Goal: Task Accomplishment & Management: Use online tool/utility

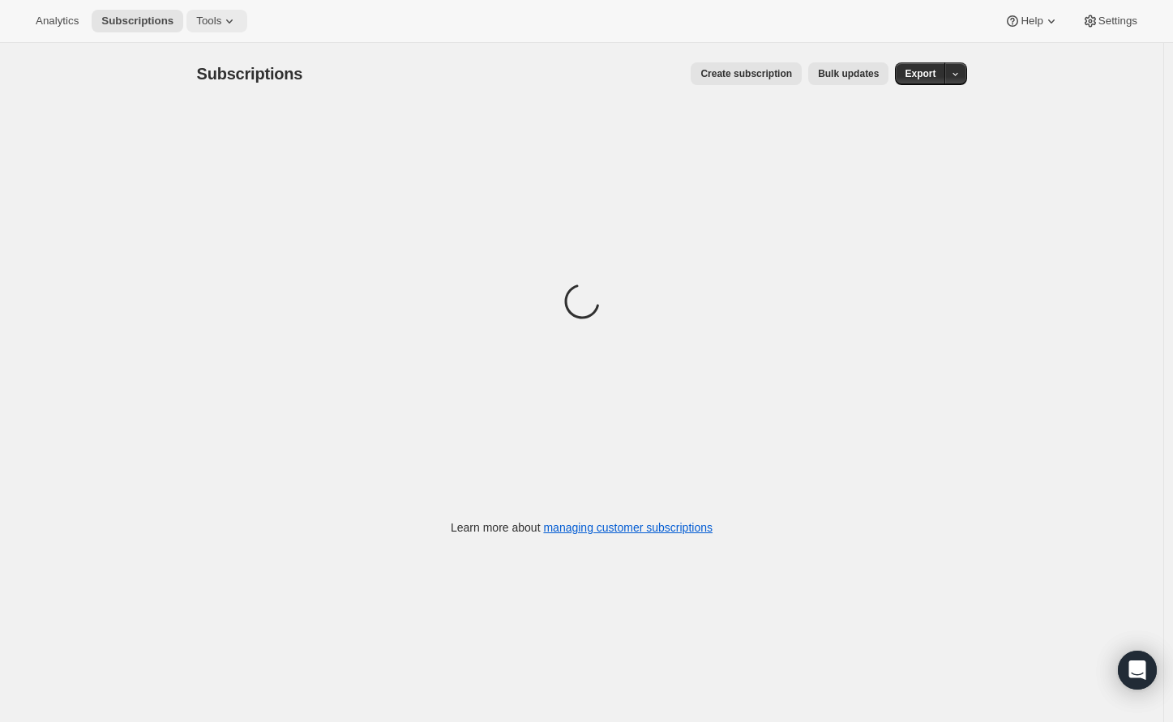
click at [221, 25] on span "Tools" at bounding box center [208, 21] width 25 height 13
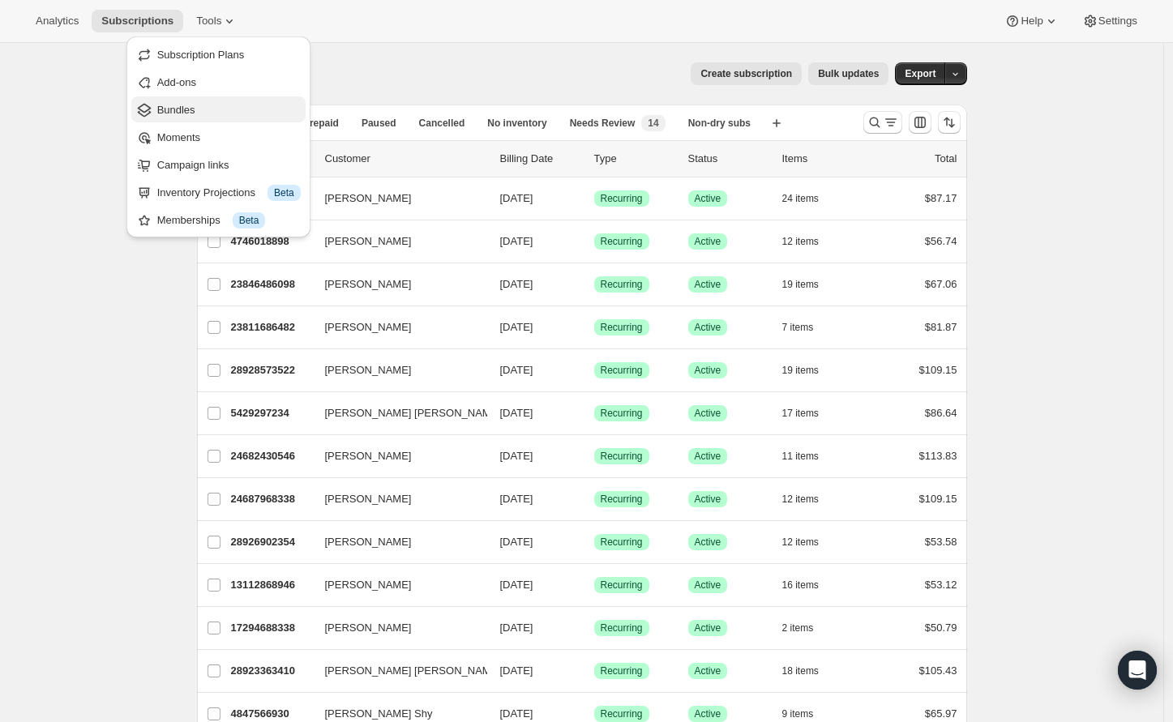
click at [203, 115] on span "Bundles" at bounding box center [228, 110] width 143 height 16
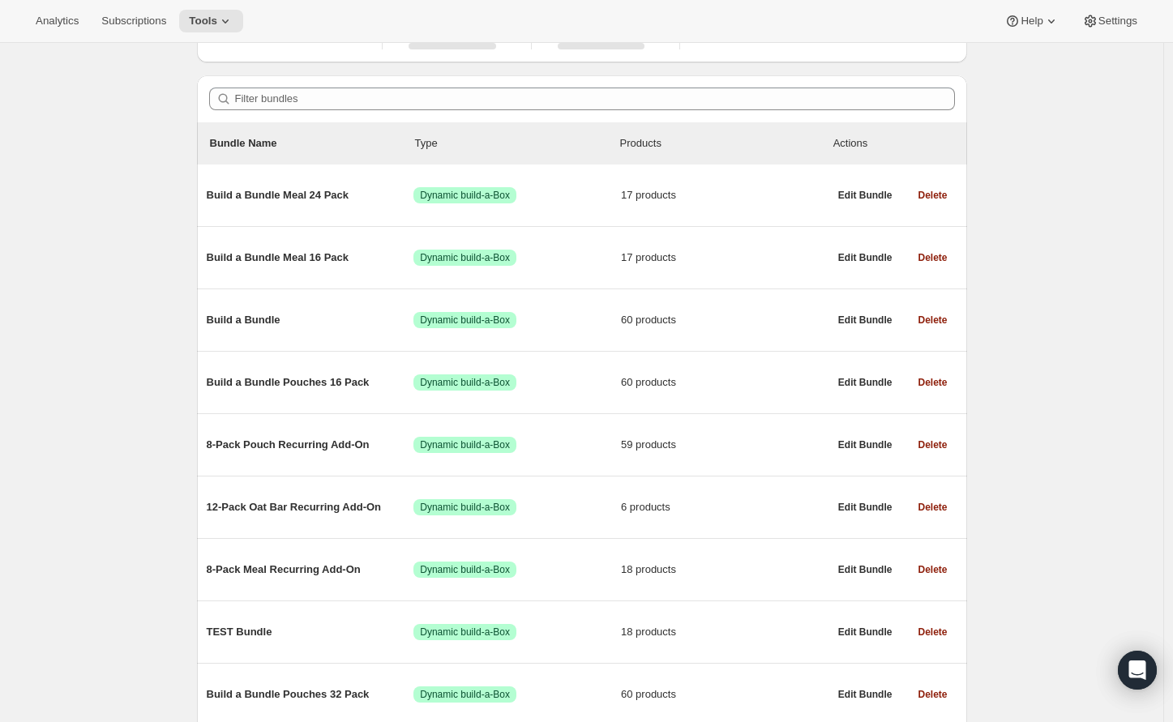
scroll to position [130, 0]
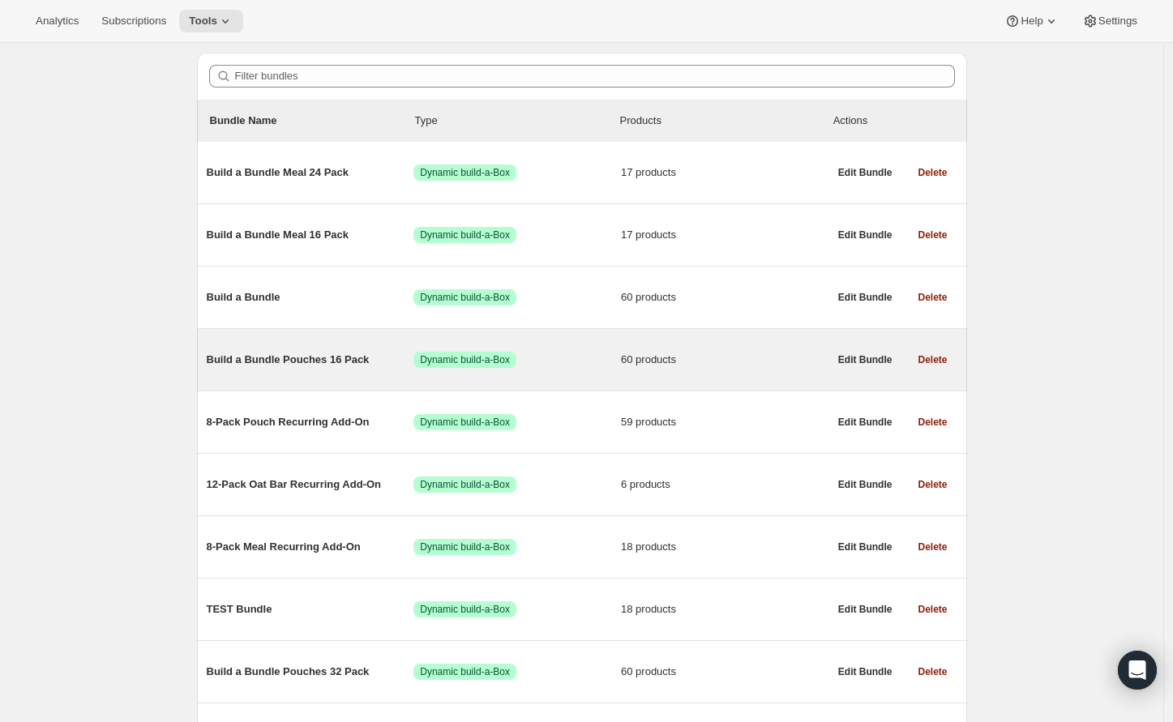
click at [278, 353] on div "Build a Bundle Pouches 16 Pack Success Dynamic build-a-Box 60 products" at bounding box center [518, 360] width 622 height 42
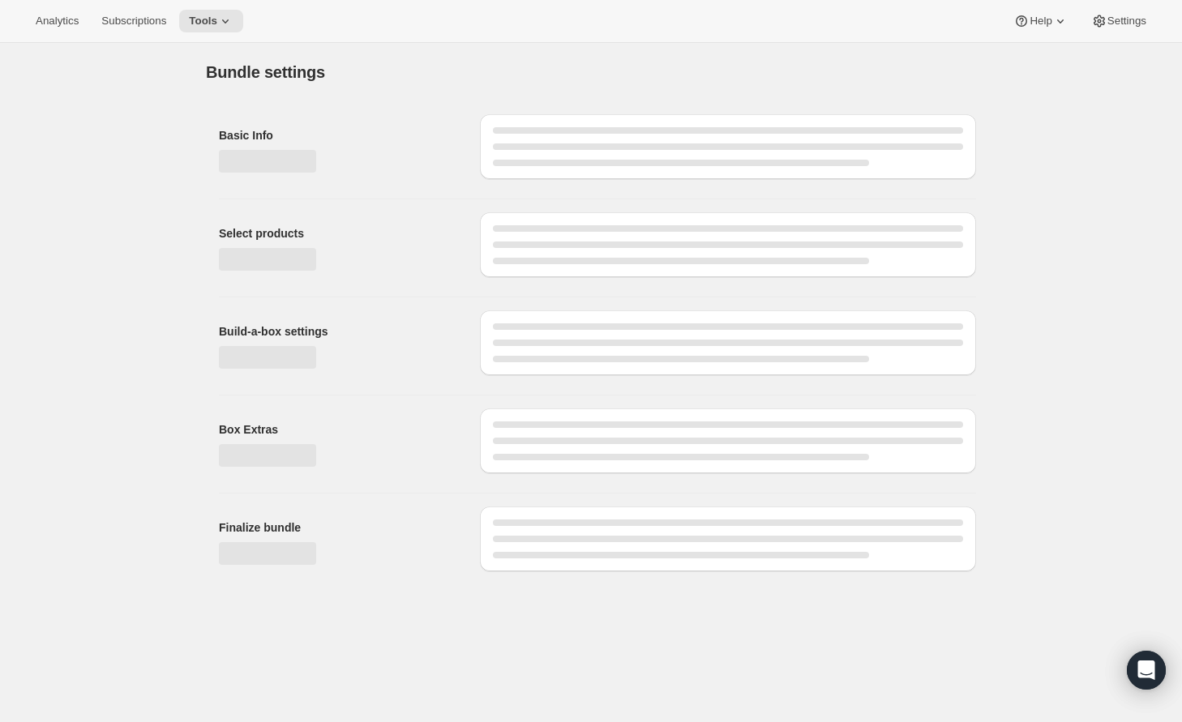
type input "Build a Bundle Pouches 16 Pack"
checkbox input "true"
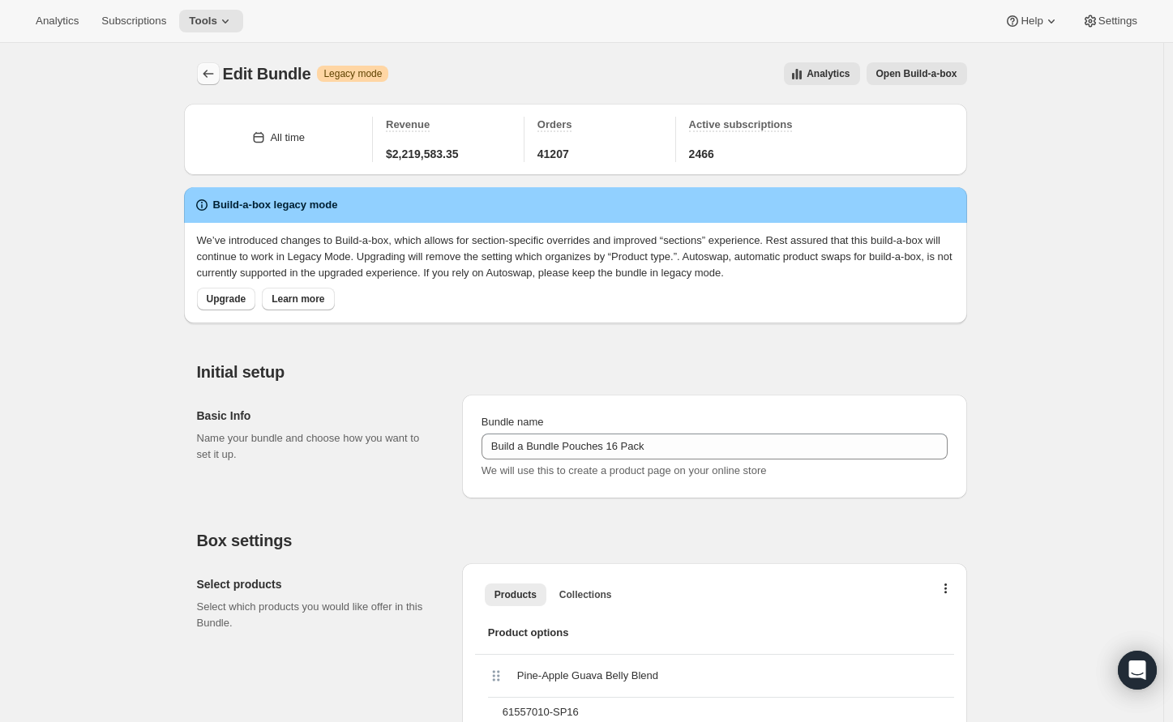
click at [216, 72] on icon "Bundles" at bounding box center [208, 74] width 16 height 16
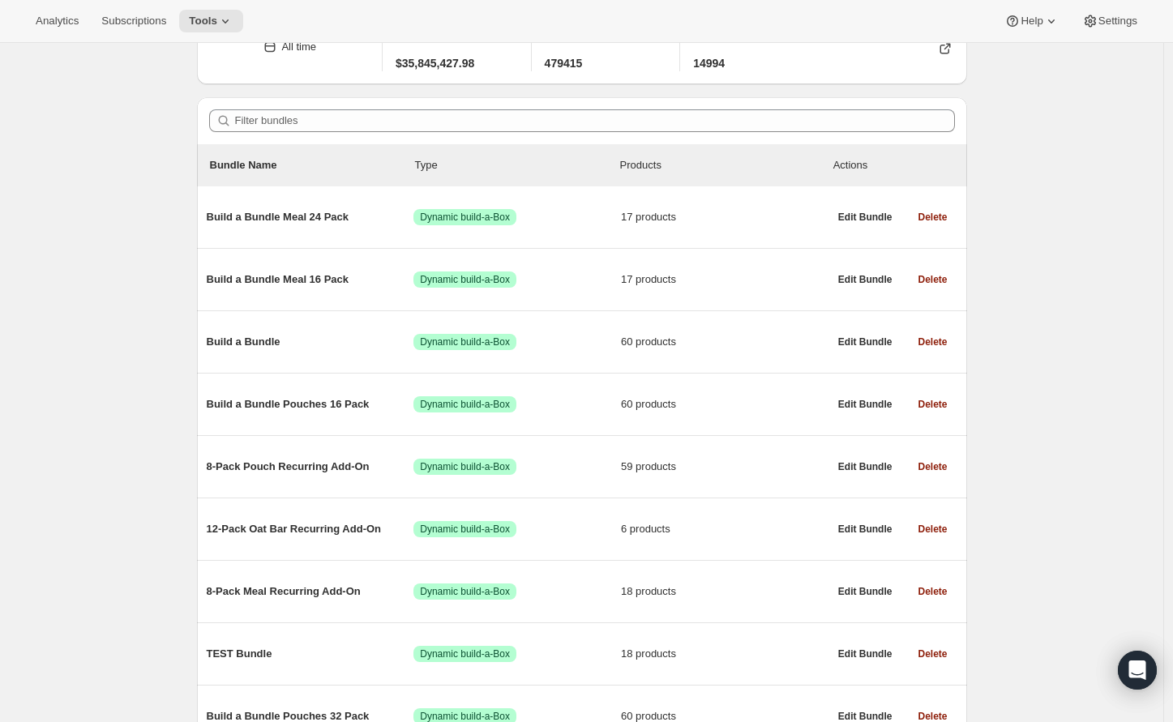
scroll to position [77, 0]
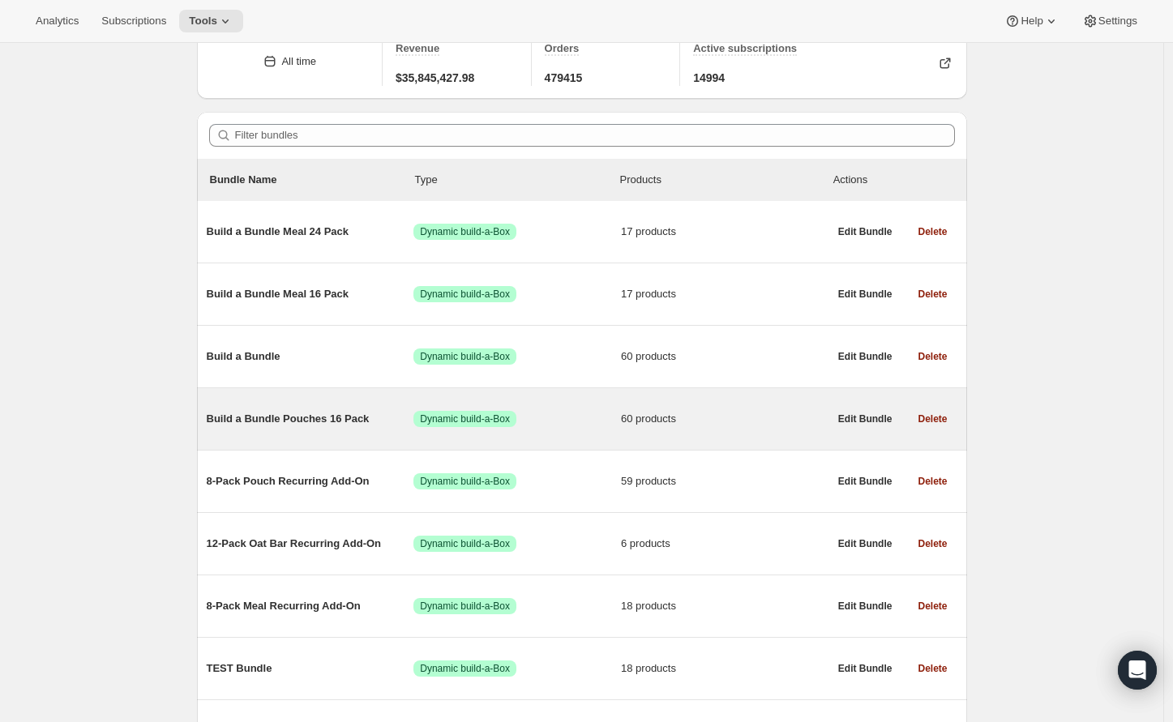
click at [243, 417] on span "Build a Bundle Pouches 16 Pack" at bounding box center [311, 419] width 208 height 16
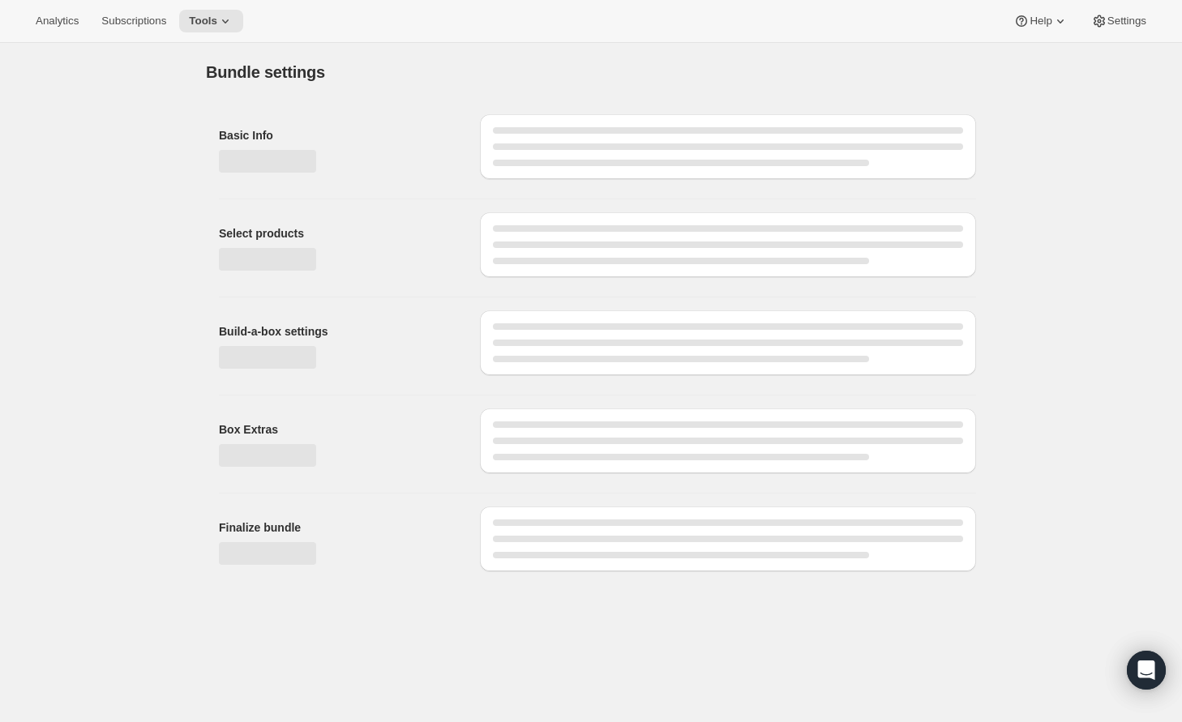
type input "Build a Bundle Pouches 16 Pack"
checkbox input "true"
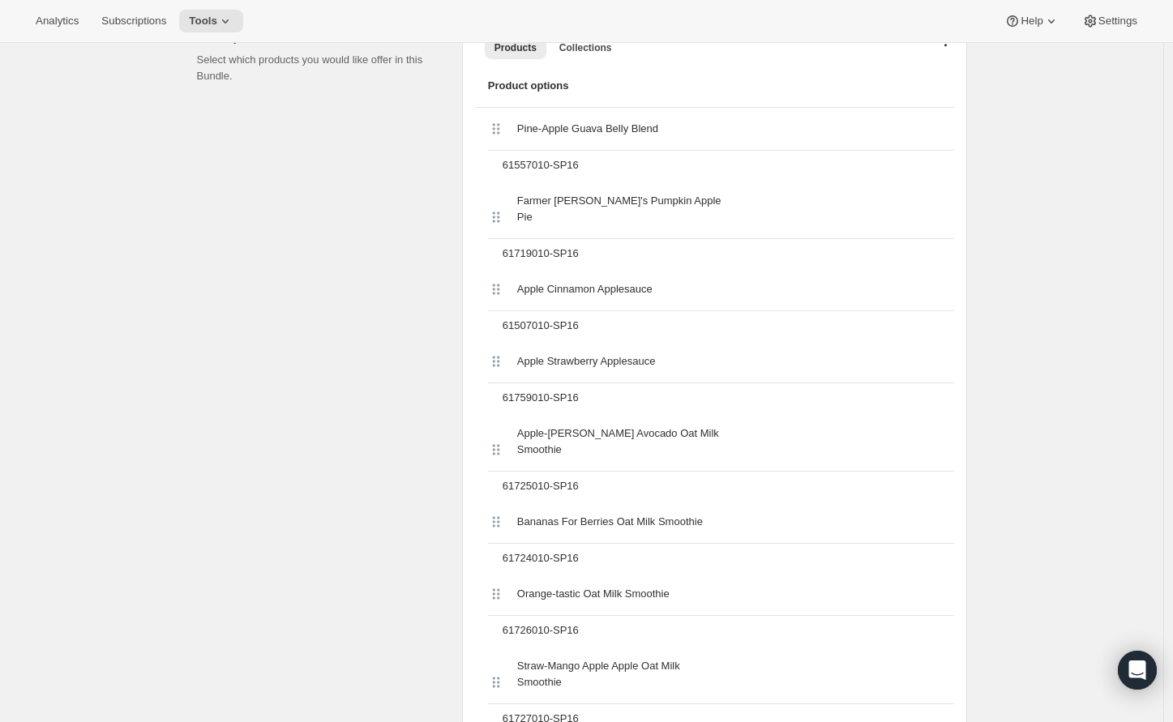
scroll to position [159, 0]
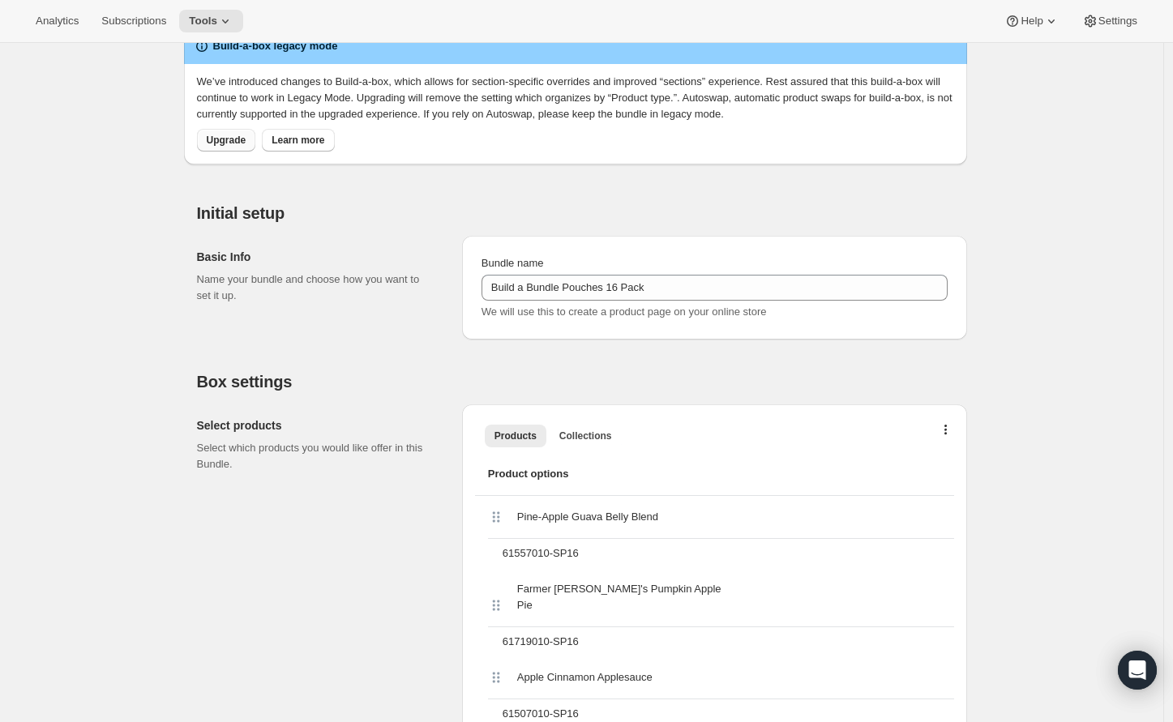
click at [234, 143] on span "Upgrade" at bounding box center [227, 140] width 40 height 13
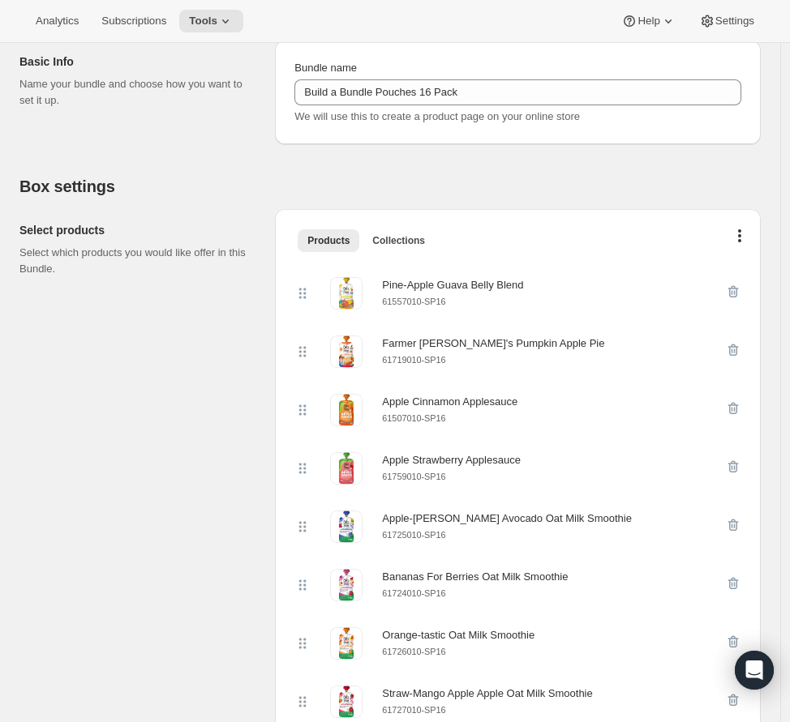
scroll to position [230, 0]
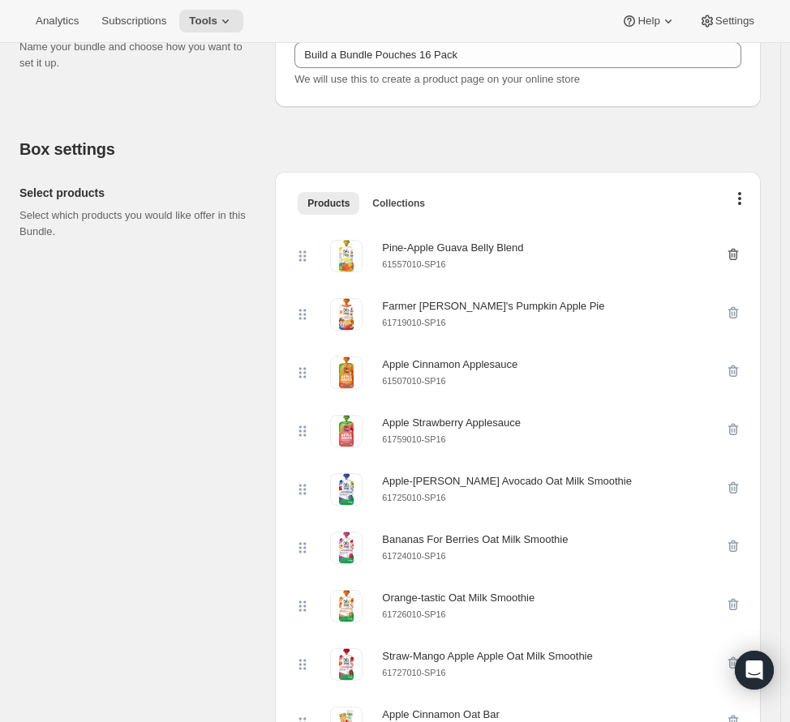
click at [735, 254] on icon "button" at bounding box center [733, 254] width 16 height 16
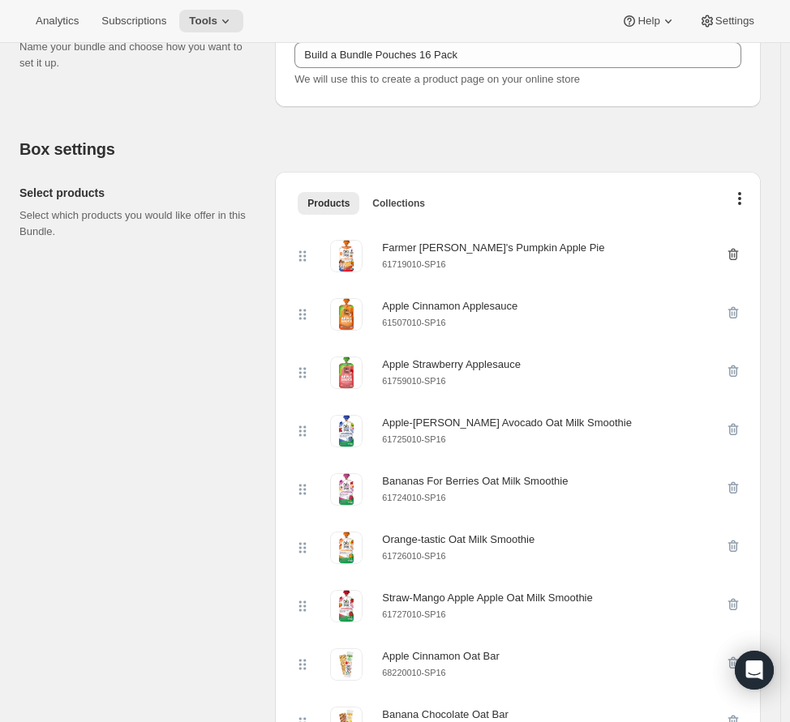
click at [739, 254] on icon "button" at bounding box center [733, 254] width 16 height 16
click at [739, 305] on icon "button" at bounding box center [733, 313] width 16 height 16
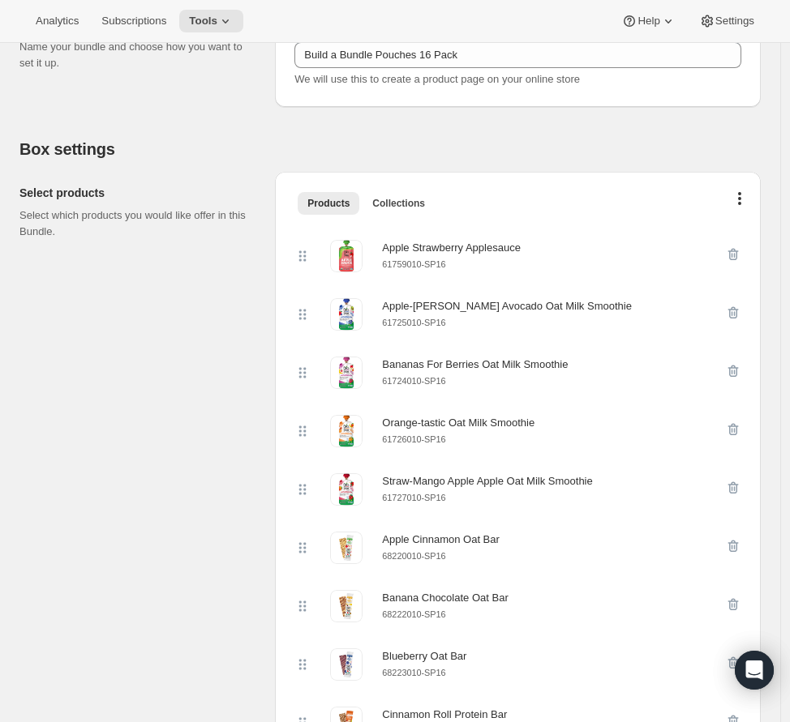
click at [739, 254] on icon "button" at bounding box center [733, 254] width 16 height 16
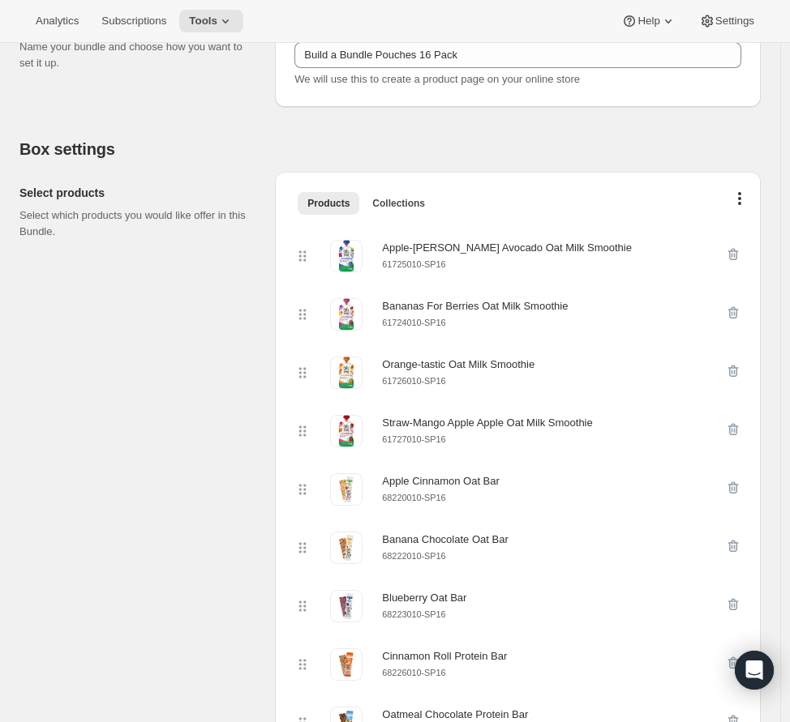
click at [739, 254] on icon "button" at bounding box center [733, 254] width 16 height 16
click at [739, 305] on icon "button" at bounding box center [733, 313] width 16 height 16
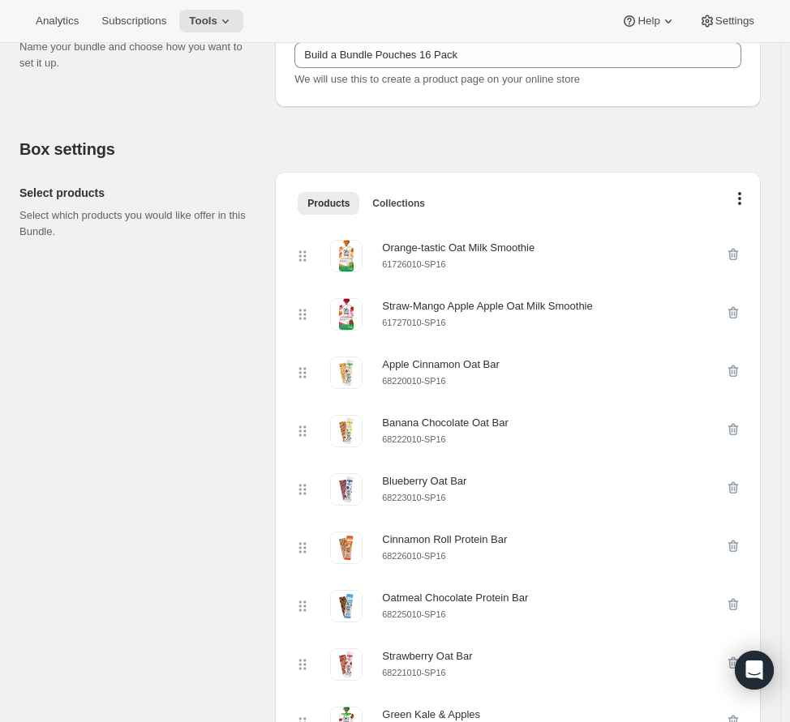
click at [739, 254] on icon "button" at bounding box center [733, 254] width 16 height 16
click at [739, 305] on icon "button" at bounding box center [733, 313] width 16 height 16
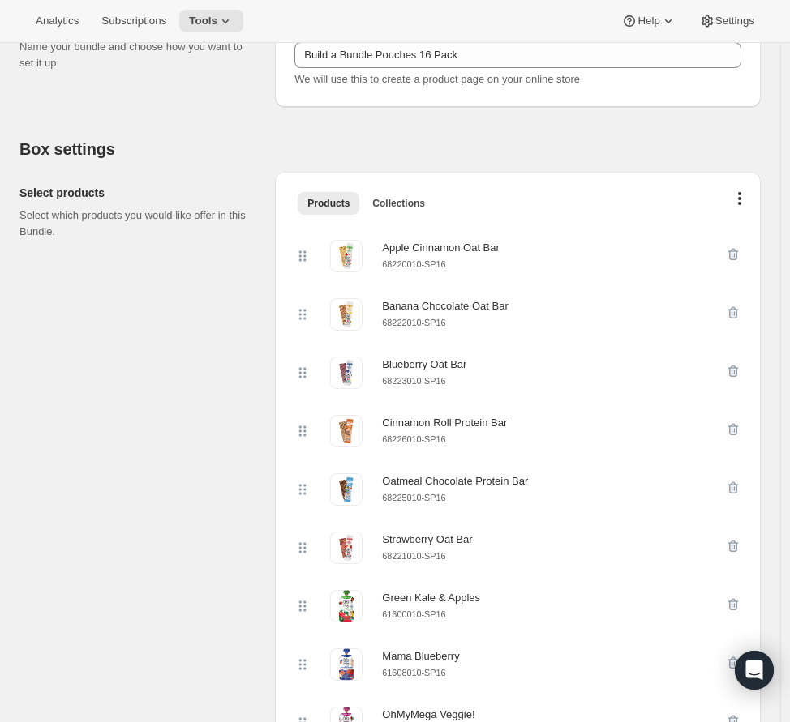
click at [739, 254] on icon "button" at bounding box center [733, 254] width 16 height 16
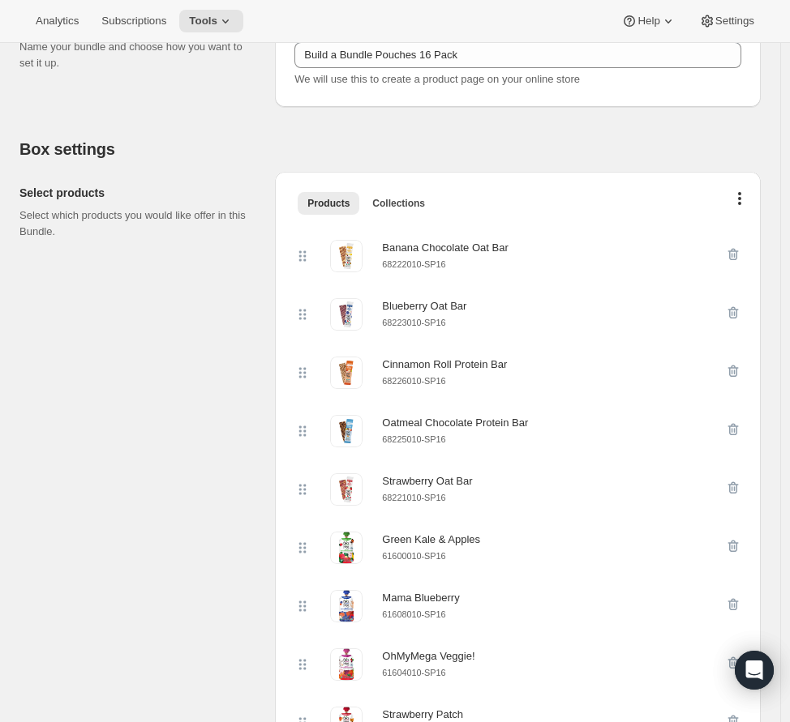
click at [739, 254] on icon "button" at bounding box center [733, 254] width 16 height 16
click at [739, 305] on icon "button" at bounding box center [733, 313] width 16 height 16
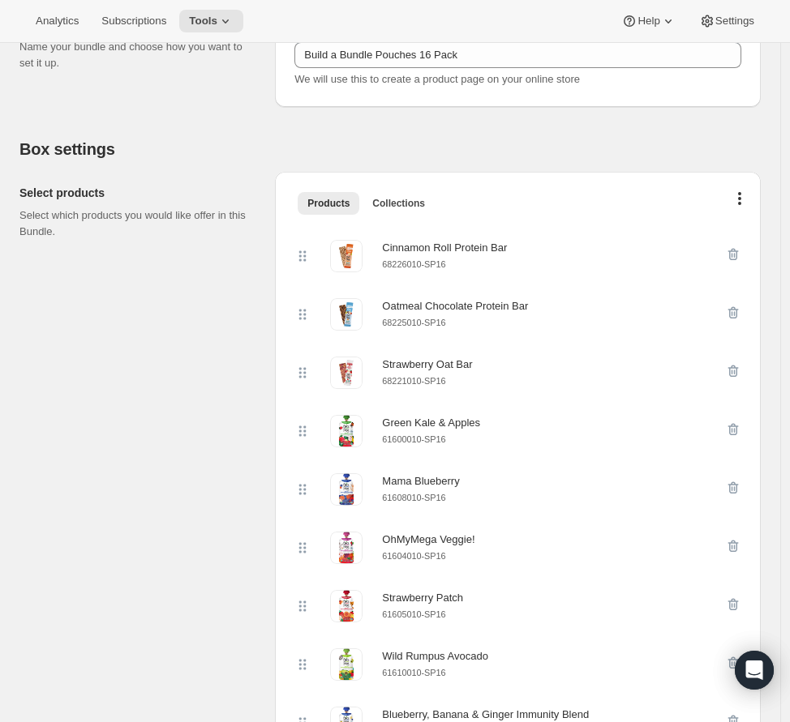
click at [739, 254] on icon "button" at bounding box center [733, 254] width 16 height 16
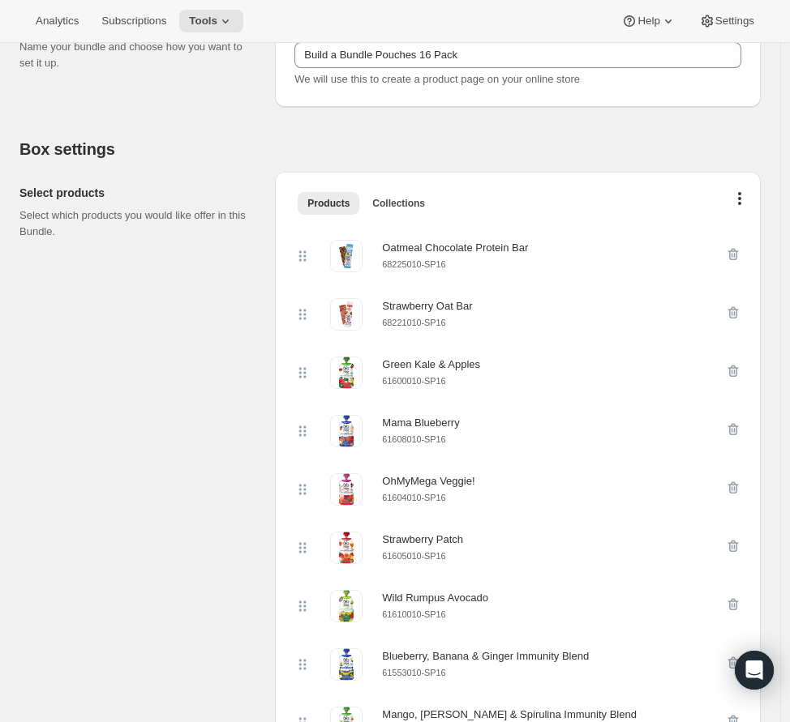
click at [739, 254] on icon "button" at bounding box center [733, 254] width 16 height 16
click at [739, 305] on icon "button" at bounding box center [733, 313] width 16 height 16
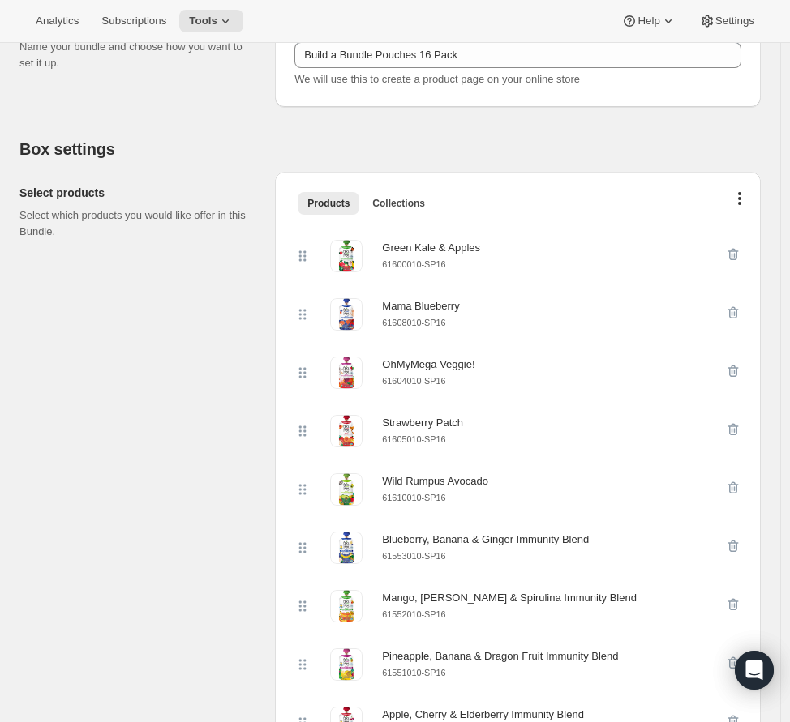
click at [739, 254] on icon "button" at bounding box center [733, 254] width 16 height 16
click at [739, 305] on icon "button" at bounding box center [733, 313] width 16 height 16
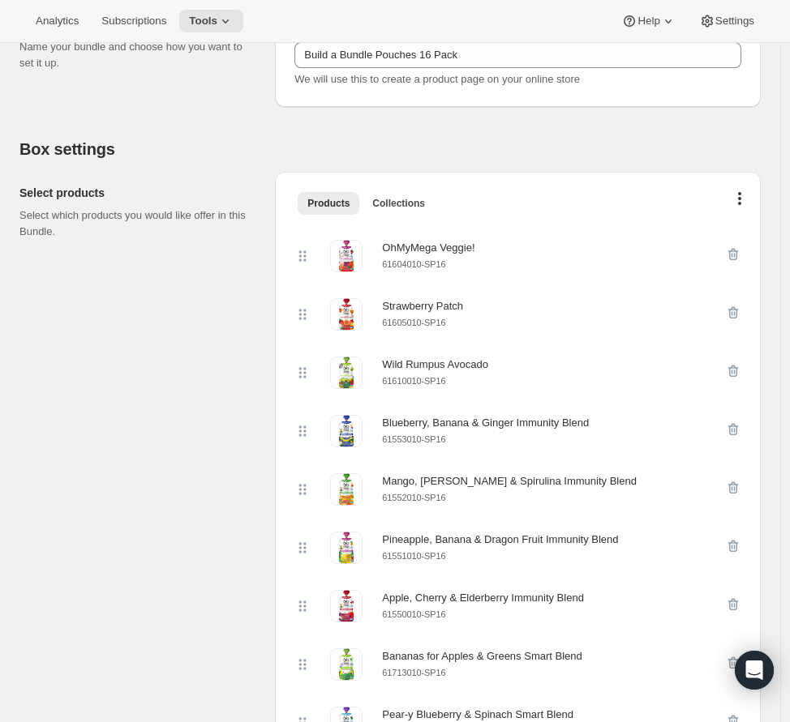
click at [739, 254] on icon "button" at bounding box center [733, 254] width 16 height 16
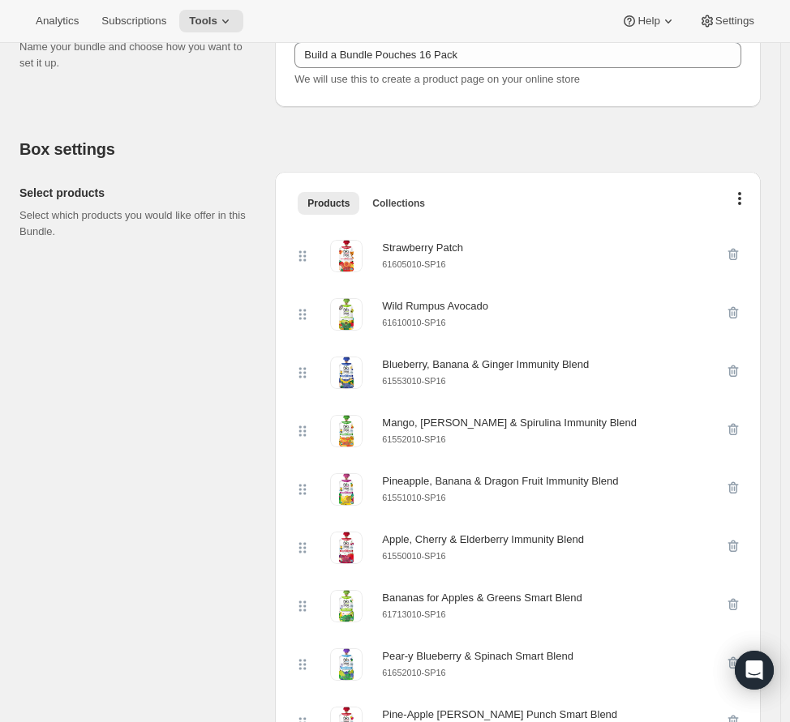
click at [739, 254] on icon "button" at bounding box center [733, 254] width 16 height 16
click at [739, 305] on icon "button" at bounding box center [733, 313] width 16 height 16
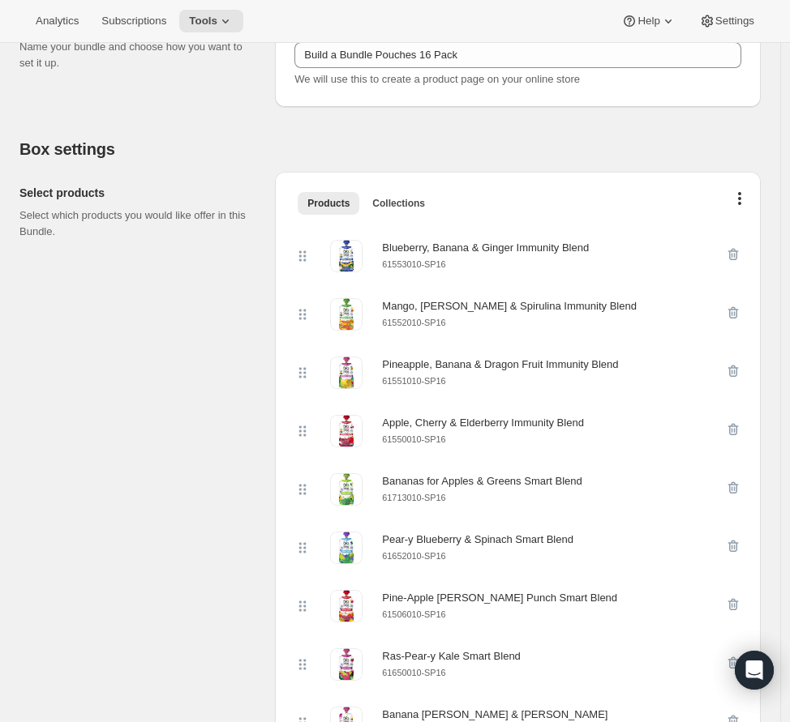
click at [739, 254] on icon "button" at bounding box center [733, 254] width 16 height 16
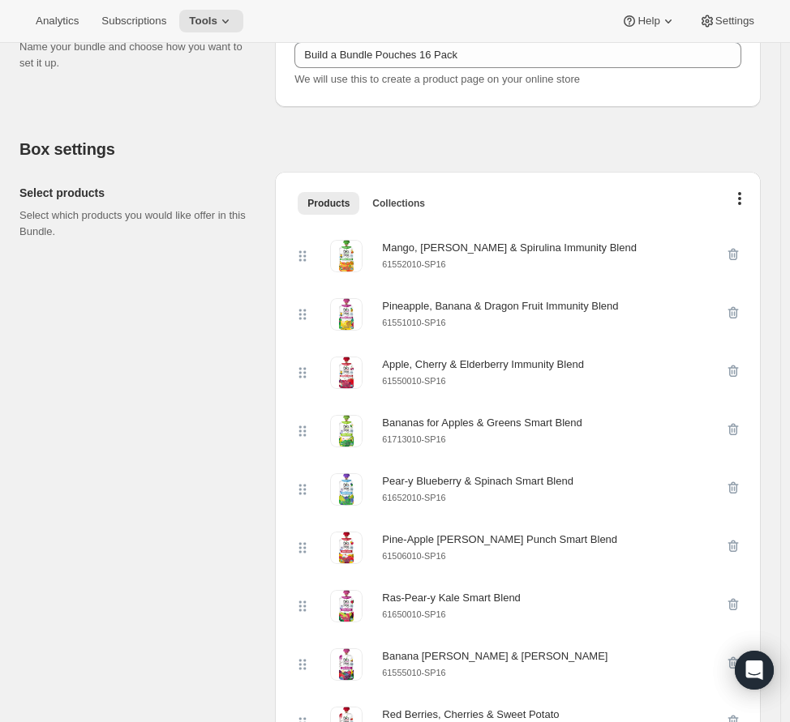
click at [739, 254] on icon "button" at bounding box center [733, 254] width 16 height 16
click at [739, 305] on icon "button" at bounding box center [733, 313] width 16 height 16
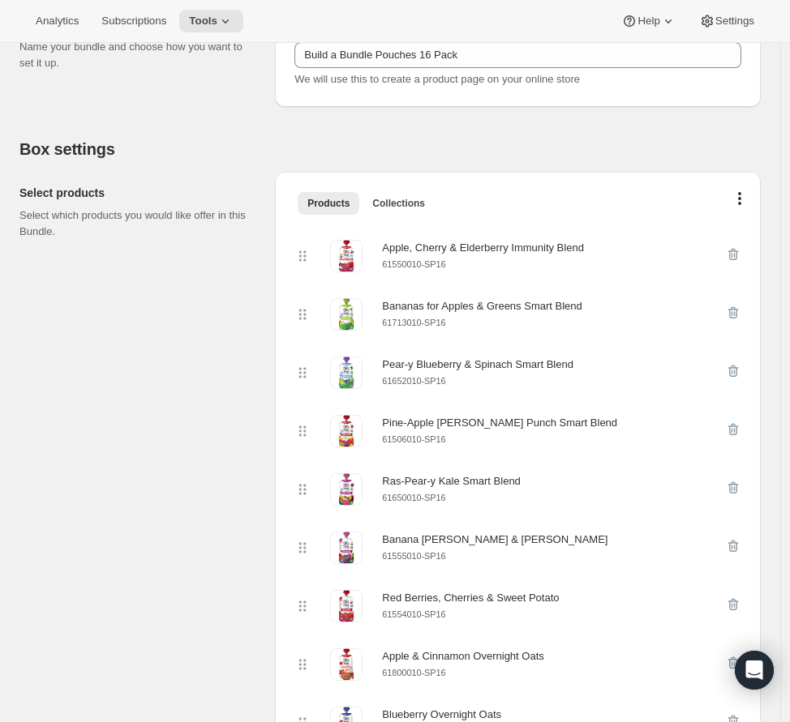
click at [739, 254] on icon "button" at bounding box center [733, 254] width 16 height 16
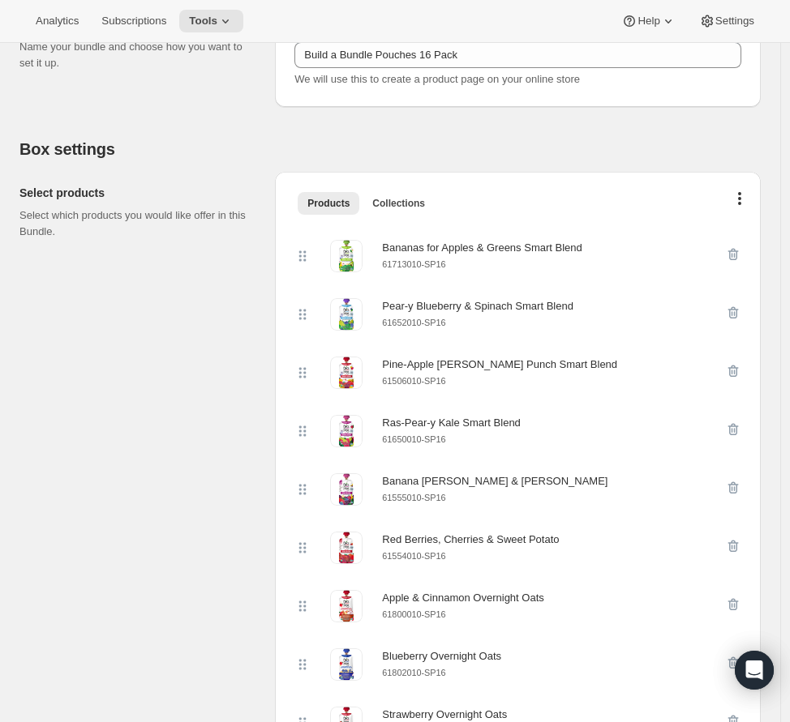
click at [739, 254] on icon "button" at bounding box center [733, 254] width 16 height 16
click at [739, 305] on icon "button" at bounding box center [733, 313] width 16 height 16
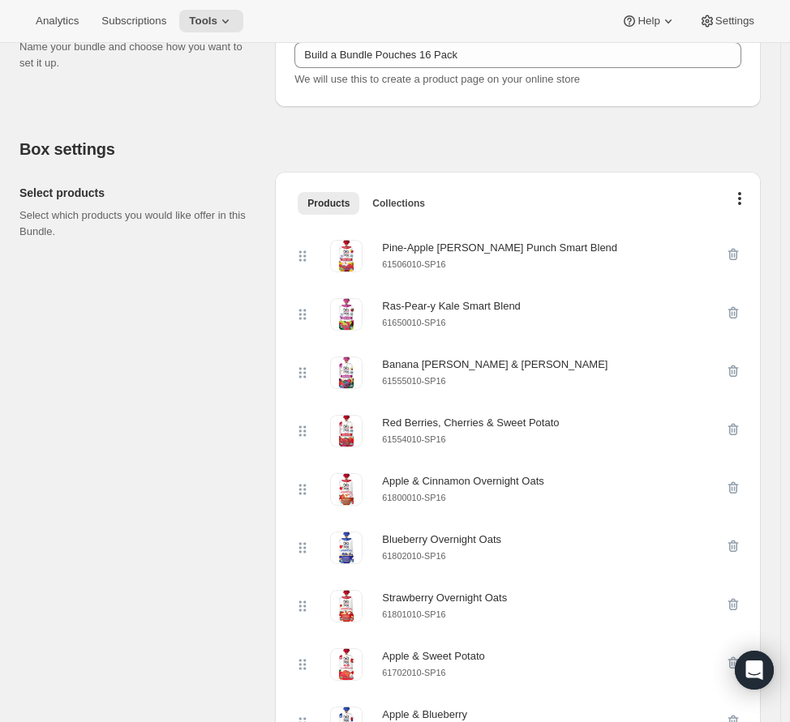
click at [739, 254] on icon "button" at bounding box center [733, 254] width 16 height 16
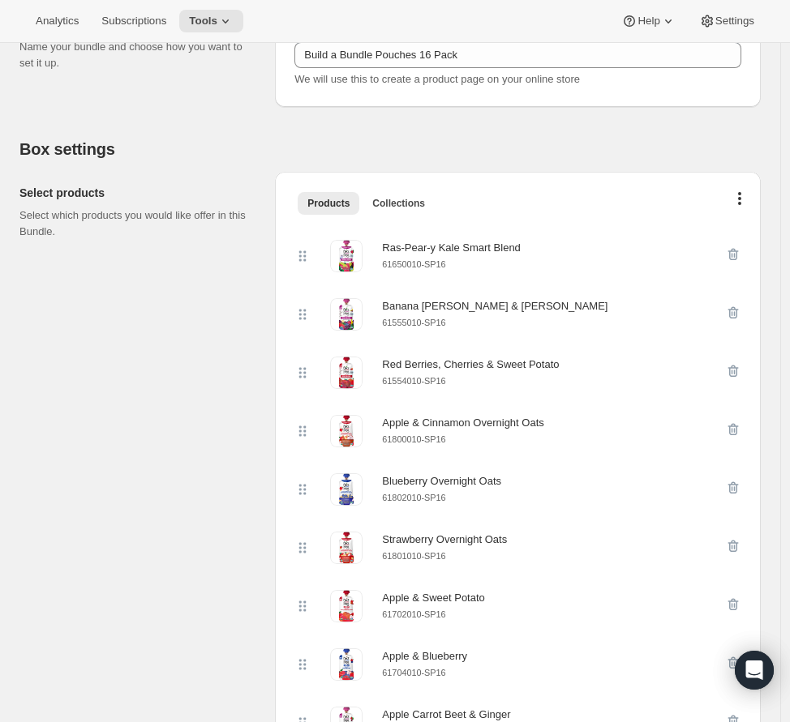
click at [739, 254] on icon "button" at bounding box center [733, 254] width 16 height 16
click at [739, 305] on icon "button" at bounding box center [733, 313] width 16 height 16
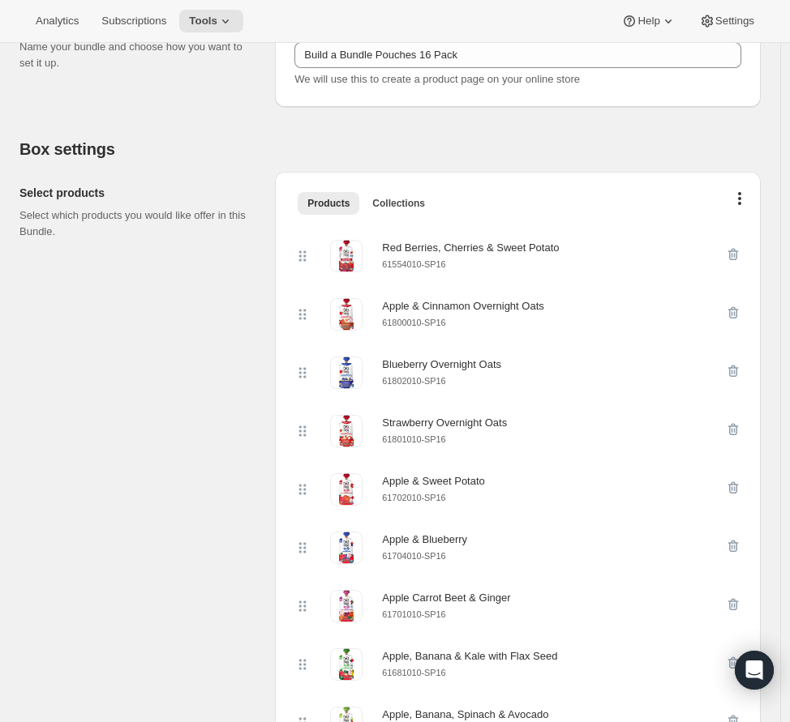
click at [739, 254] on icon "button" at bounding box center [733, 254] width 16 height 16
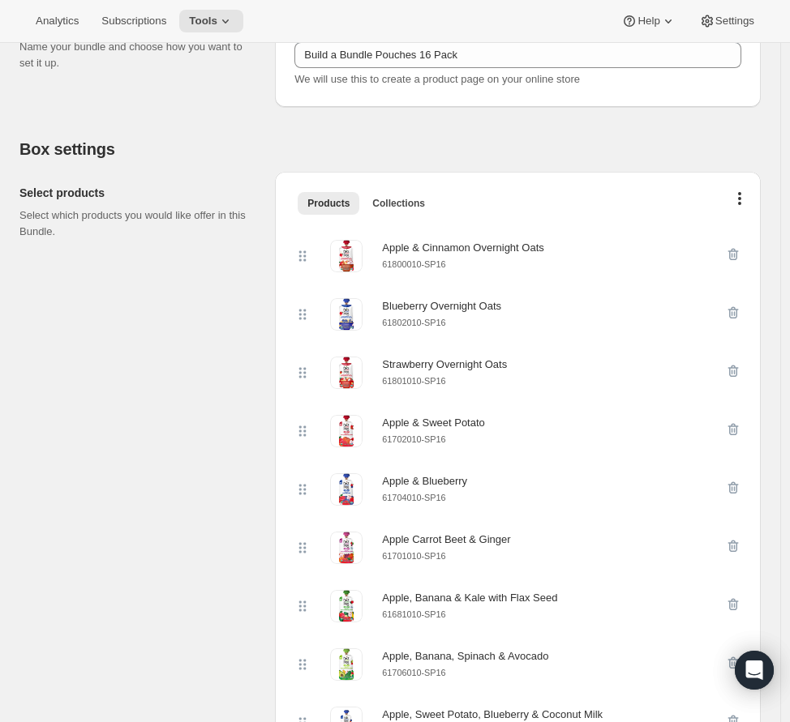
click at [739, 254] on icon "button" at bounding box center [733, 254] width 16 height 16
click at [739, 305] on icon "button" at bounding box center [733, 313] width 16 height 16
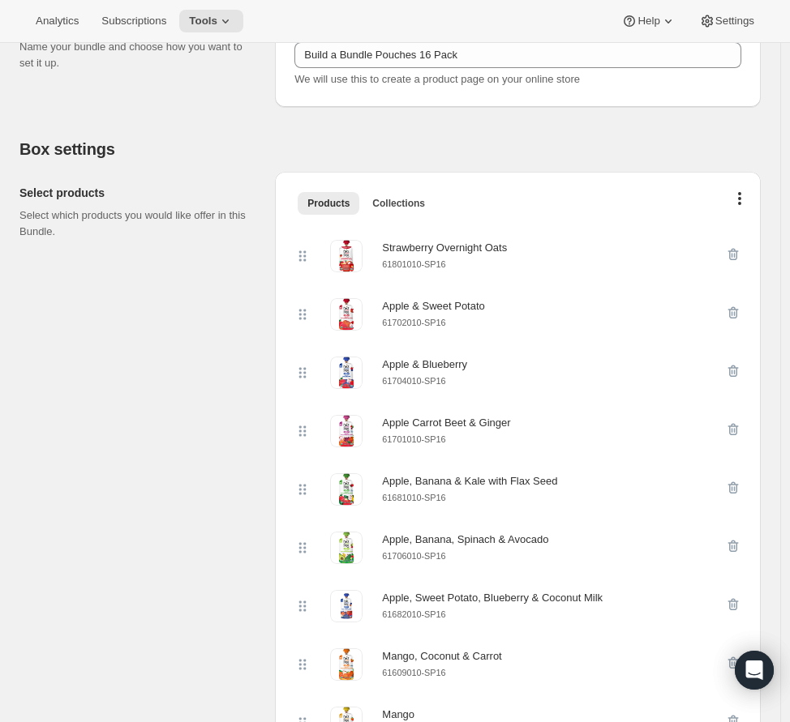
click at [739, 254] on icon "button" at bounding box center [733, 254] width 16 height 16
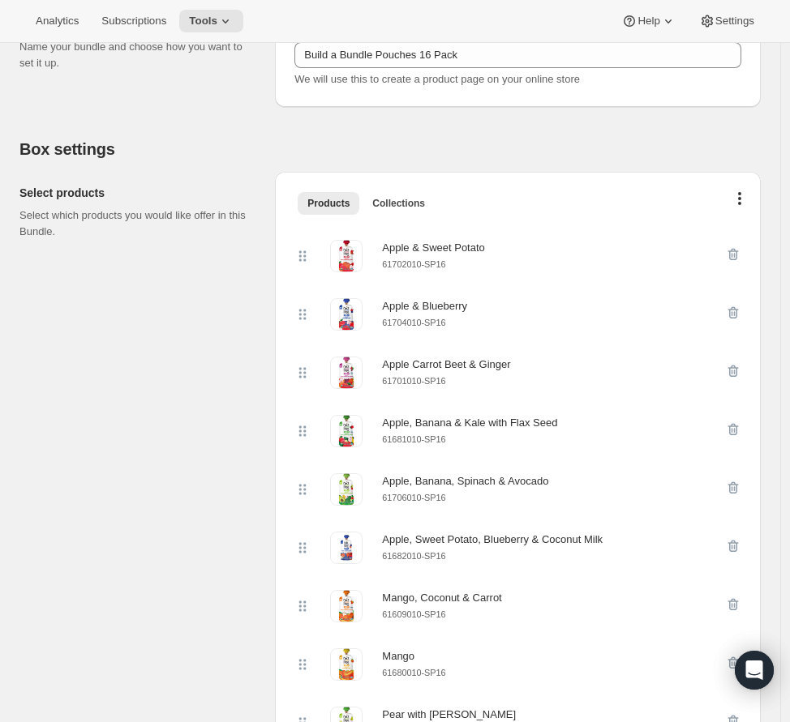
click at [739, 254] on icon "button" at bounding box center [733, 254] width 16 height 16
click at [739, 305] on icon "button" at bounding box center [733, 313] width 16 height 16
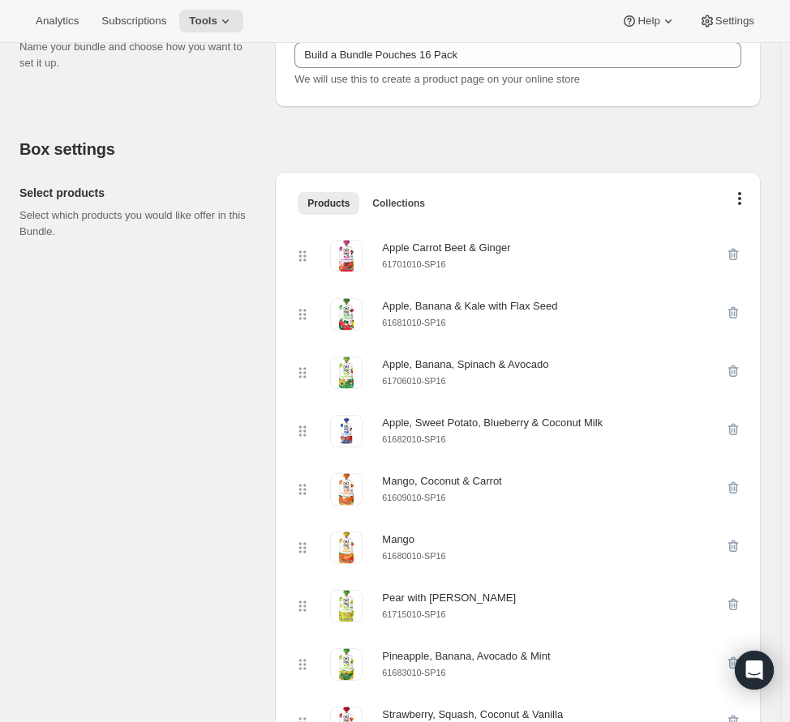
click at [739, 254] on icon "button" at bounding box center [733, 254] width 16 height 16
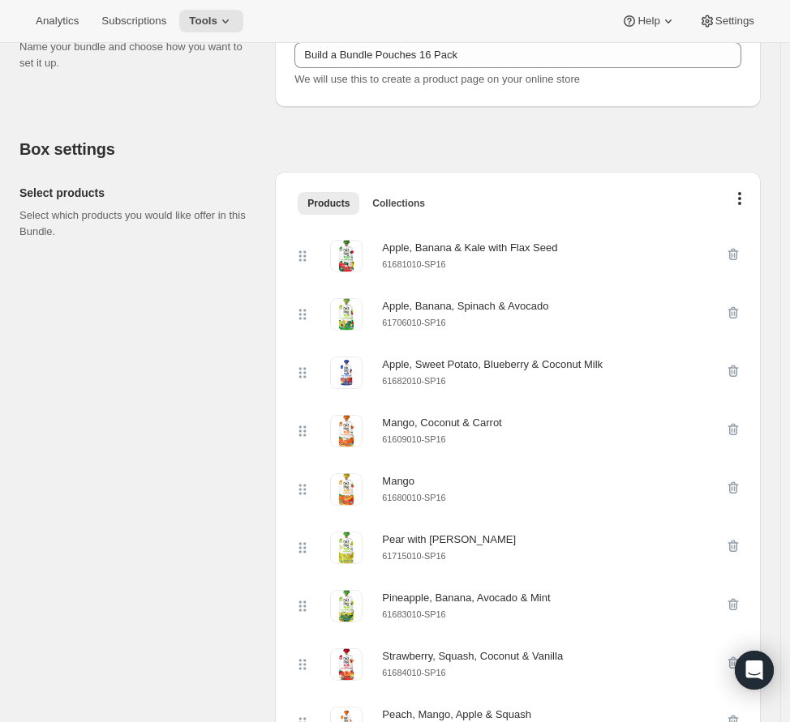
click at [739, 254] on icon "button" at bounding box center [733, 254] width 16 height 16
click at [739, 305] on icon "button" at bounding box center [733, 313] width 16 height 16
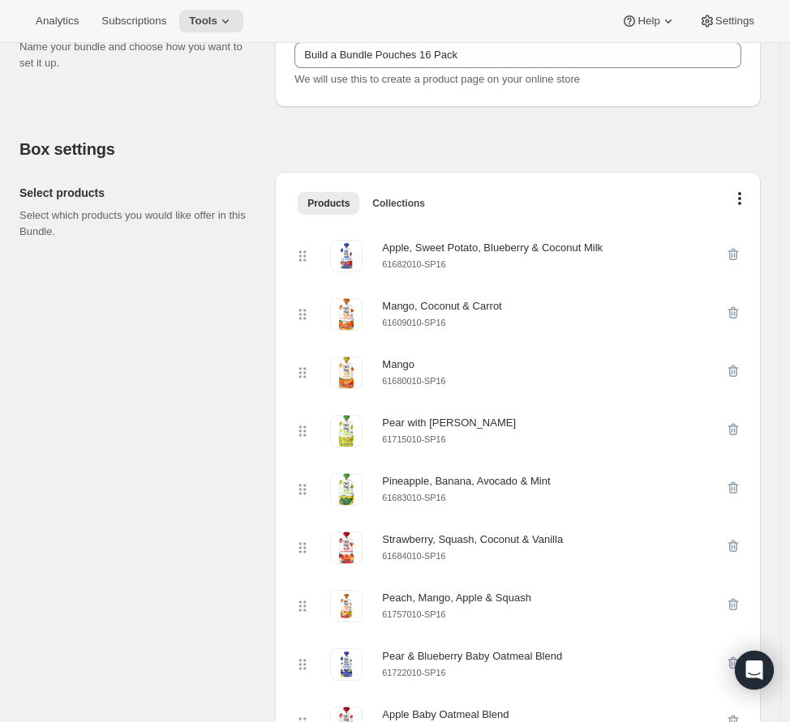
click at [739, 254] on icon "button" at bounding box center [733, 254] width 16 height 16
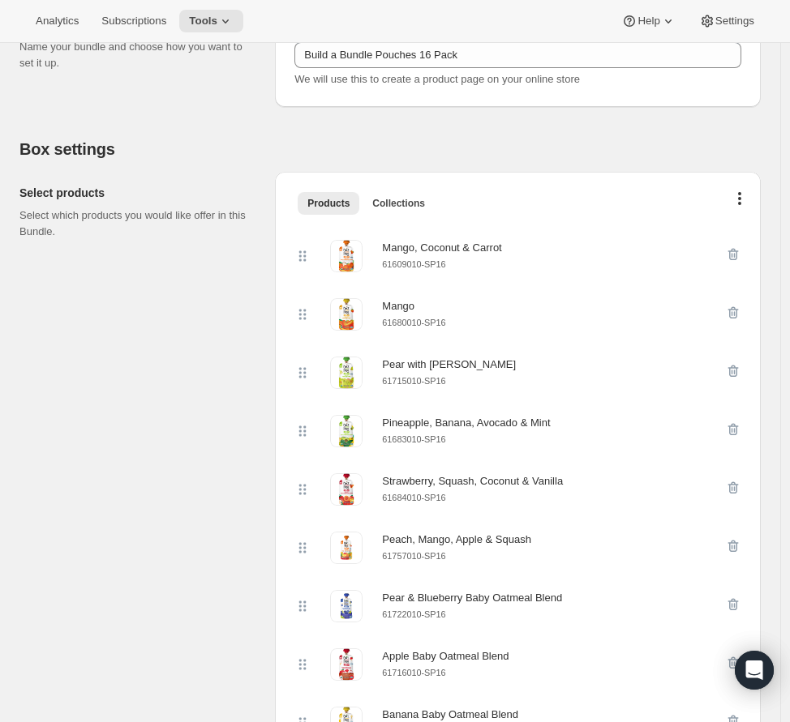
click at [739, 254] on icon "button" at bounding box center [733, 254] width 16 height 16
click at [739, 305] on icon "button" at bounding box center [733, 313] width 16 height 16
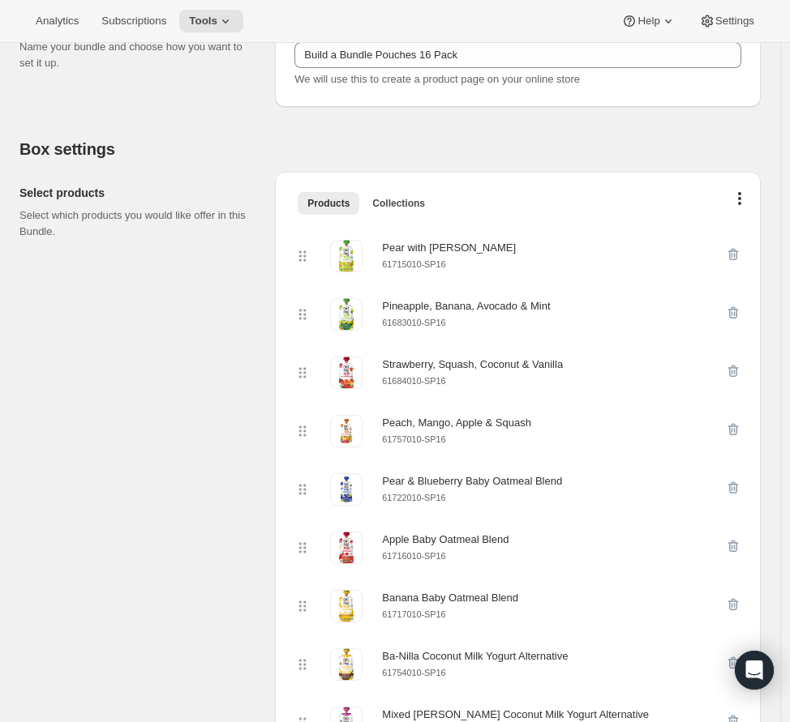
click at [739, 254] on icon "button" at bounding box center [733, 254] width 16 height 16
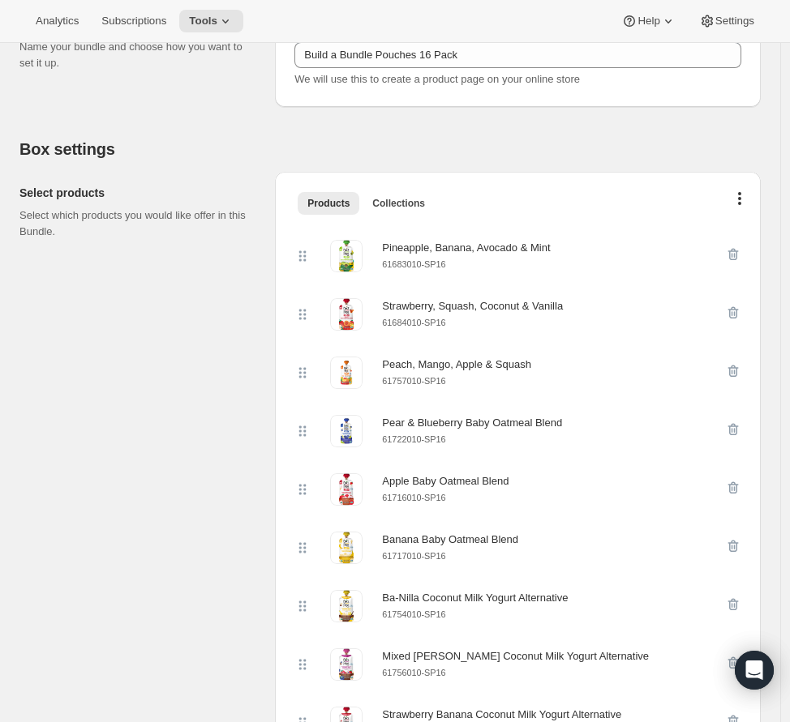
click at [739, 254] on icon "button" at bounding box center [733, 254] width 16 height 16
click at [739, 305] on icon "button" at bounding box center [733, 313] width 16 height 16
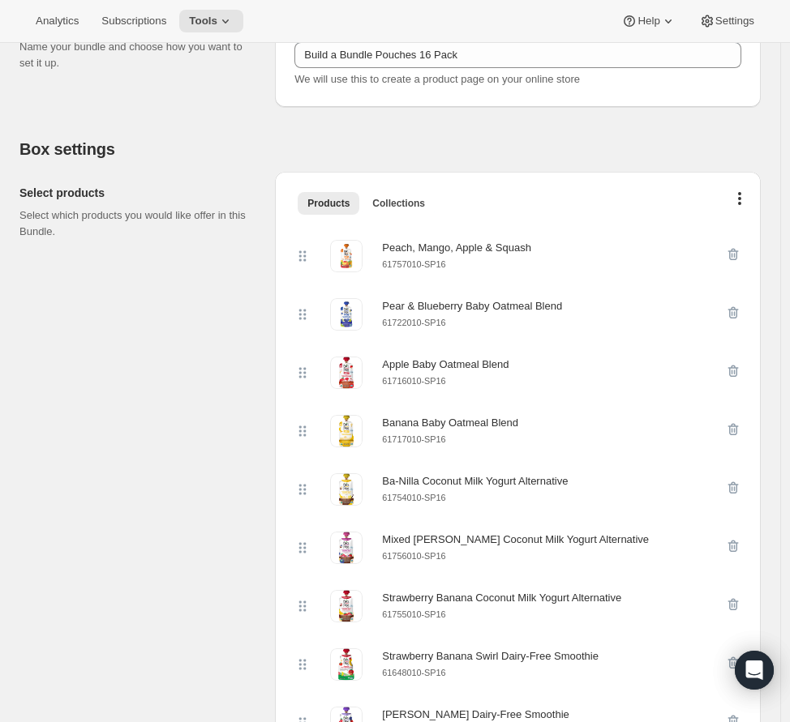
click at [739, 254] on icon "button" at bounding box center [733, 254] width 16 height 16
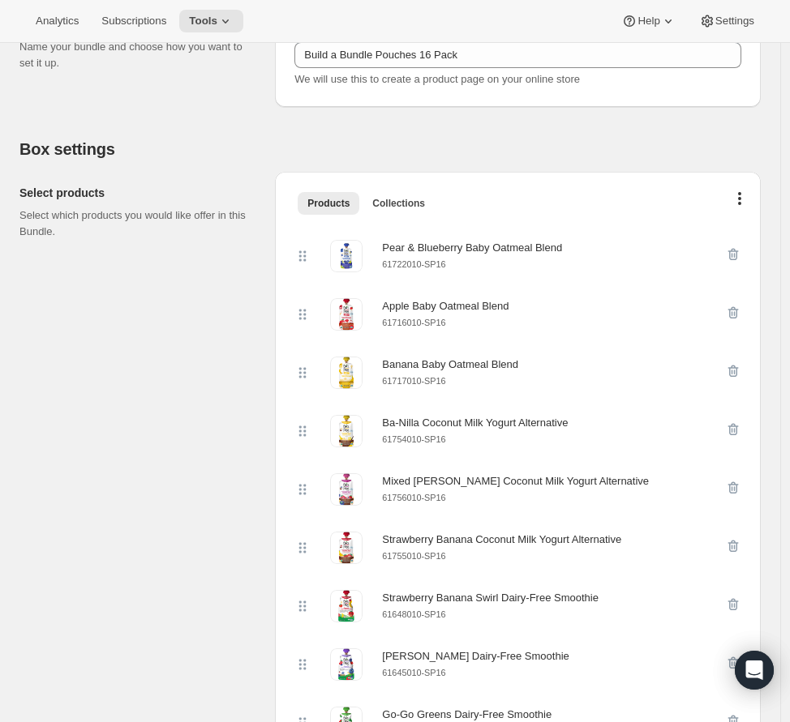
click at [739, 254] on icon "button" at bounding box center [733, 254] width 16 height 16
click at [739, 305] on icon "button" at bounding box center [733, 313] width 16 height 16
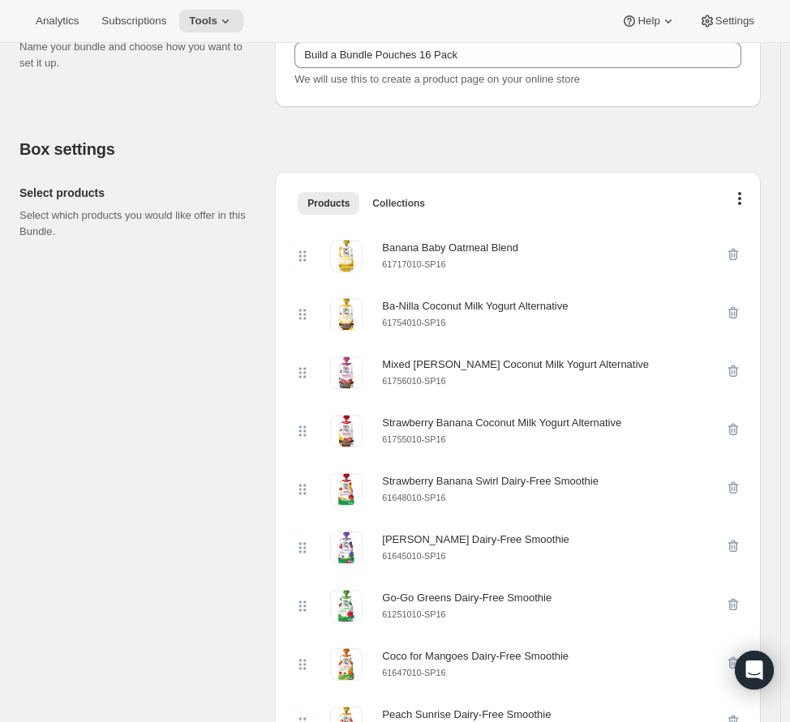
click at [739, 254] on icon "button" at bounding box center [733, 254] width 16 height 16
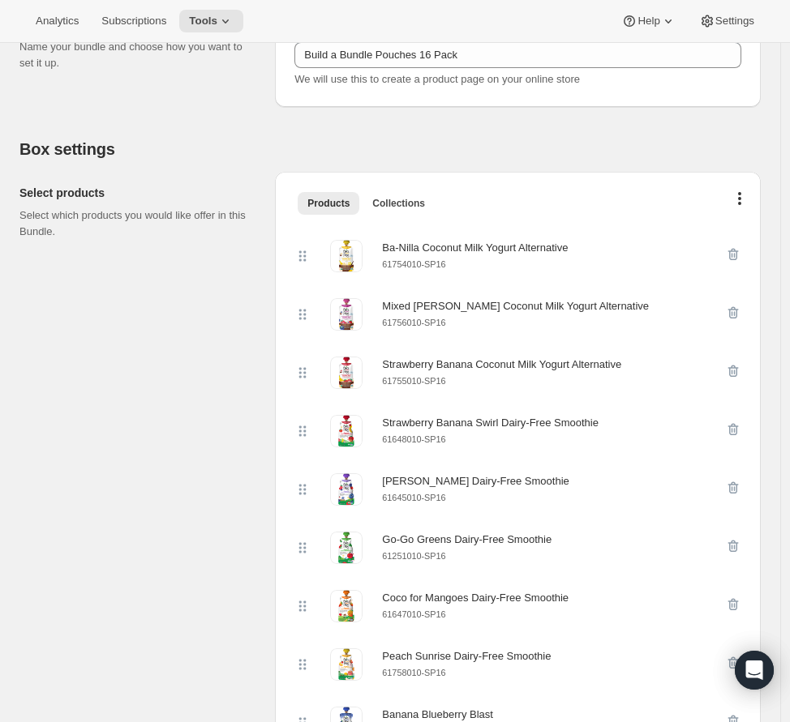
click at [739, 254] on icon "button" at bounding box center [733, 254] width 16 height 16
click at [739, 305] on icon "button" at bounding box center [733, 313] width 16 height 16
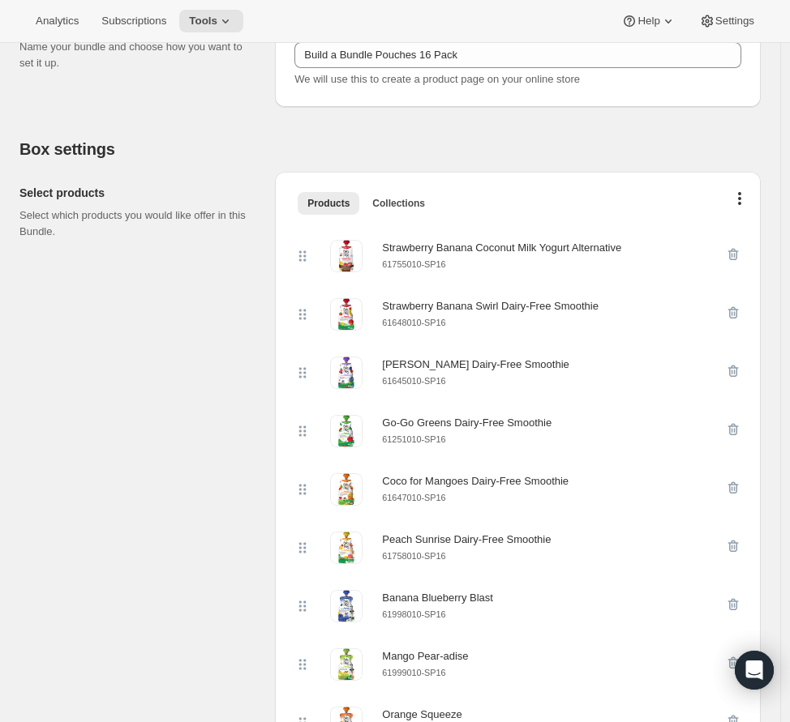
click at [739, 254] on icon "button" at bounding box center [733, 254] width 16 height 16
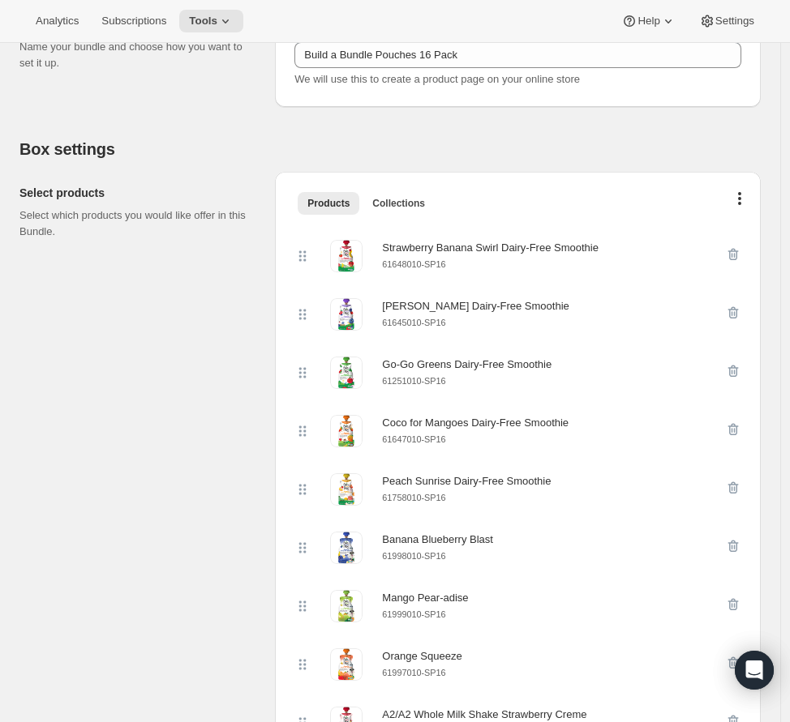
click at [739, 254] on icon "button" at bounding box center [733, 254] width 16 height 16
click at [739, 305] on icon "button" at bounding box center [733, 313] width 16 height 16
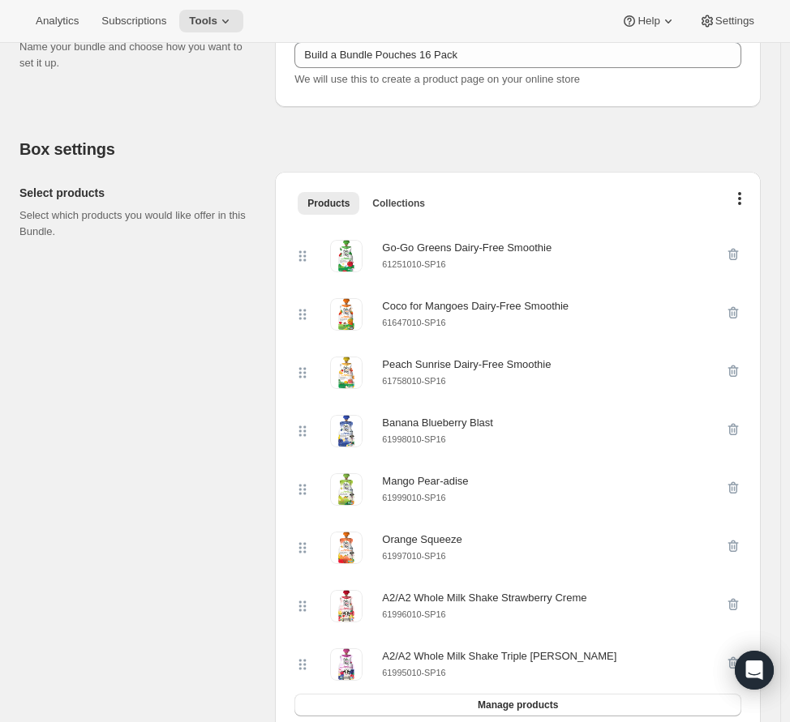
click at [739, 254] on icon "button" at bounding box center [733, 254] width 16 height 16
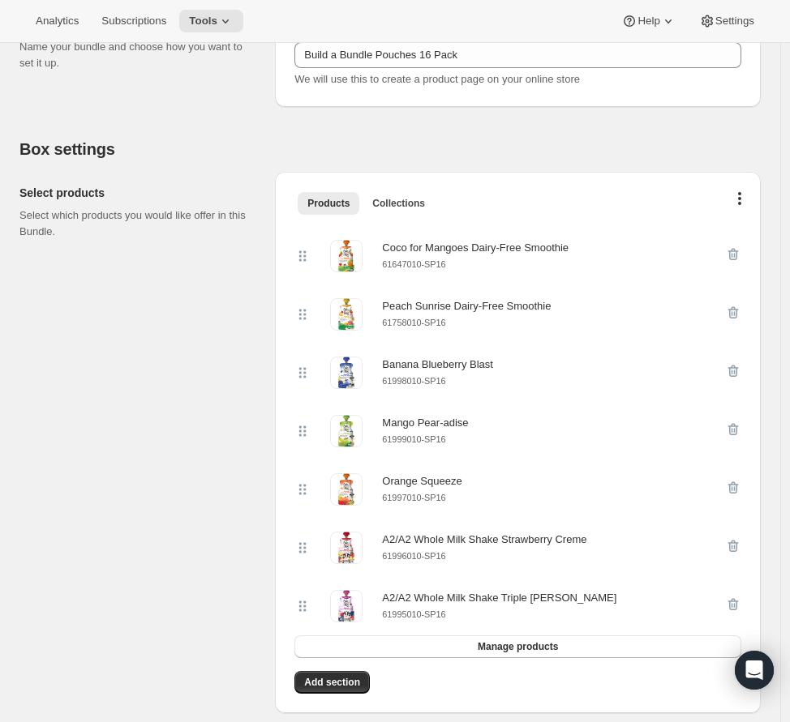
click at [739, 254] on icon "button" at bounding box center [733, 254] width 16 height 16
click at [739, 305] on icon "button" at bounding box center [733, 313] width 16 height 16
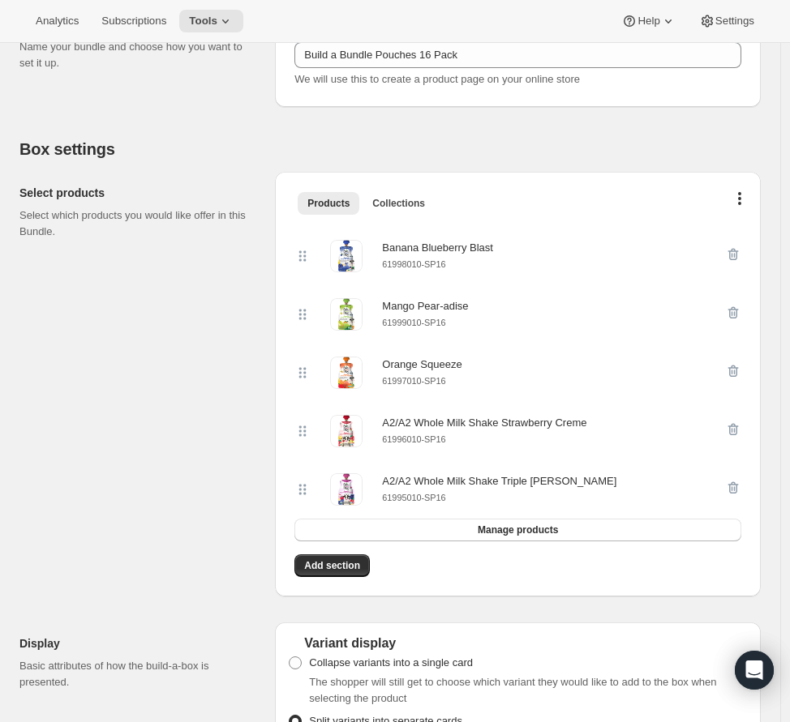
click at [739, 254] on icon "button" at bounding box center [733, 254] width 16 height 16
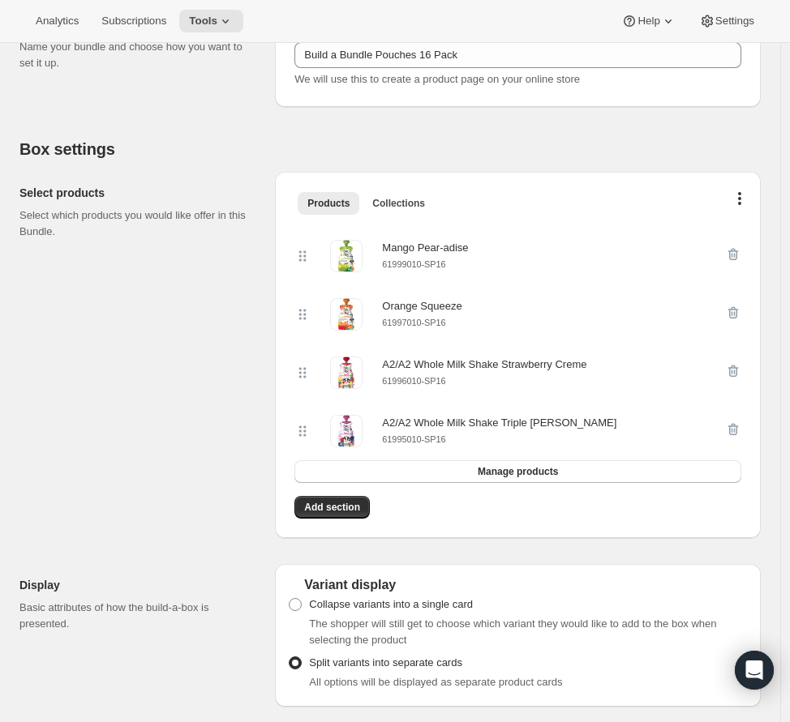
click at [739, 254] on icon "button" at bounding box center [733, 254] width 16 height 16
click at [739, 305] on icon "button" at bounding box center [733, 313] width 16 height 16
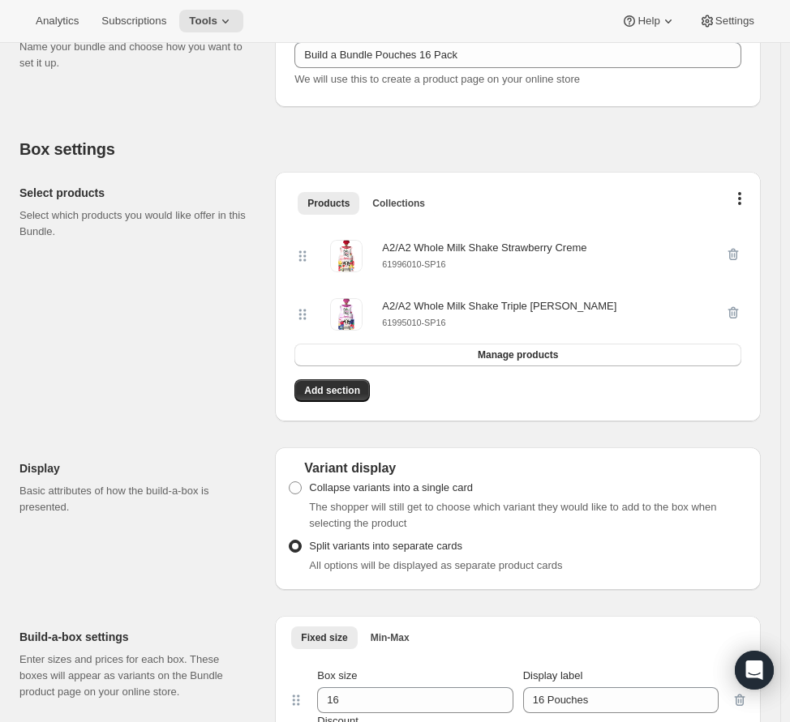
click at [739, 254] on icon "button" at bounding box center [733, 254] width 16 height 16
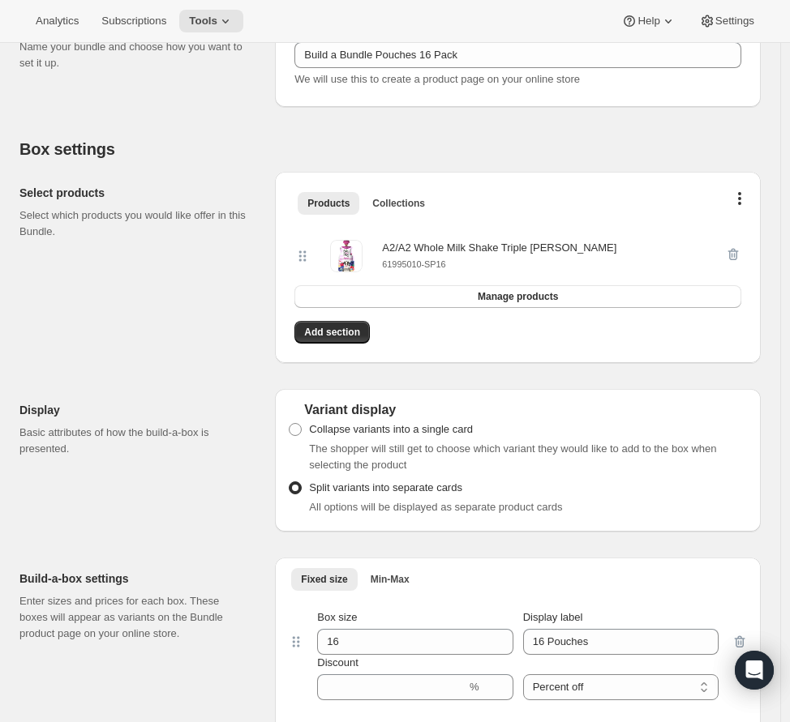
click at [739, 254] on div at bounding box center [733, 256] width 16 height 32
click at [360, 335] on span "Add section" at bounding box center [332, 332] width 56 height 13
click at [360, 329] on span "Add section" at bounding box center [332, 332] width 56 height 13
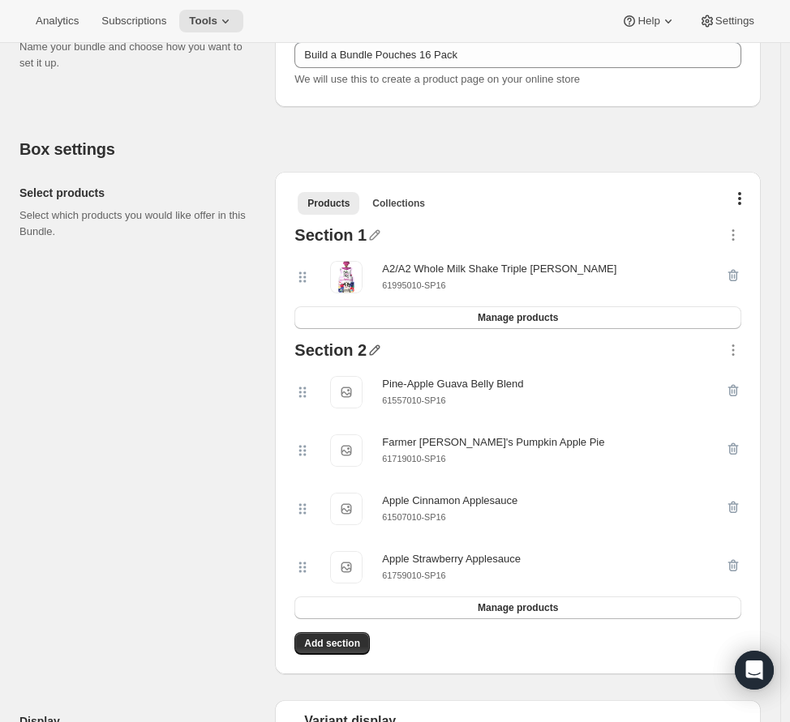
click at [379, 354] on icon "button" at bounding box center [374, 350] width 16 height 16
click at [366, 380] on input "text" at bounding box center [387, 382] width 156 height 26
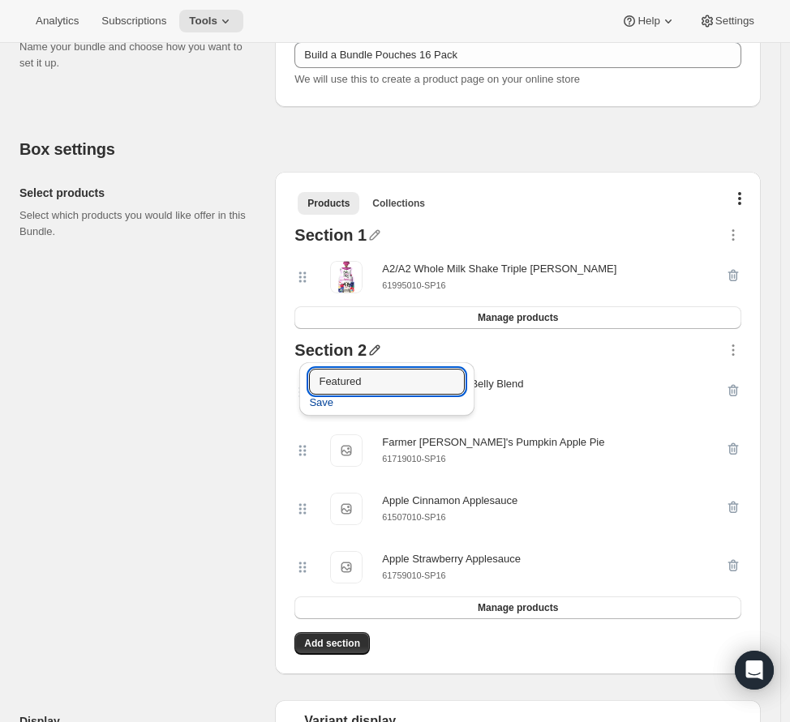
type input "Featured"
click at [321, 399] on span "Save" at bounding box center [321, 403] width 24 height 16
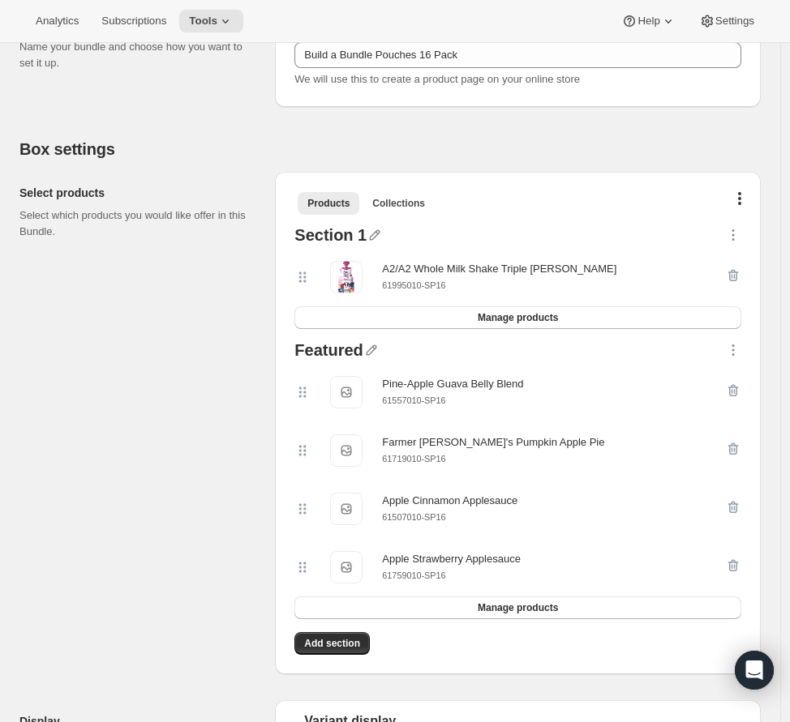
click at [736, 271] on div at bounding box center [733, 277] width 16 height 32
click at [740, 231] on icon "button" at bounding box center [733, 235] width 16 height 16
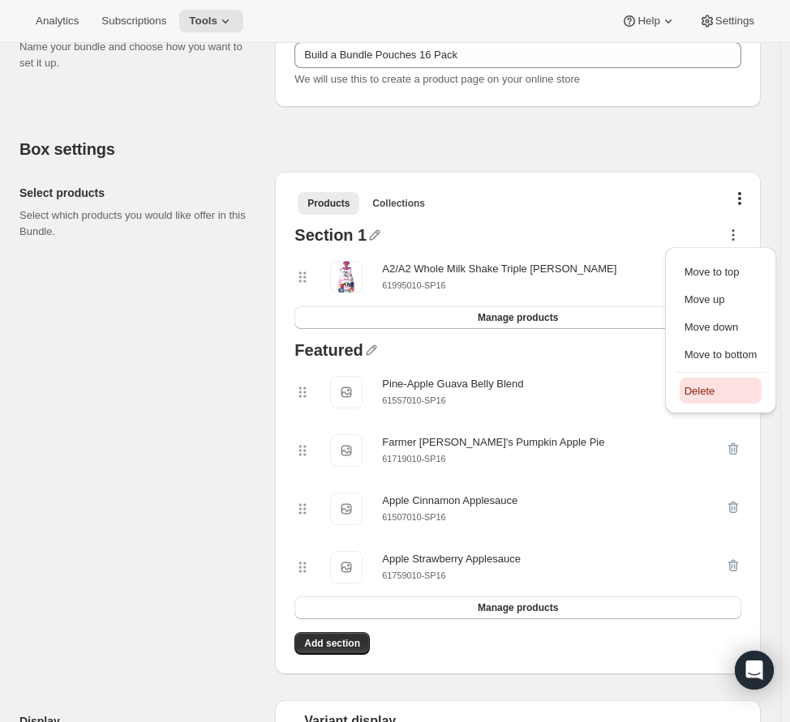
click at [710, 388] on span "Delete" at bounding box center [699, 391] width 31 height 12
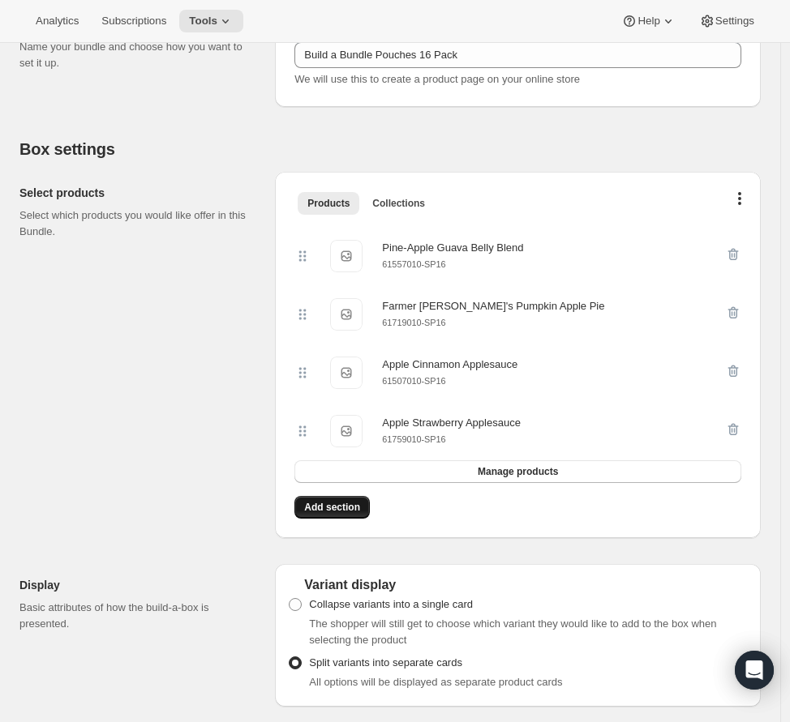
click at [340, 505] on span "Add section" at bounding box center [332, 507] width 56 height 13
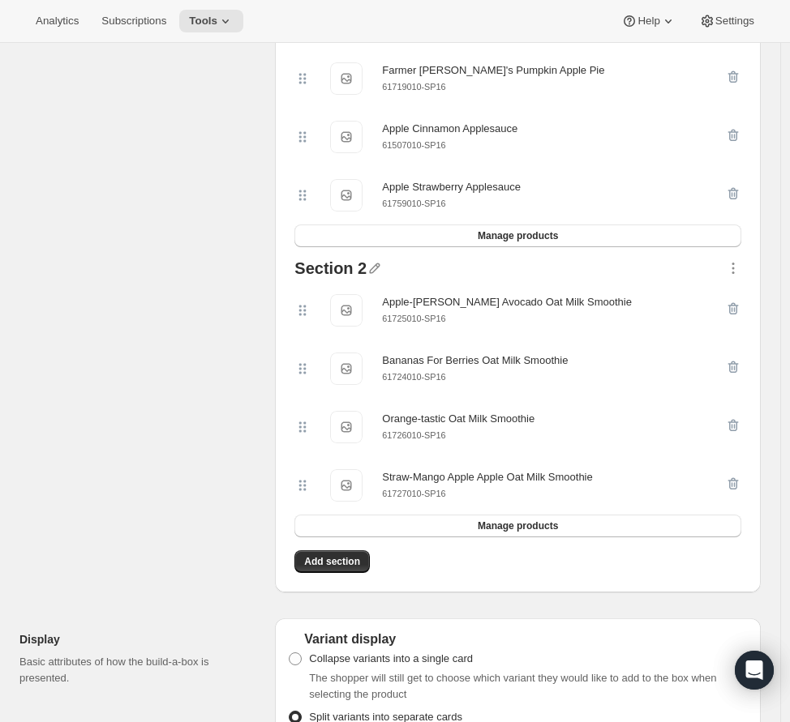
scroll to position [524, 0]
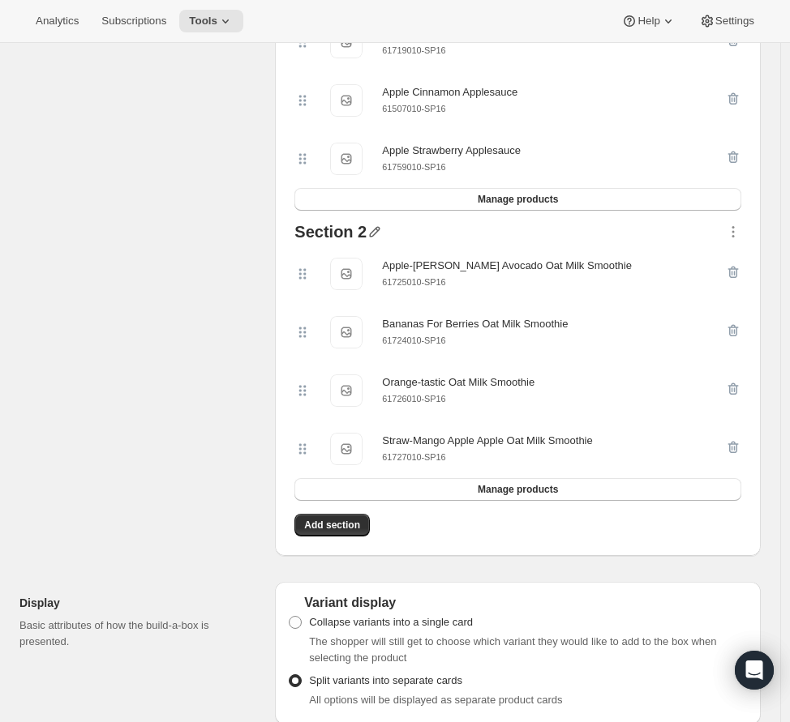
click at [379, 234] on icon "button" at bounding box center [375, 232] width 11 height 11
click at [353, 260] on input "Featured" at bounding box center [387, 265] width 156 height 26
click at [229, 265] on div "Select products Select which products you would like offer in this Bundle." at bounding box center [140, 217] width 242 height 678
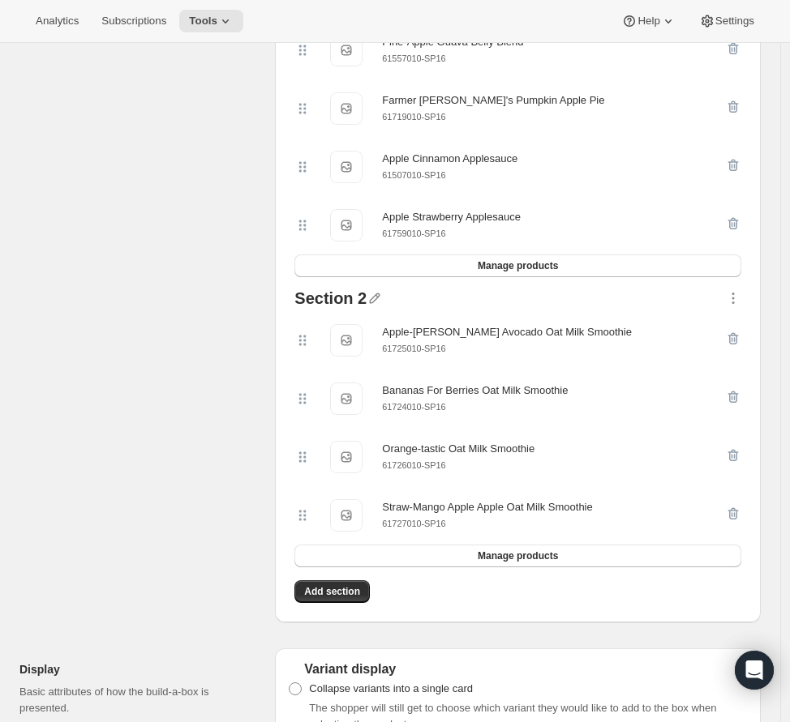
scroll to position [457, 0]
click at [380, 297] on icon "button" at bounding box center [375, 298] width 11 height 11
click at [392, 338] on input "Featured" at bounding box center [387, 332] width 156 height 26
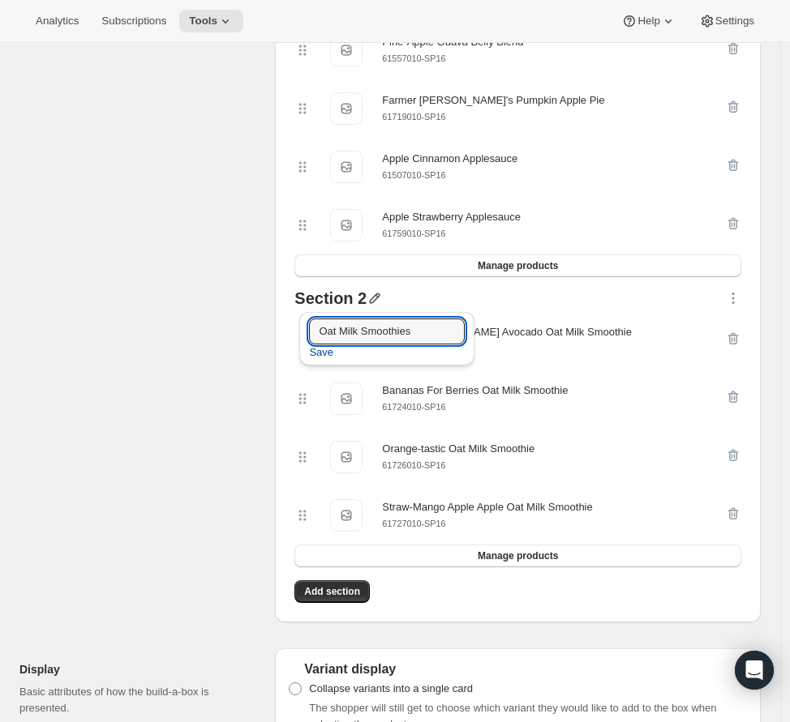
type input "Oat Milk Smoothies"
click at [333, 355] on span "Save" at bounding box center [321, 353] width 24 height 16
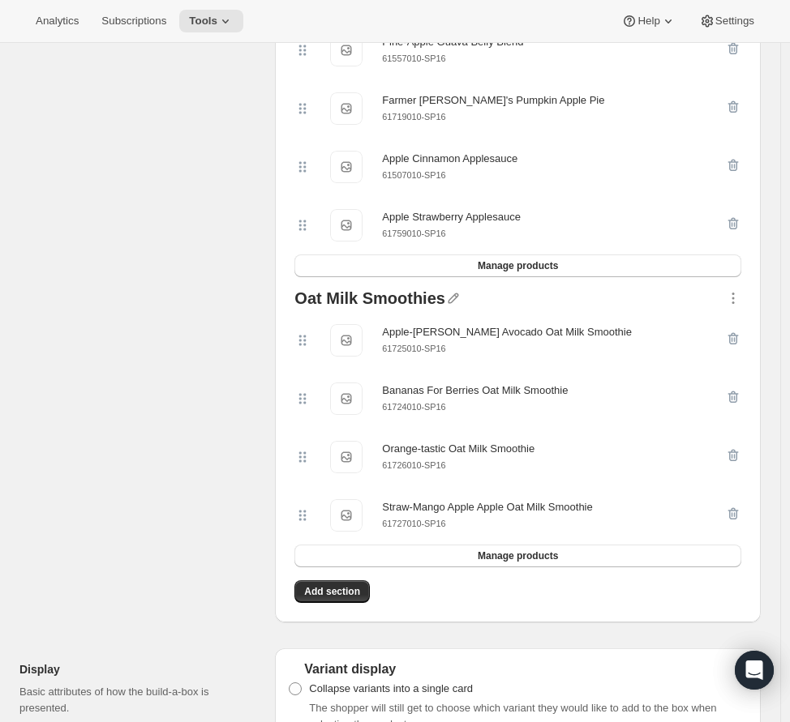
click at [243, 352] on div "Select products Select which products you would like offer in this Bundle." at bounding box center [140, 284] width 242 height 678
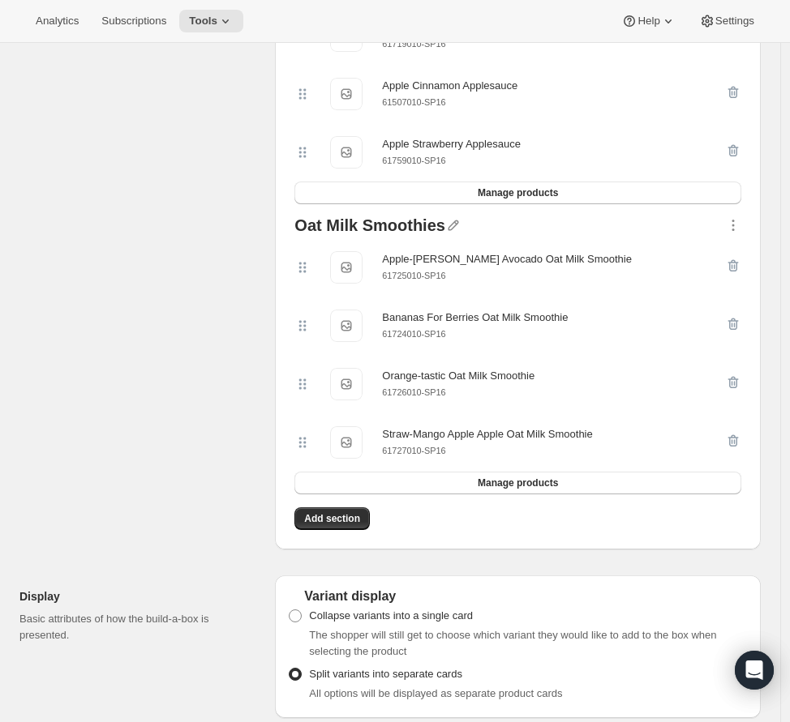
scroll to position [648, 0]
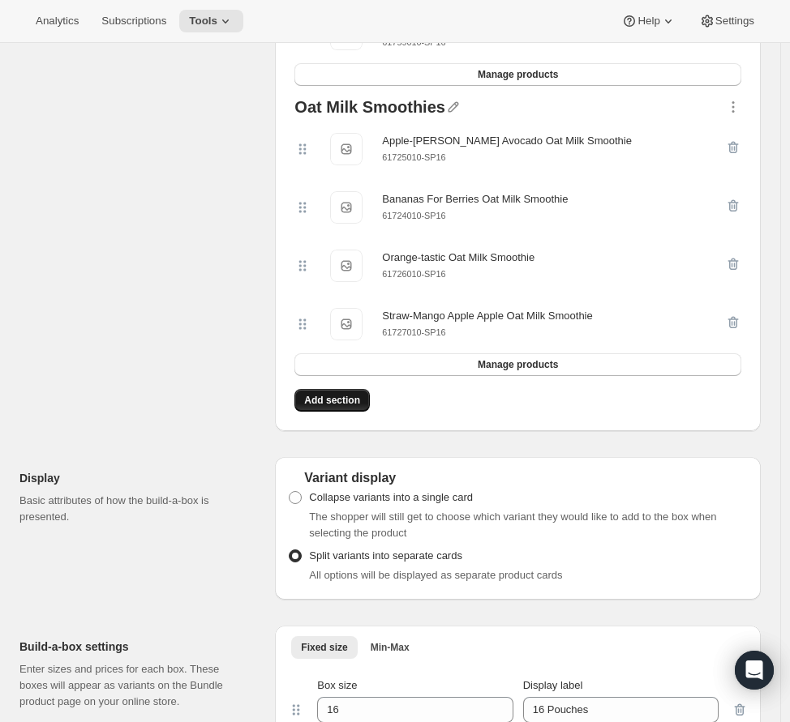
click at [332, 403] on span "Add section" at bounding box center [332, 400] width 56 height 13
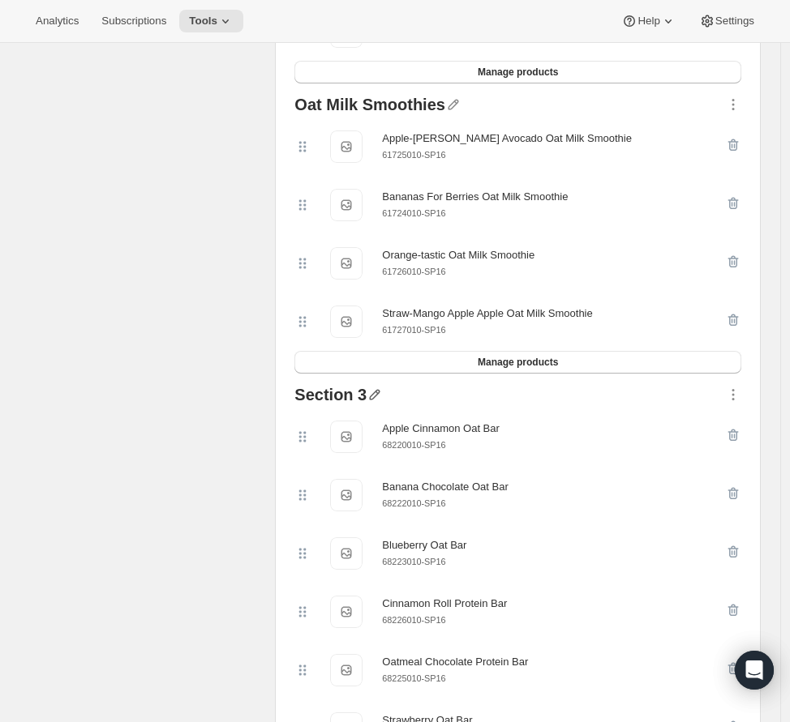
scroll to position [652, 0]
click at [381, 400] on icon "button" at bounding box center [374, 394] width 16 height 16
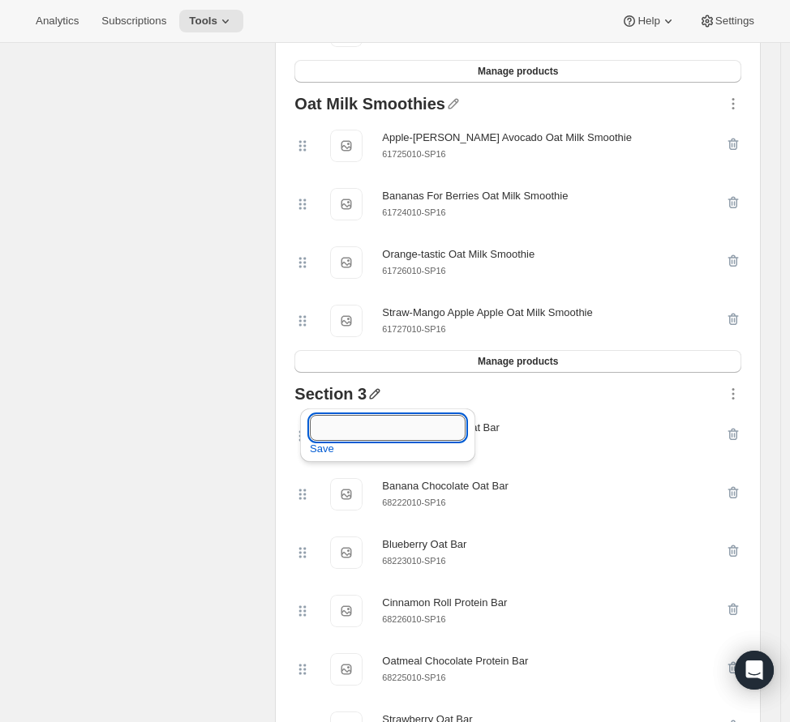
click at [363, 426] on input "text" at bounding box center [388, 428] width 156 height 26
type input "Refrigerated Oat Bars"
click at [313, 449] on span "Save" at bounding box center [322, 449] width 24 height 16
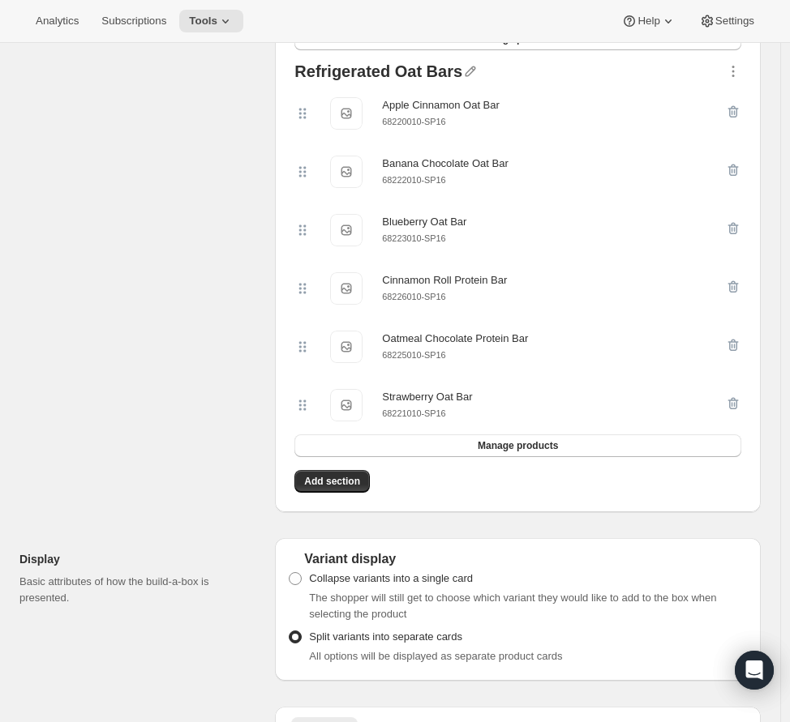
scroll to position [1039, 0]
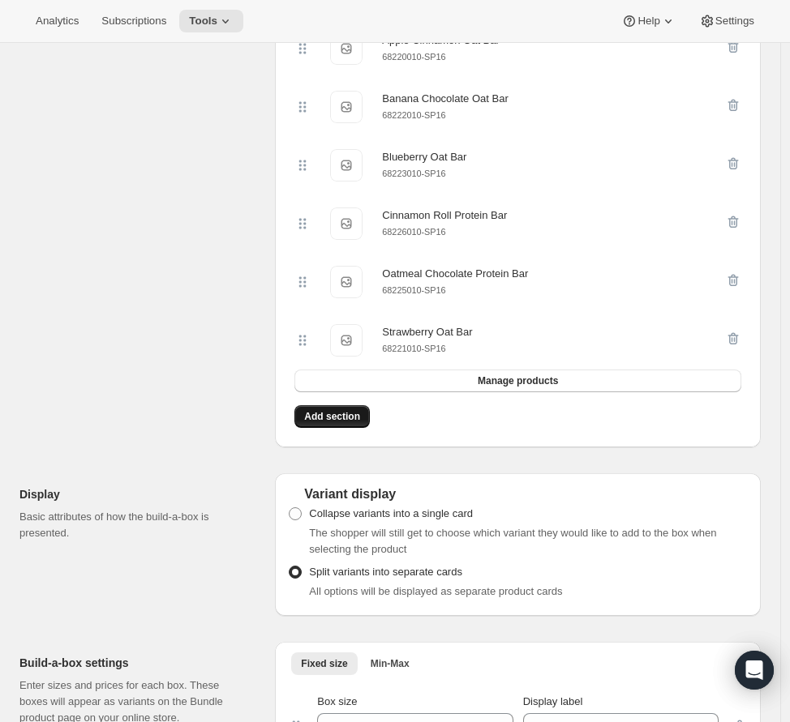
click at [349, 423] on span "Add section" at bounding box center [332, 416] width 56 height 13
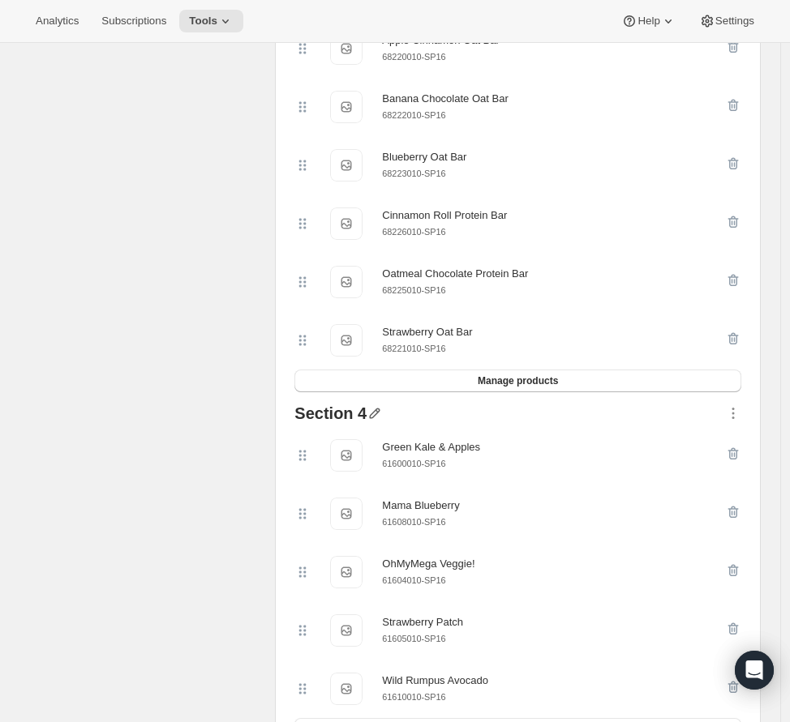
click at [383, 417] on icon "button" at bounding box center [374, 413] width 16 height 16
click at [375, 442] on input "text" at bounding box center [388, 450] width 156 height 26
type input "Fruit & Veggie Blends"
click at [319, 471] on span "Save" at bounding box center [322, 471] width 24 height 16
click at [212, 439] on div "Select products Select which products you would like offer in this Bundle." at bounding box center [140, 79] width 242 height 1433
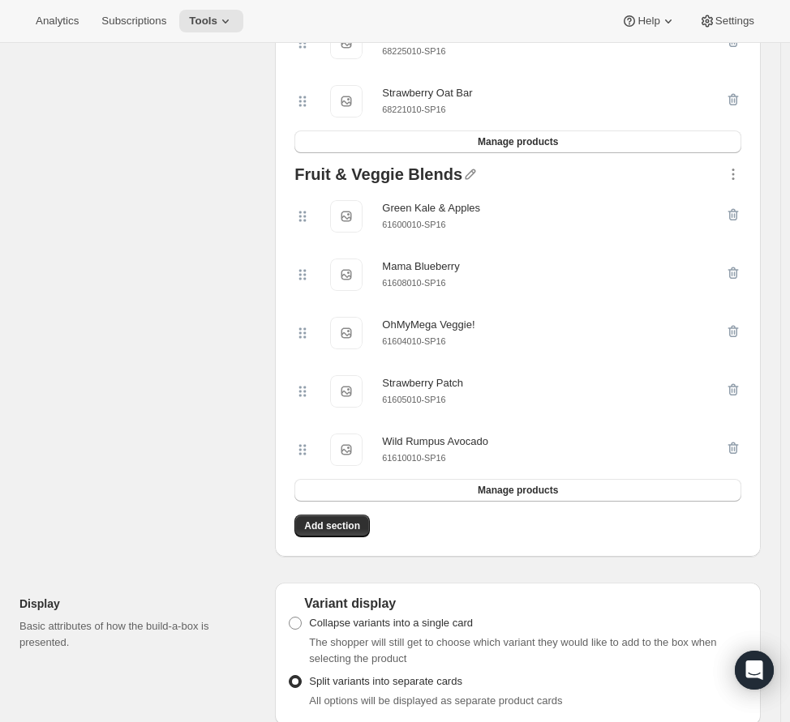
scroll to position [1280, 0]
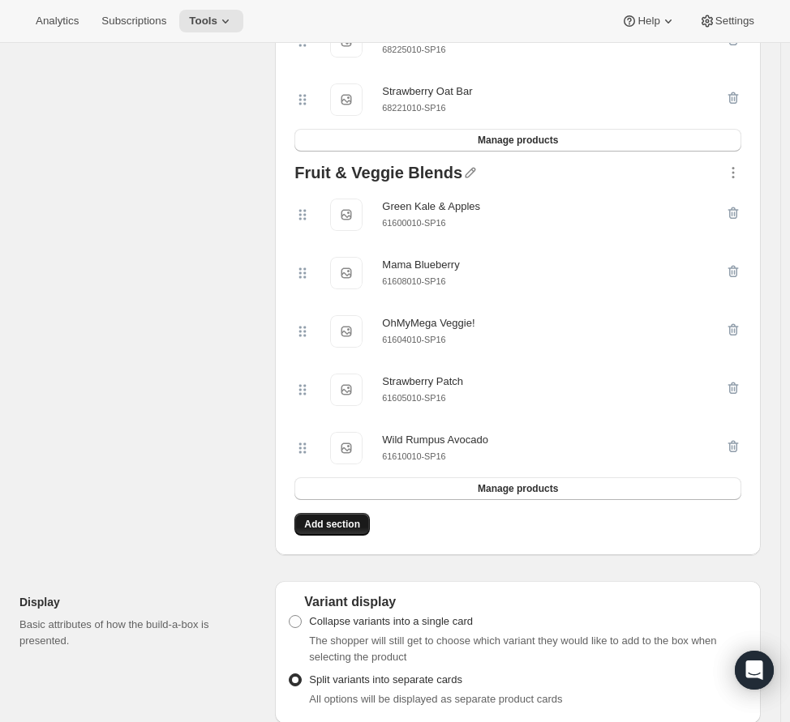
click at [358, 529] on span "Add section" at bounding box center [332, 524] width 56 height 13
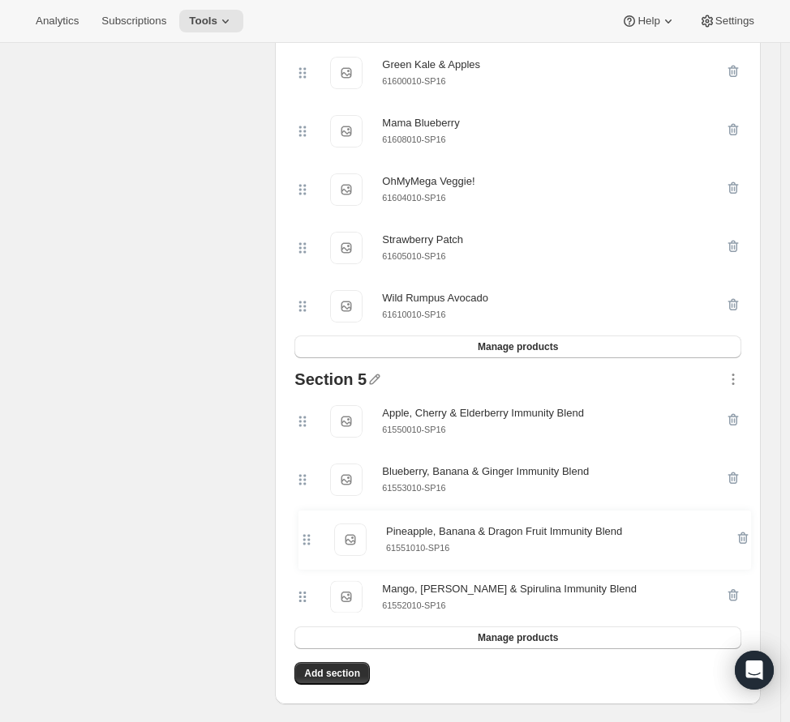
scroll to position [1423, 0]
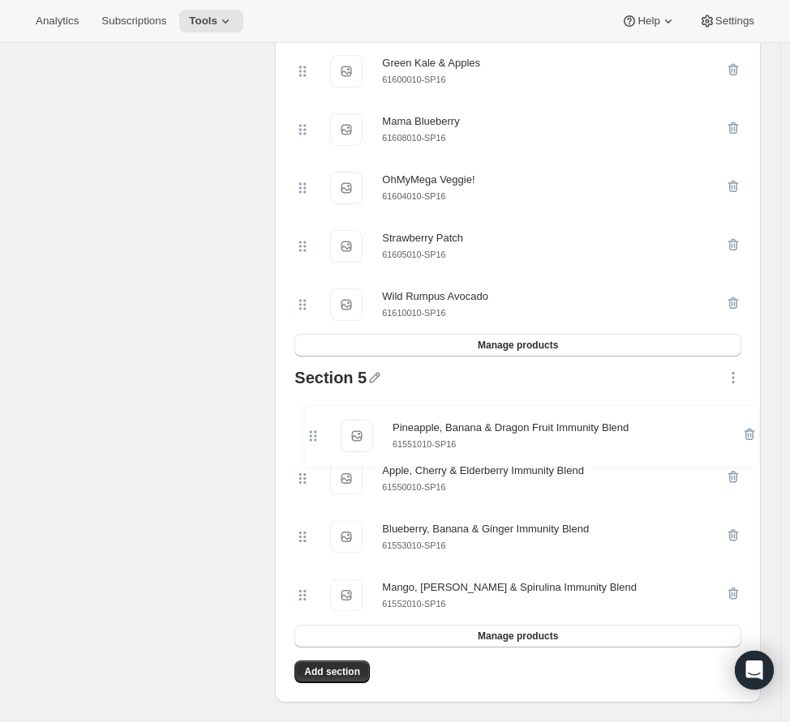
drag, startPoint x: 301, startPoint y: 614, endPoint x: 310, endPoint y: 425, distance: 189.1
click at [310, 425] on div "Apple, Cherry & Elderberry Immunity Blend Apple, Cherry & Elderberry Immunity B…" at bounding box center [517, 508] width 447 height 234
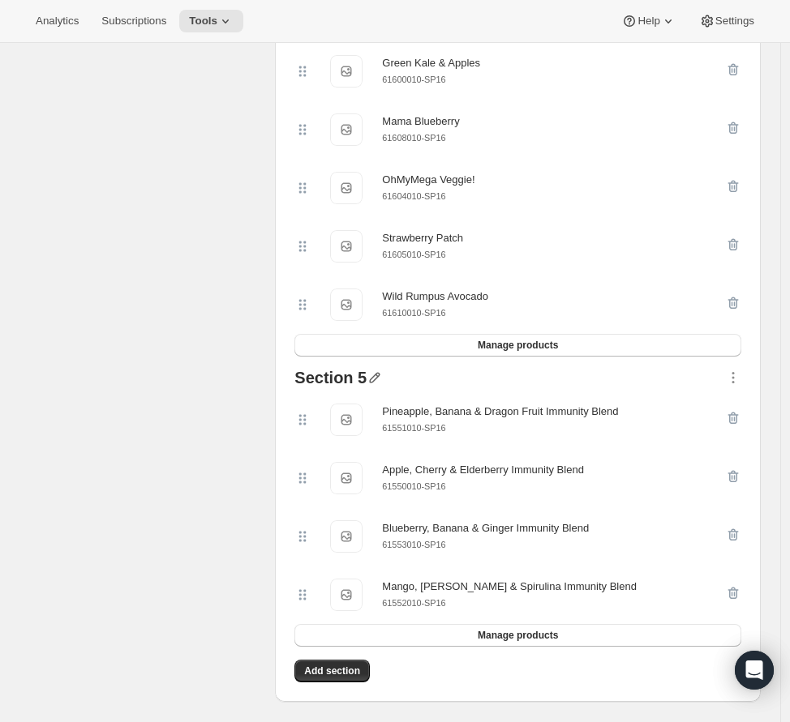
click at [375, 384] on icon "button" at bounding box center [374, 378] width 16 height 16
click at [361, 403] on input "text" at bounding box center [388, 416] width 156 height 26
type input "Immunity Blends"
click at [329, 436] on span "Save" at bounding box center [322, 437] width 24 height 16
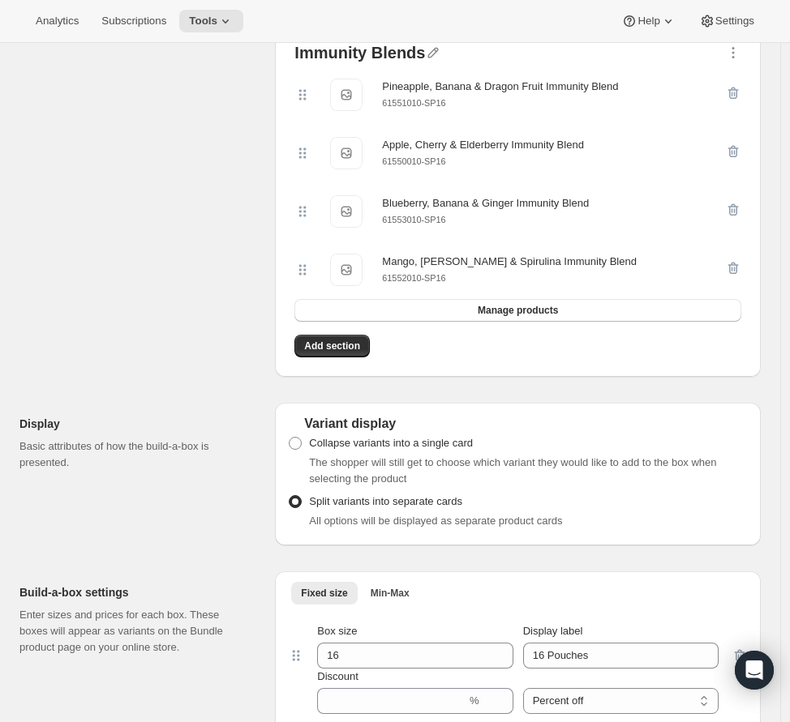
scroll to position [1749, 0]
click at [360, 352] on span "Add section" at bounding box center [332, 345] width 56 height 13
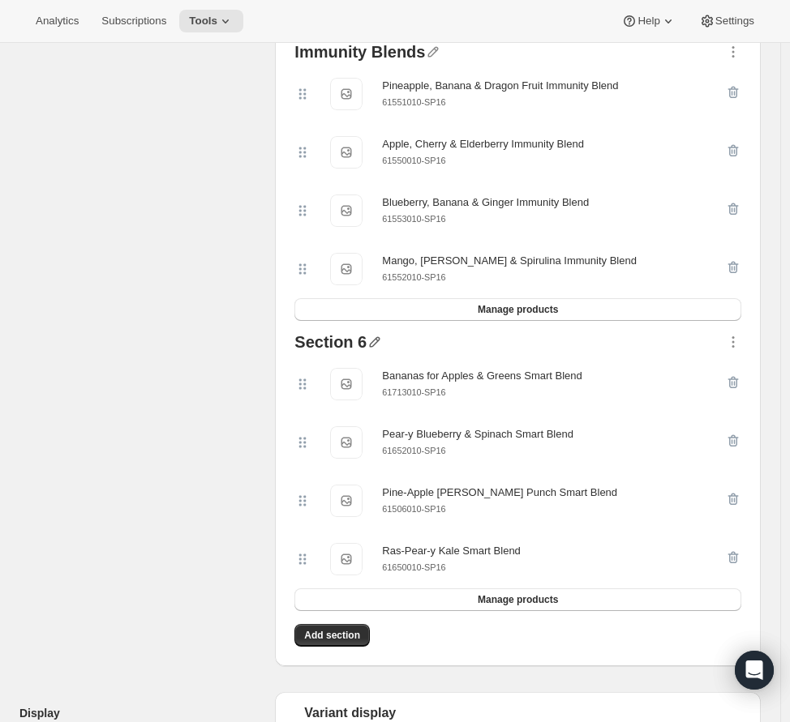
click at [379, 346] on icon "button" at bounding box center [374, 342] width 16 height 16
click at [362, 383] on input "text" at bounding box center [388, 381] width 156 height 26
type input "Smart Blends"
click at [331, 399] on span "Save" at bounding box center [322, 402] width 24 height 16
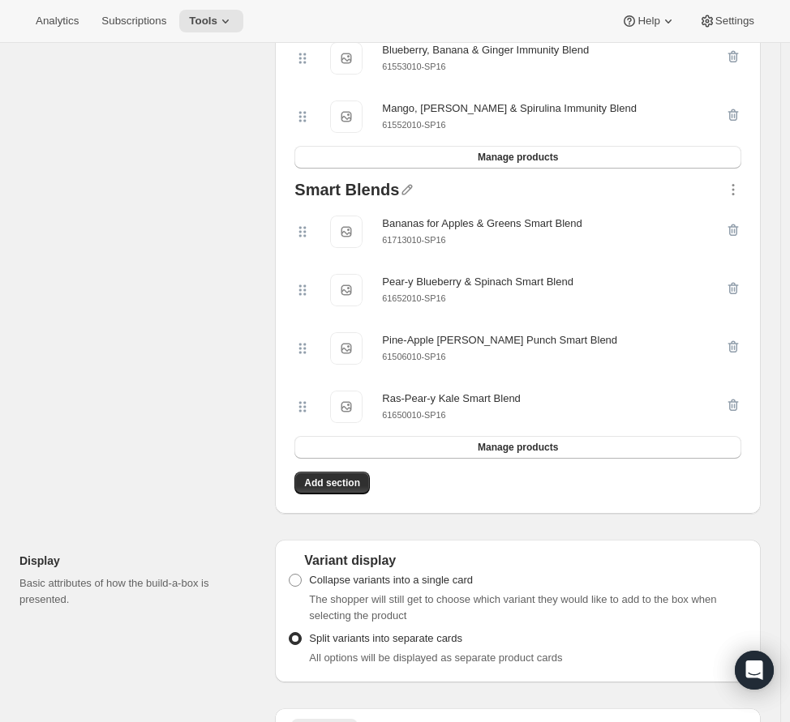
scroll to position [1920, 0]
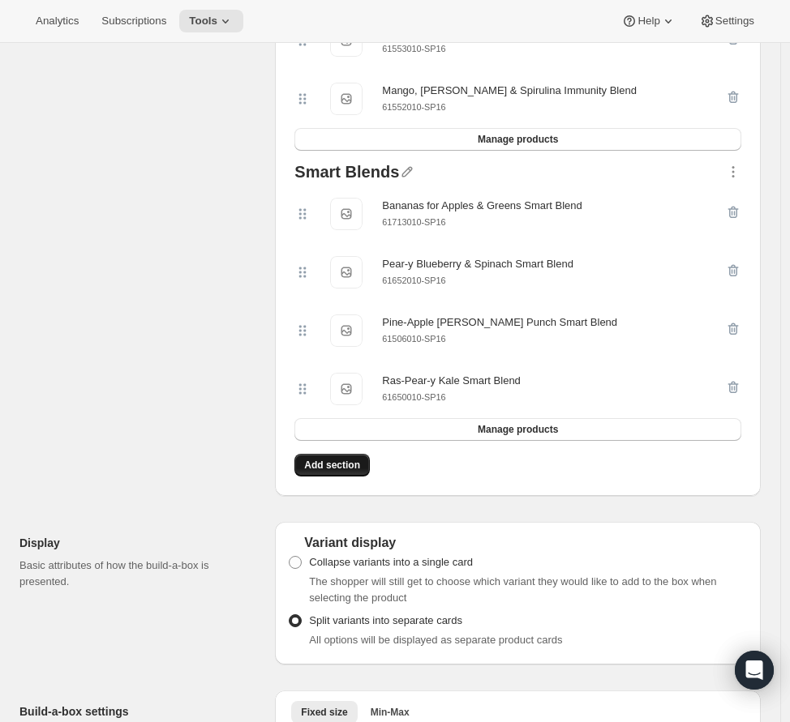
click at [323, 472] on span "Add section" at bounding box center [332, 465] width 56 height 13
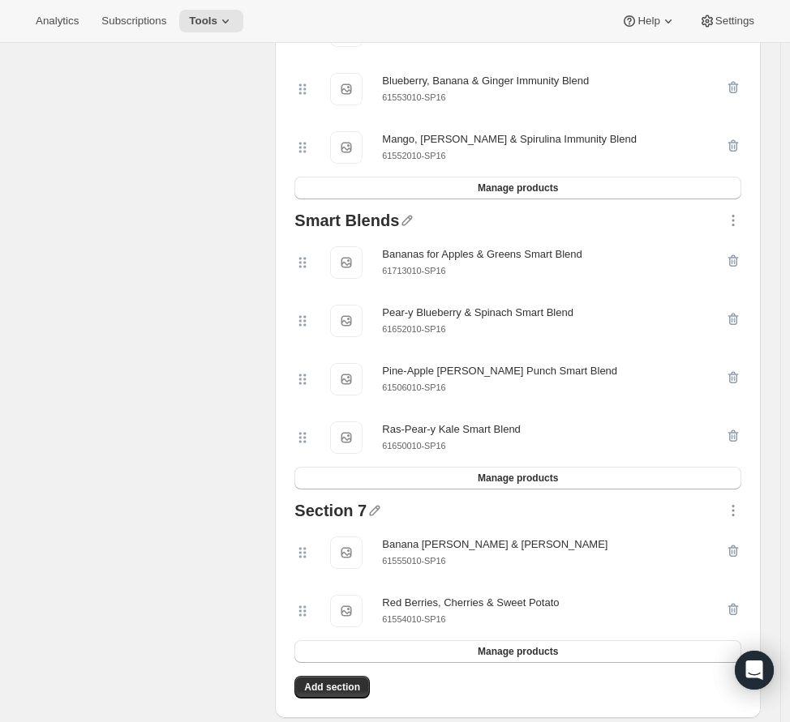
scroll to position [1898, 0]
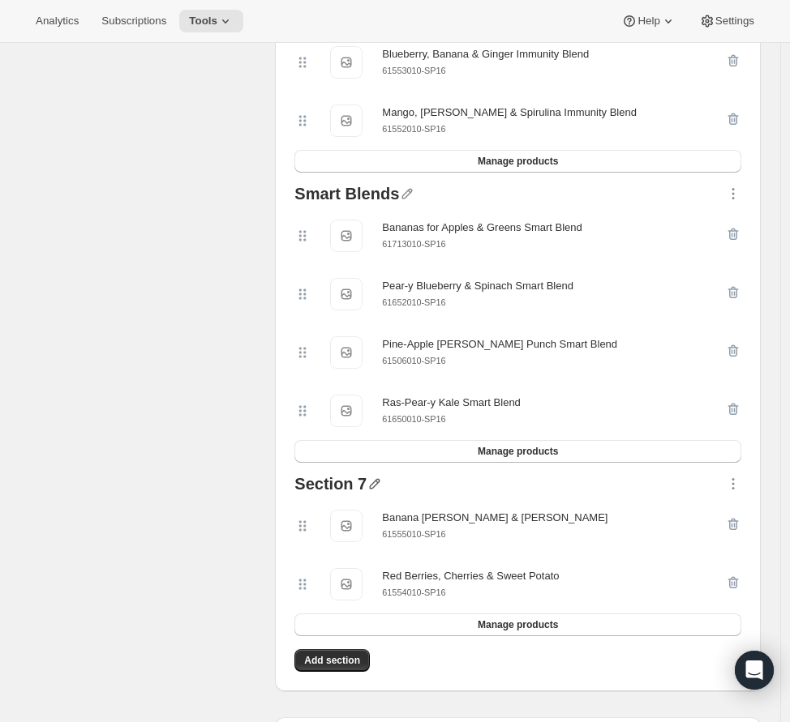
click at [383, 491] on icon "button" at bounding box center [374, 484] width 16 height 16
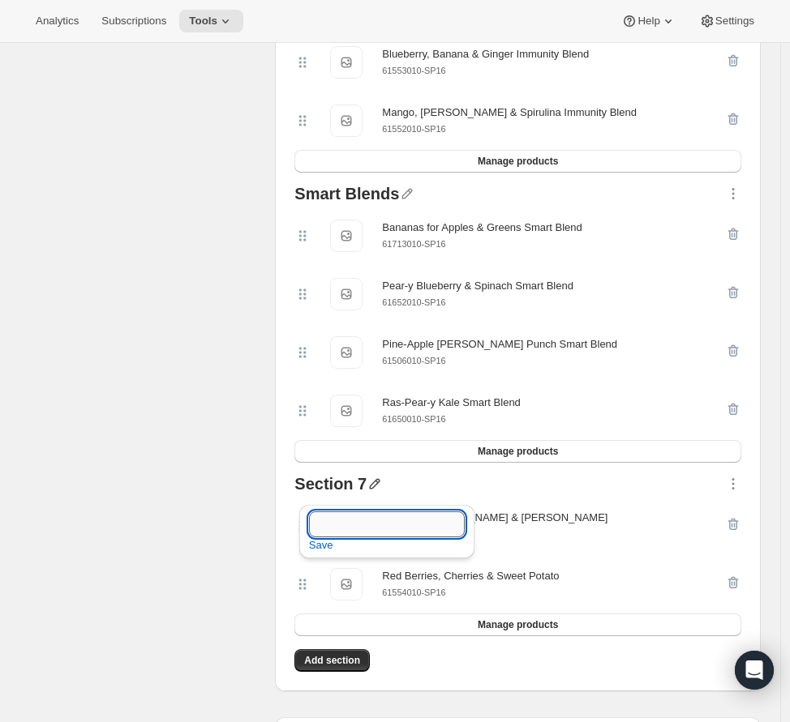
click at [383, 513] on input "text" at bounding box center [387, 524] width 156 height 26
type input "Belly Blends"
click at [328, 542] on span "Save" at bounding box center [321, 545] width 24 height 16
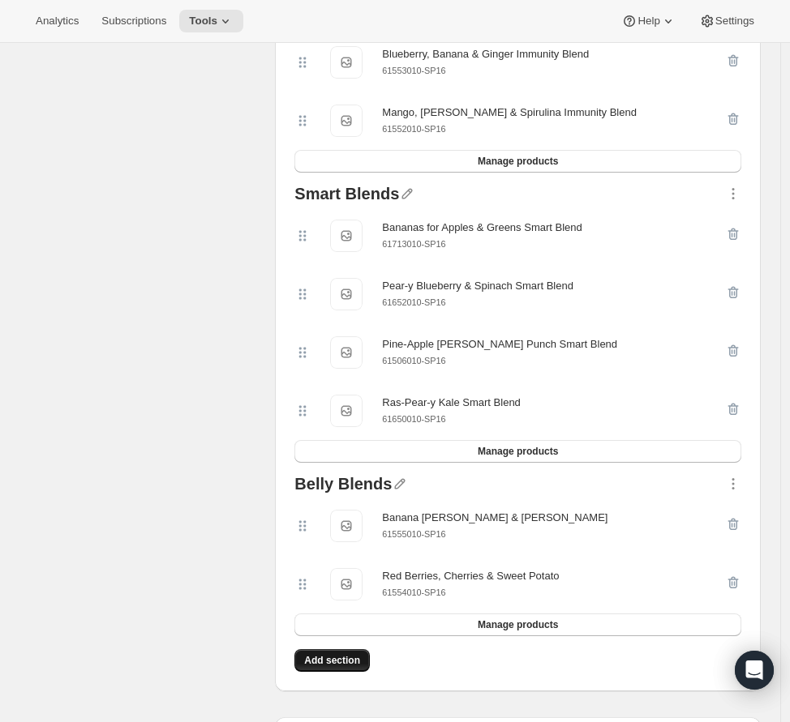
click at [341, 667] on span "Add section" at bounding box center [332, 660] width 56 height 13
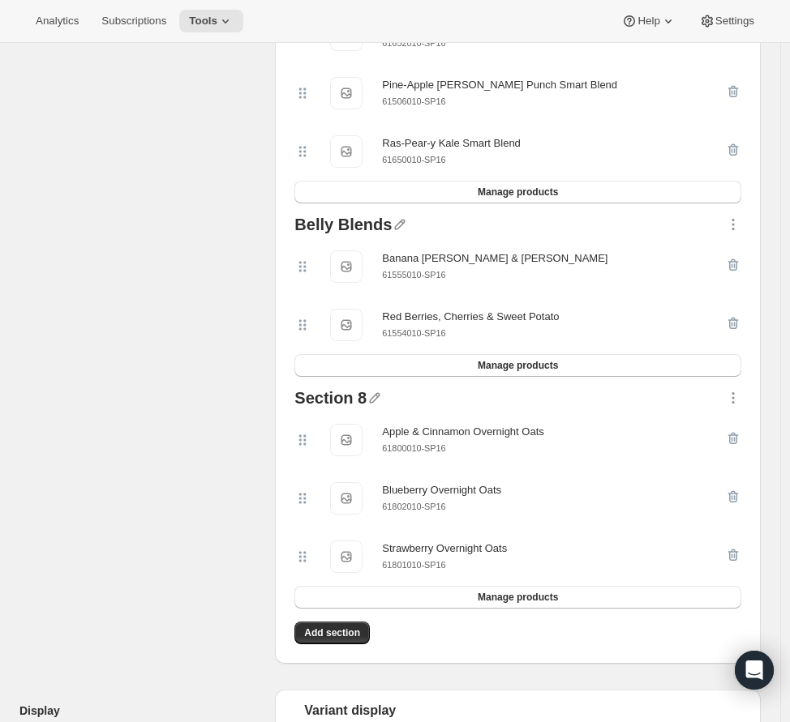
scroll to position [2184, 0]
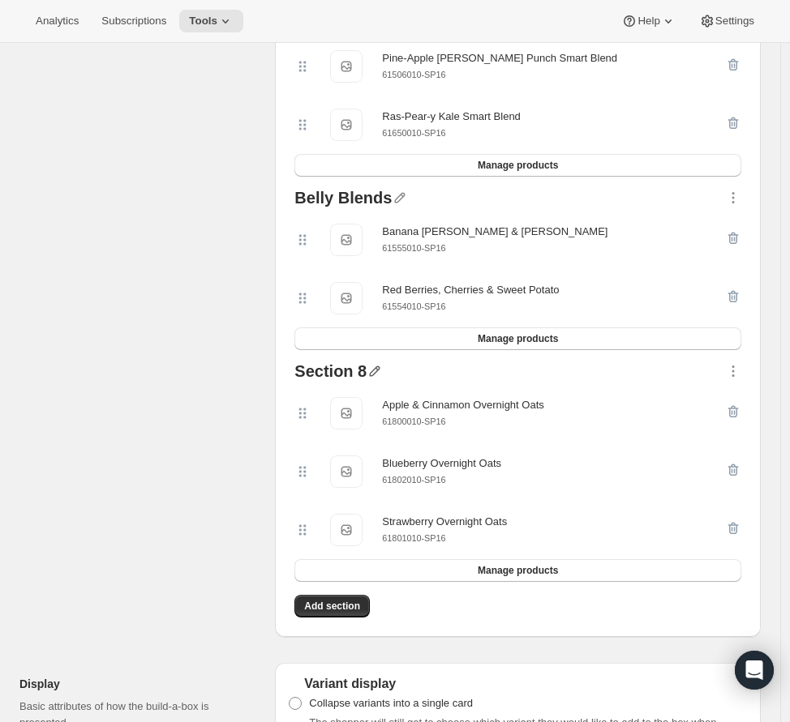
click at [382, 379] on icon "button" at bounding box center [374, 371] width 16 height 16
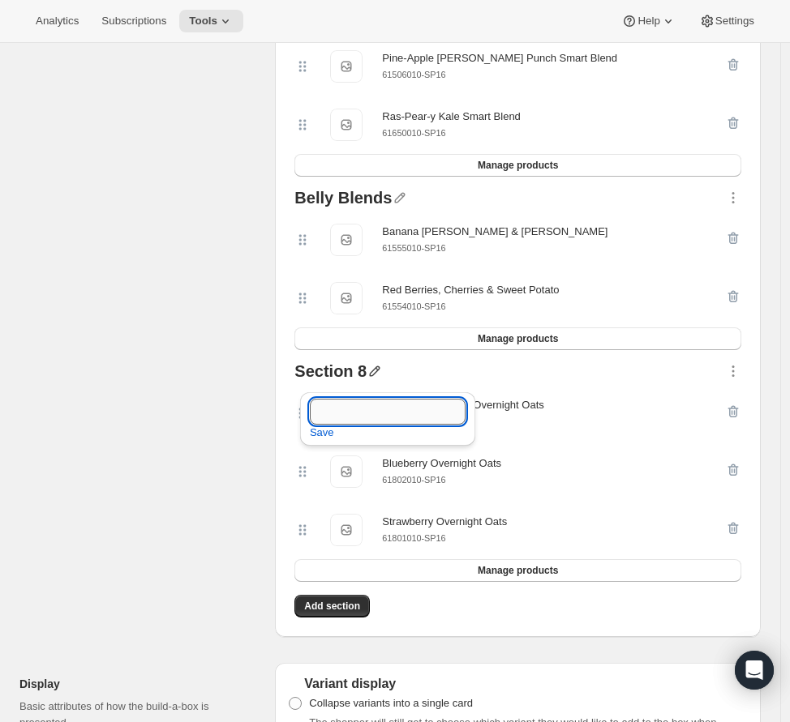
click at [383, 407] on input "text" at bounding box center [388, 412] width 156 height 26
type input "Overnight Oats"
click at [312, 430] on span "Save" at bounding box center [322, 433] width 24 height 16
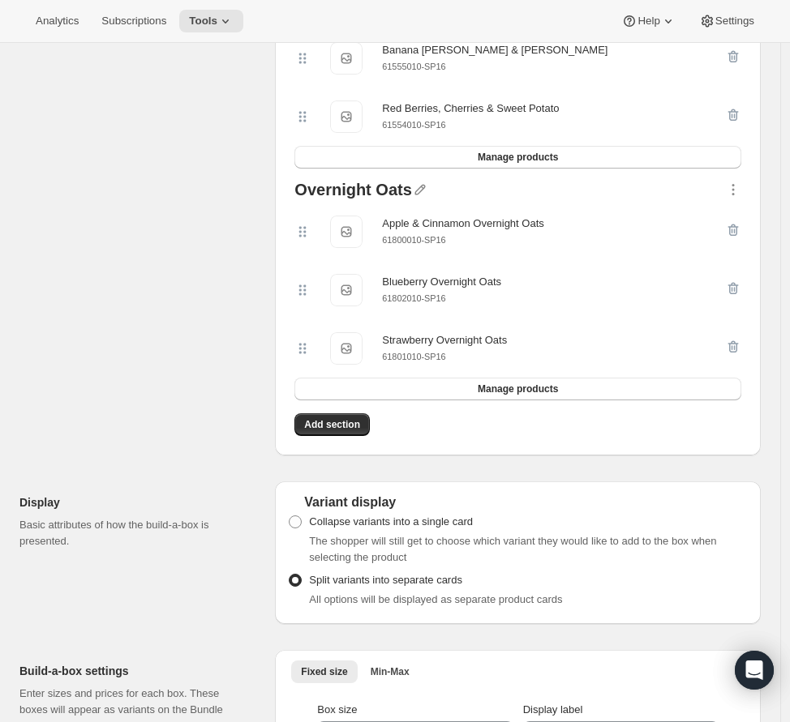
scroll to position [2374, 0]
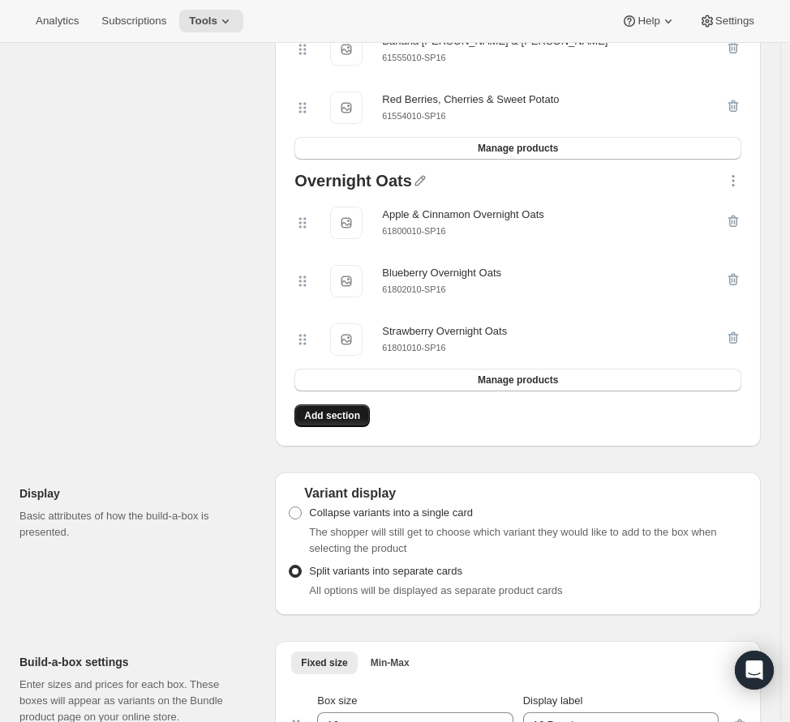
click at [318, 422] on span "Add section" at bounding box center [332, 415] width 56 height 13
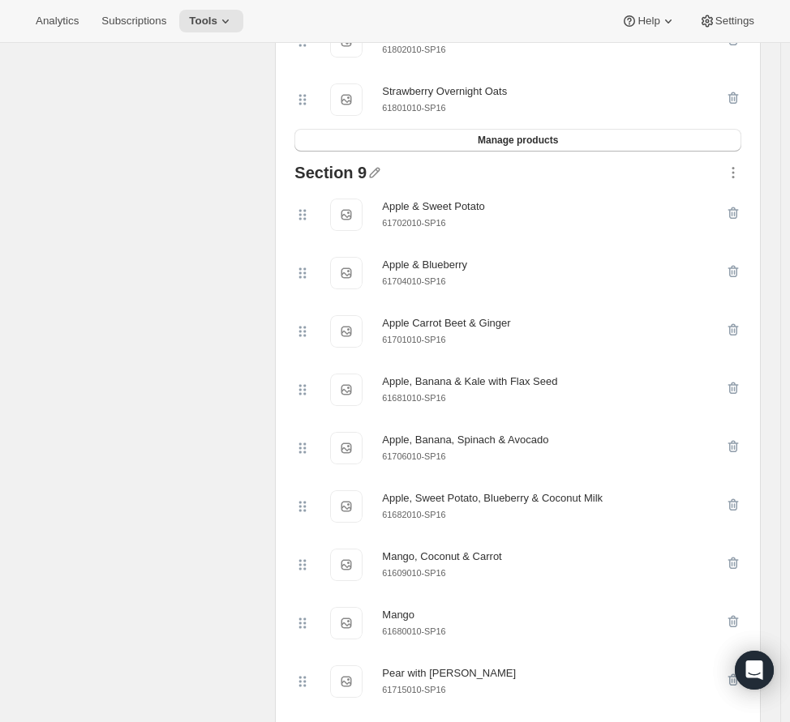
scroll to position [2613, 0]
click at [375, 179] on icon "button" at bounding box center [375, 174] width 11 height 11
click at [357, 216] on input "text" at bounding box center [388, 215] width 156 height 26
type input "Baby"
click at [330, 229] on span "Save" at bounding box center [322, 236] width 24 height 16
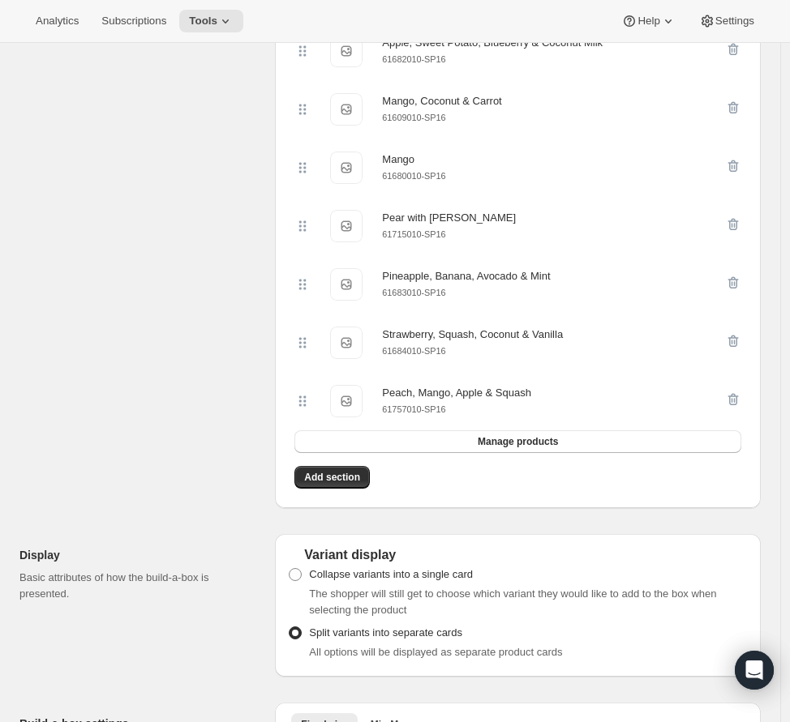
scroll to position [3105, 0]
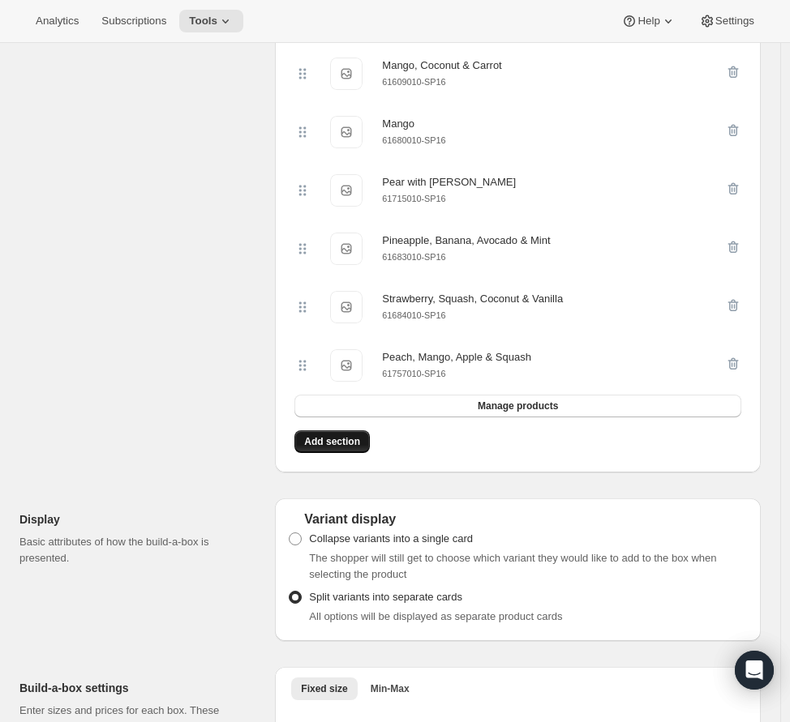
click at [322, 448] on span "Add section" at bounding box center [332, 441] width 56 height 13
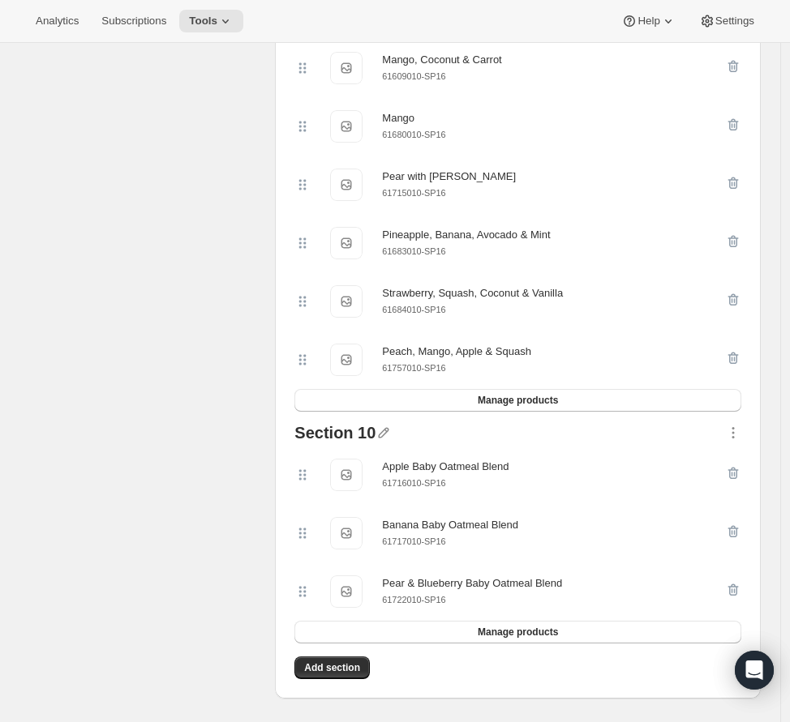
scroll to position [3116, 0]
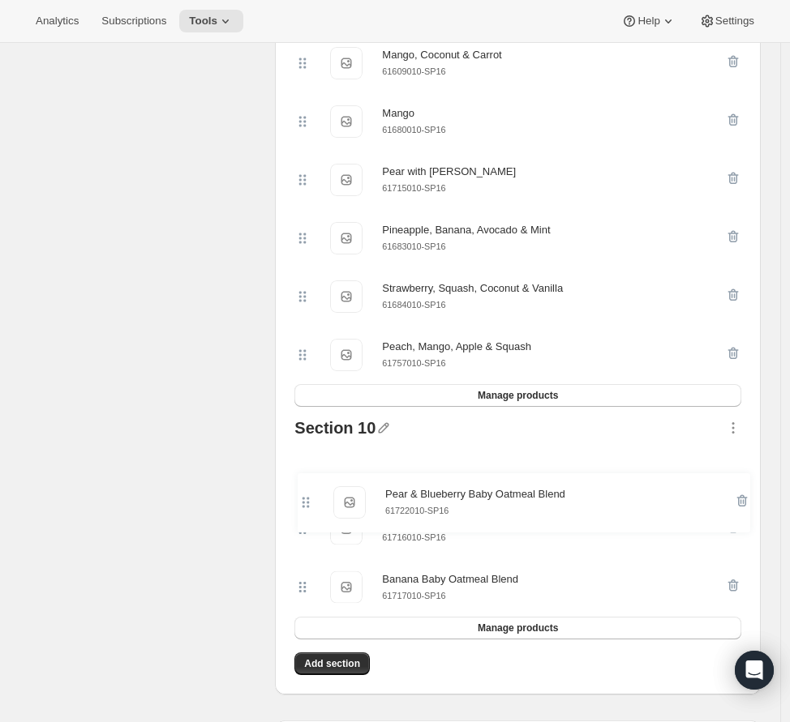
drag, startPoint x: 306, startPoint y: 616, endPoint x: 306, endPoint y: 502, distance: 114.3
click at [306, 502] on div "Apple Baby Oatmeal Blend Apple Baby Oatmeal Blend 61716010-SP16 Banana Baby Oat…" at bounding box center [517, 529] width 447 height 176
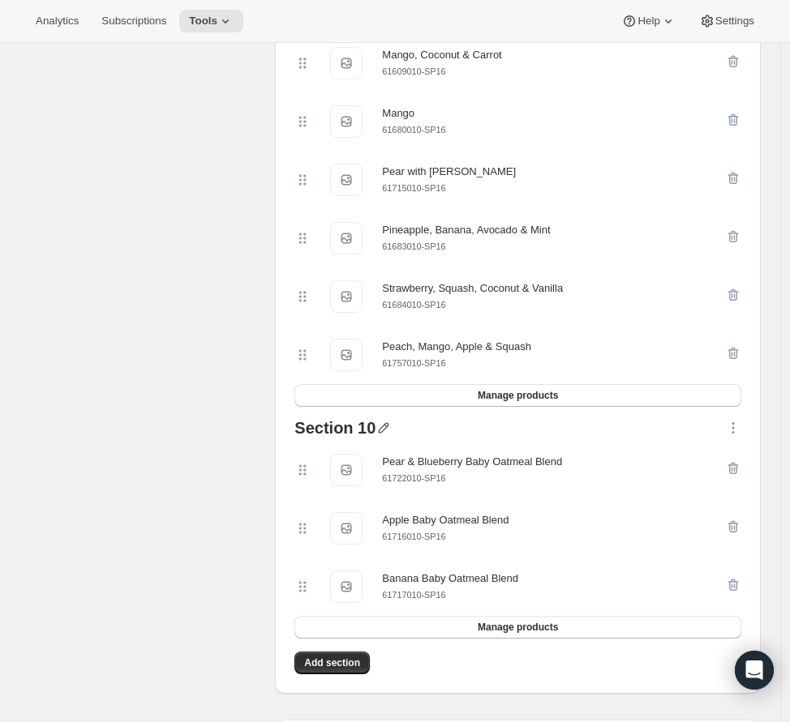
click at [386, 436] on icon "button" at bounding box center [383, 428] width 16 height 16
click at [372, 466] on input "text" at bounding box center [396, 474] width 156 height 26
type input "Baby Oatmeal"
click at [329, 495] on span "Save" at bounding box center [330, 495] width 24 height 16
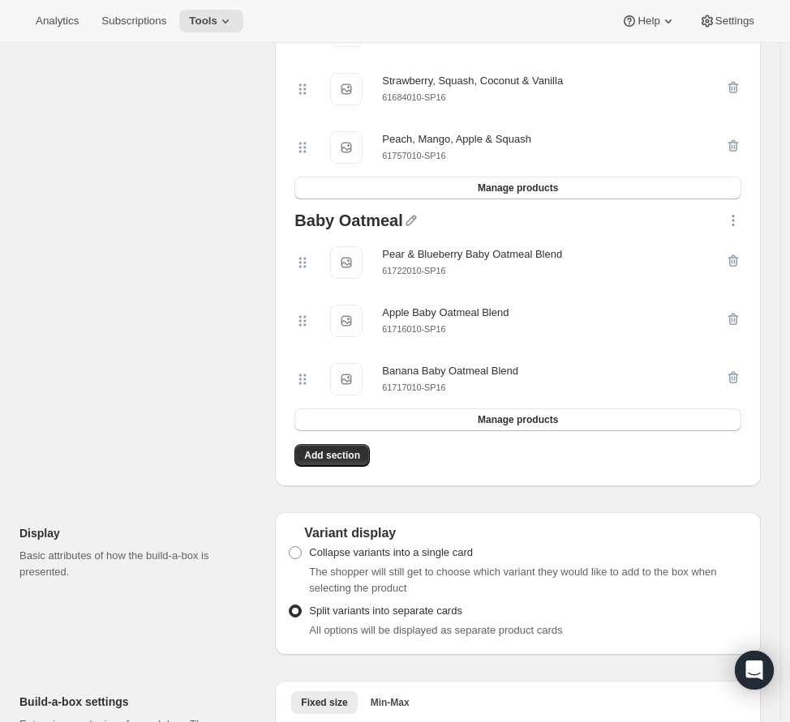
scroll to position [3356, 0]
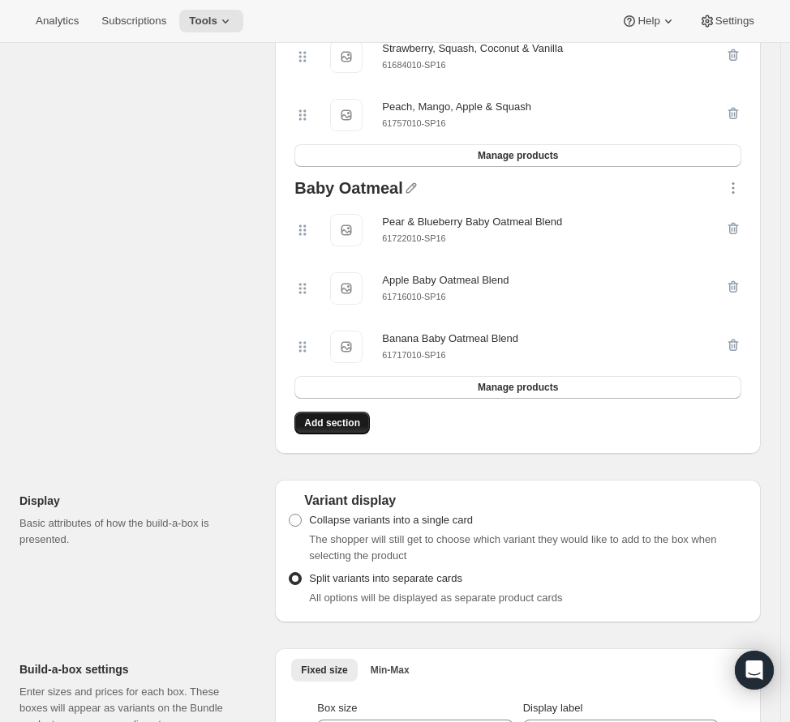
click at [366, 432] on button "Add section" at bounding box center [331, 423] width 75 height 23
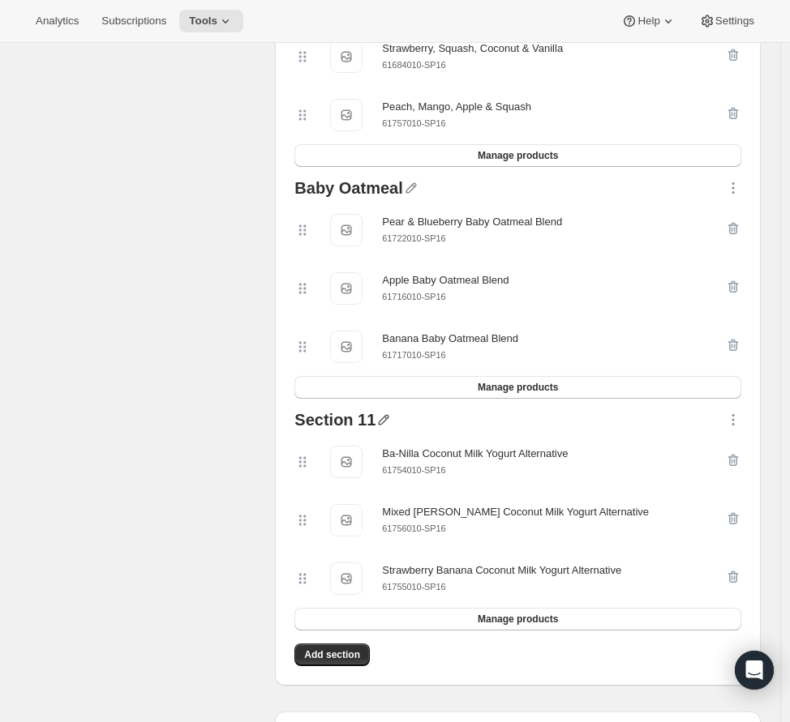
click at [383, 426] on icon "button" at bounding box center [384, 420] width 11 height 11
click at [379, 461] on input "text" at bounding box center [393, 467] width 156 height 26
type input "Coconut Yogurt"
click at [334, 484] on span "Save" at bounding box center [327, 488] width 24 height 16
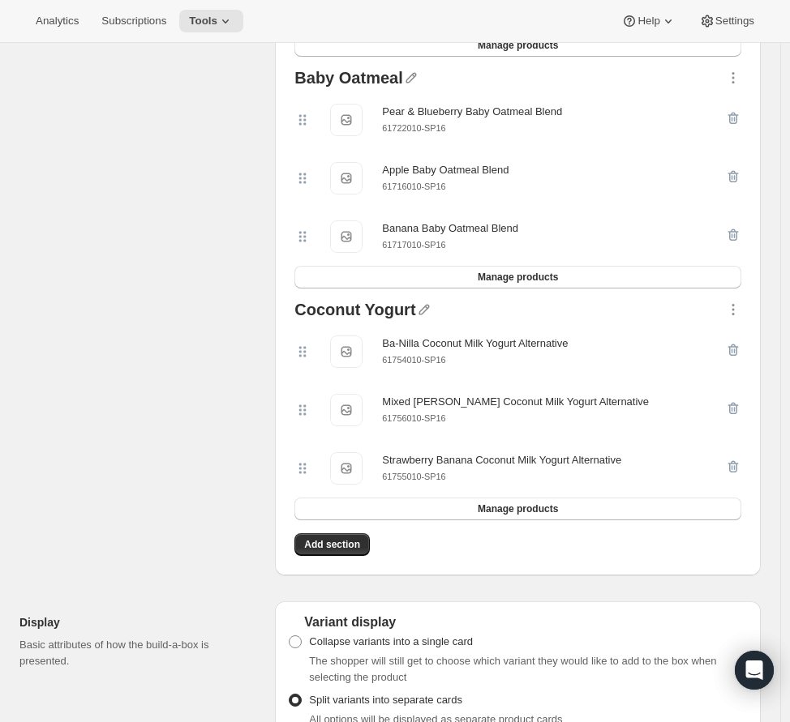
scroll to position [3506, 0]
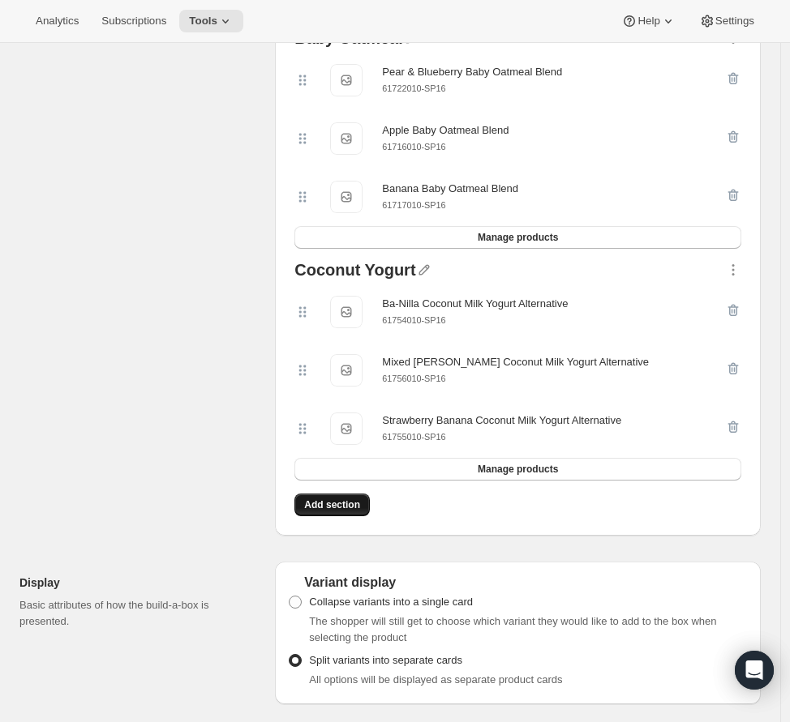
click at [343, 511] on span "Add section" at bounding box center [332, 505] width 56 height 13
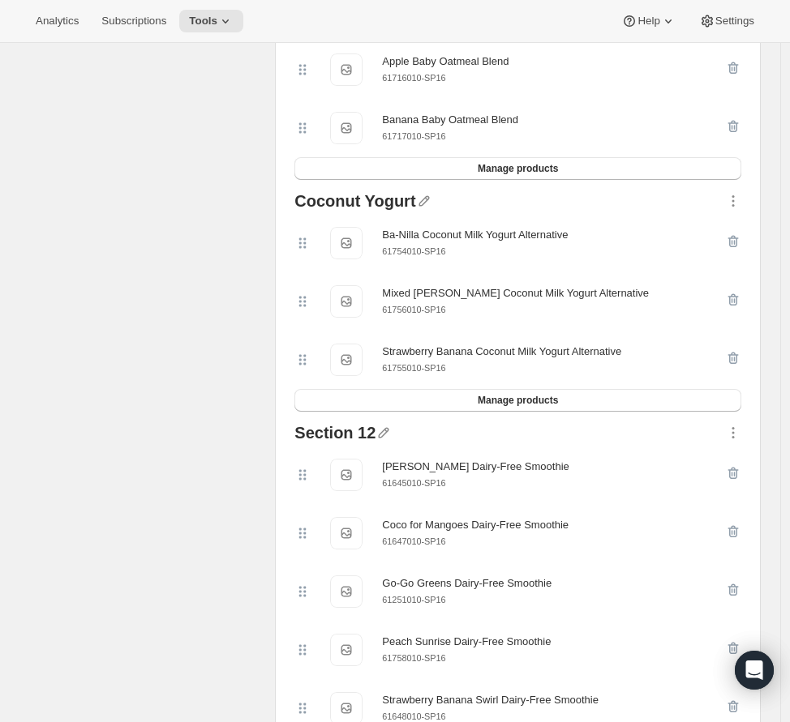
scroll to position [3657, 0]
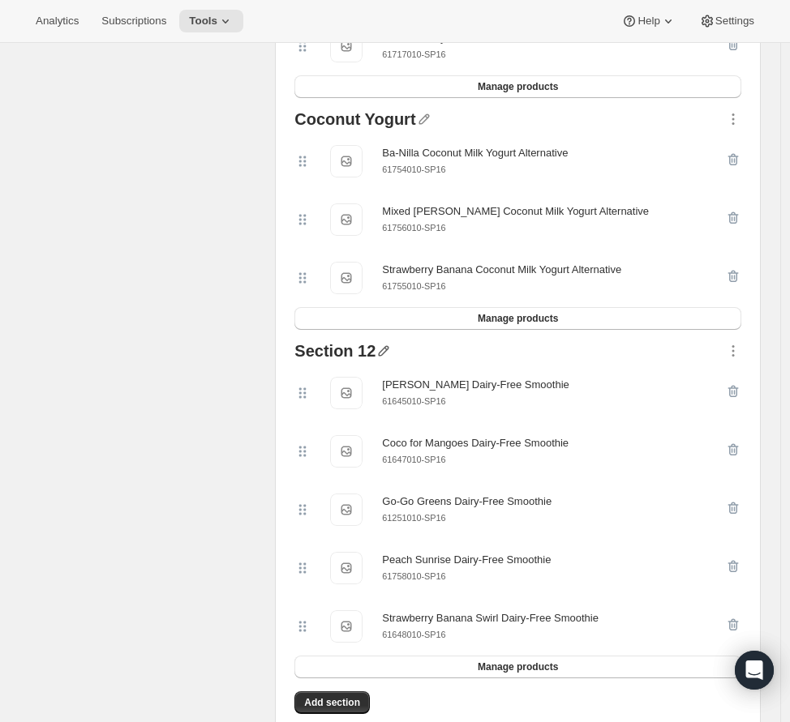
click at [386, 359] on icon "button" at bounding box center [383, 351] width 16 height 16
click at [390, 401] on input "text" at bounding box center [395, 399] width 156 height 26
type input "Dairy-Free Smoothies"
click at [333, 422] on span "Save" at bounding box center [329, 420] width 24 height 16
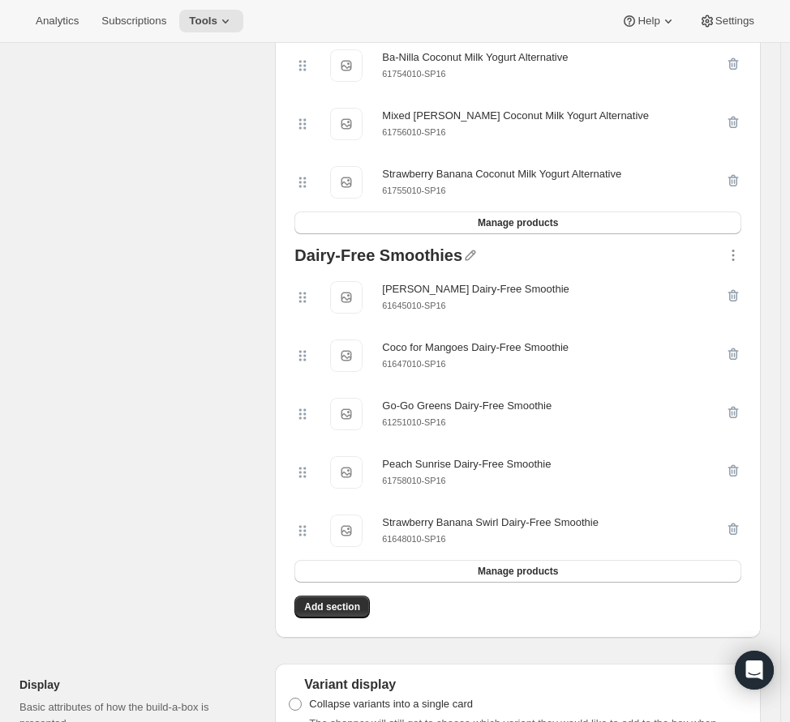
scroll to position [3780, 0]
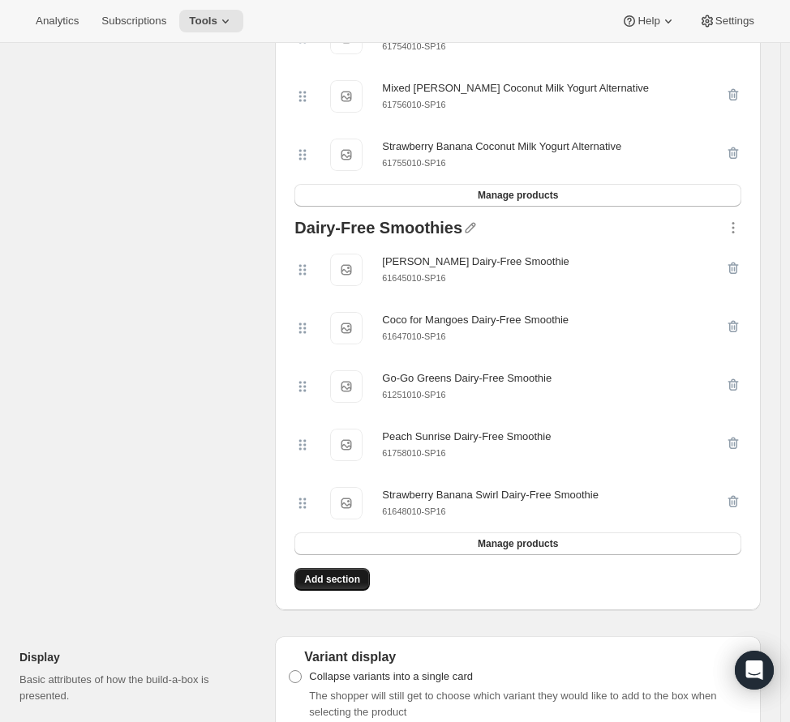
click at [329, 586] on span "Add section" at bounding box center [332, 579] width 56 height 13
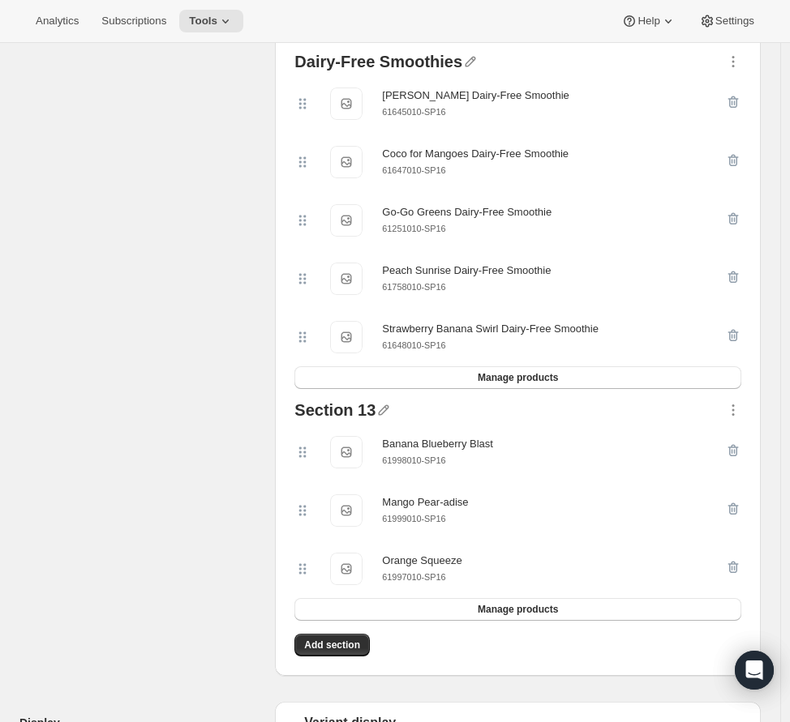
scroll to position [4000, 0]
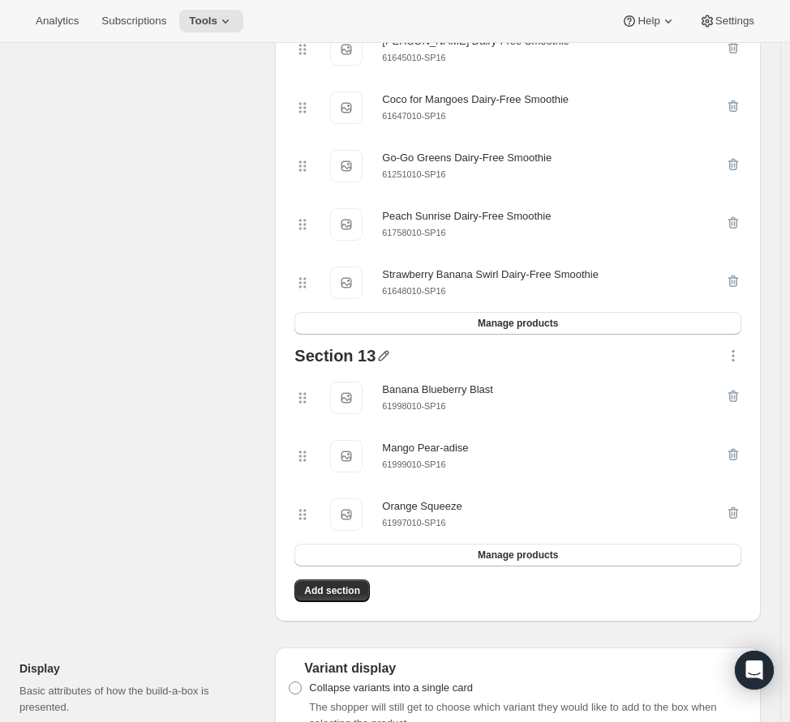
click at [386, 364] on icon "button" at bounding box center [383, 356] width 16 height 16
click at [383, 404] on input "text" at bounding box center [396, 405] width 156 height 26
type input "Whole Milk Smoothies"
click at [333, 428] on span "Save" at bounding box center [330, 426] width 24 height 16
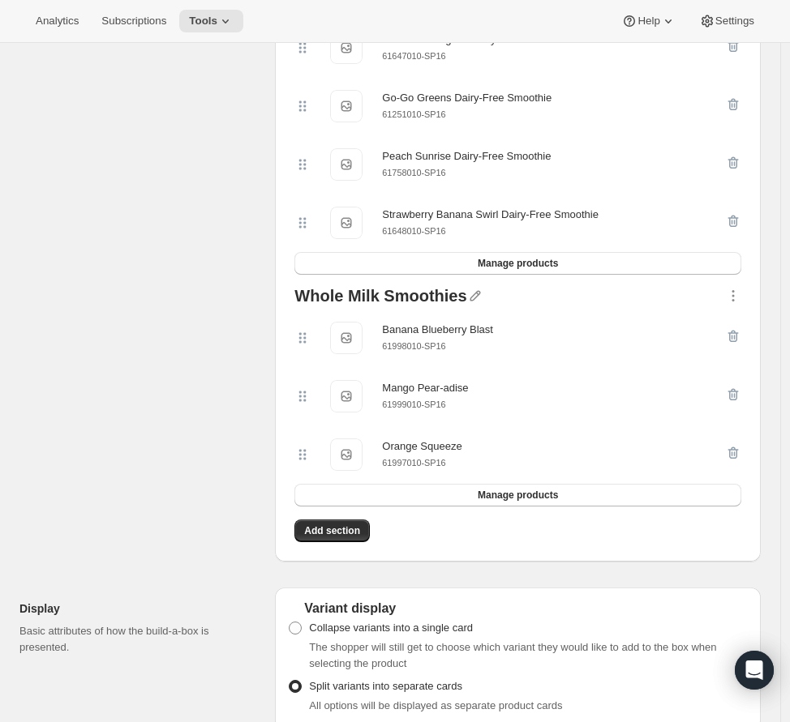
scroll to position [4077, 0]
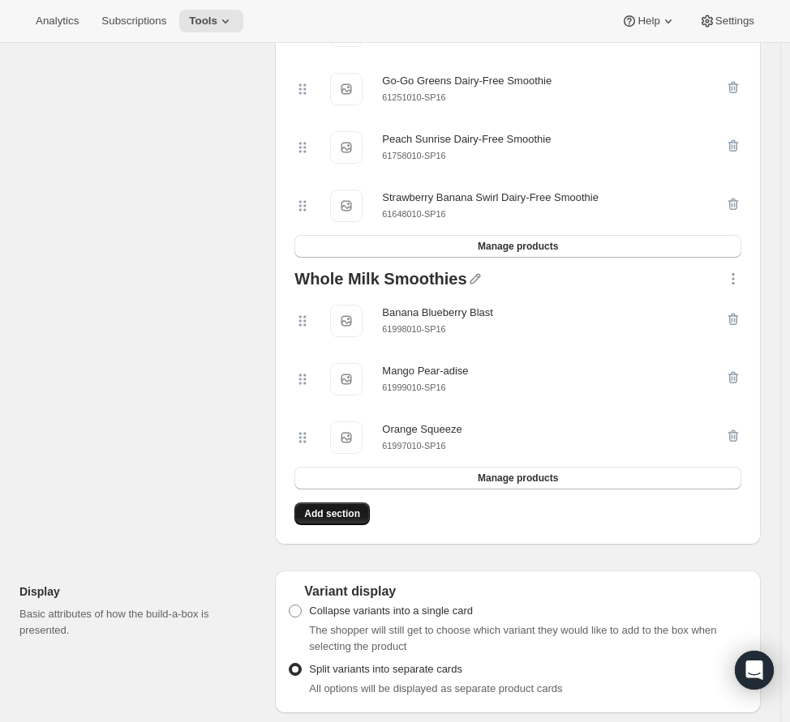
click at [340, 520] on span "Add section" at bounding box center [332, 513] width 56 height 13
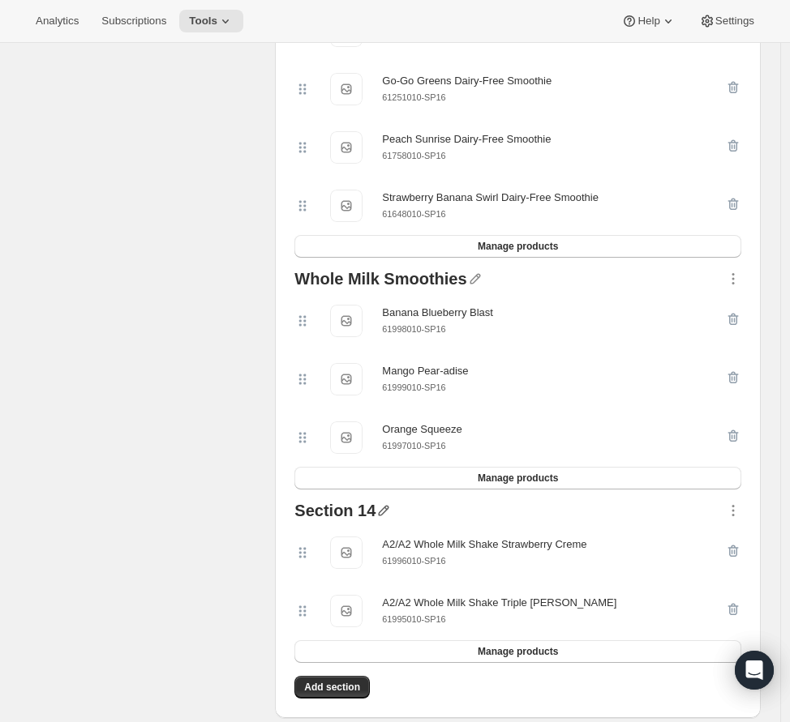
click at [386, 519] on icon "button" at bounding box center [383, 511] width 16 height 16
click at [387, 556] on input "text" at bounding box center [396, 561] width 156 height 26
paste input "A2/A2 Whole Milk Shakes"
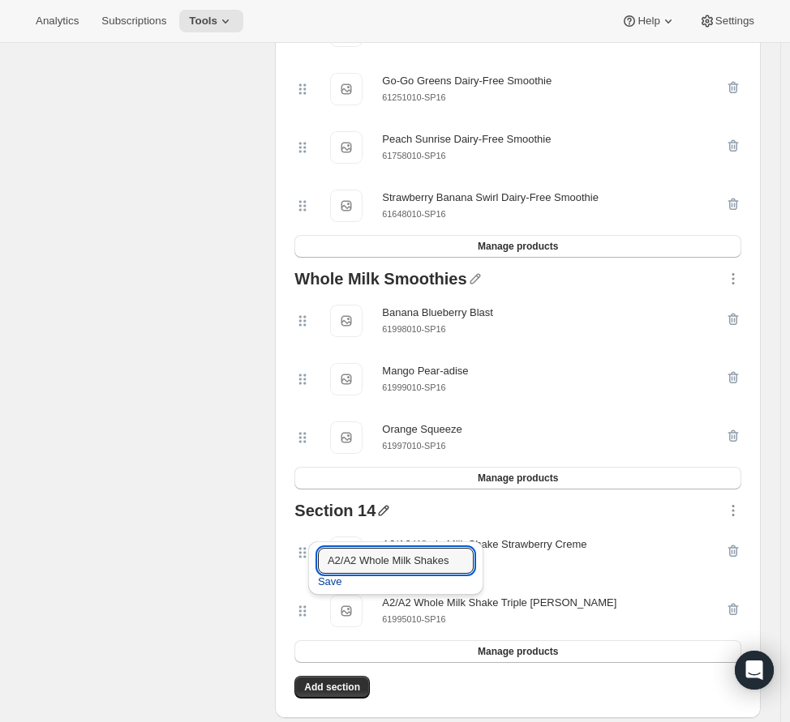
type input "A2/A2 Whole Milk Shakes"
click at [329, 586] on span "Save" at bounding box center [330, 582] width 24 height 16
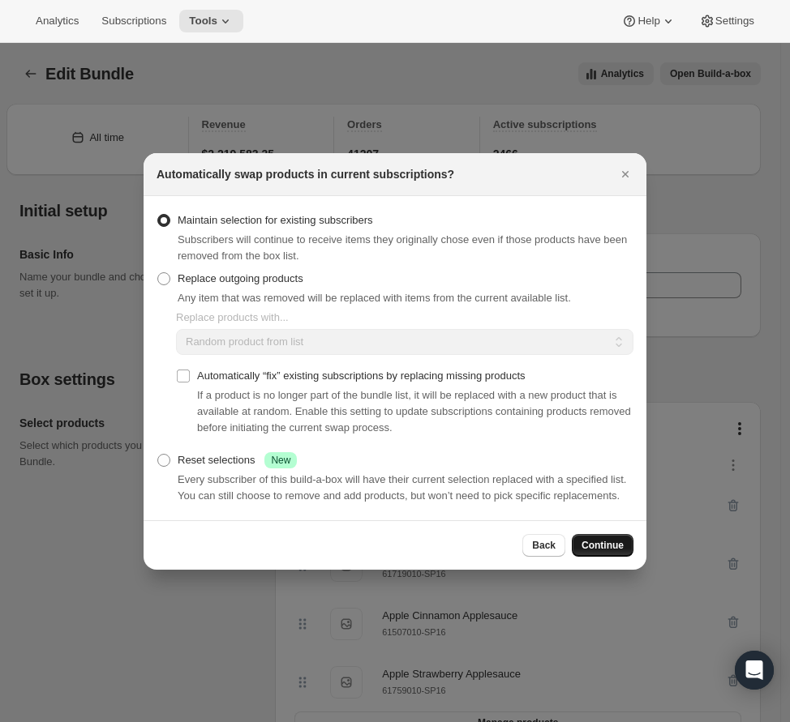
click at [594, 550] on span "Continue" at bounding box center [602, 545] width 42 height 13
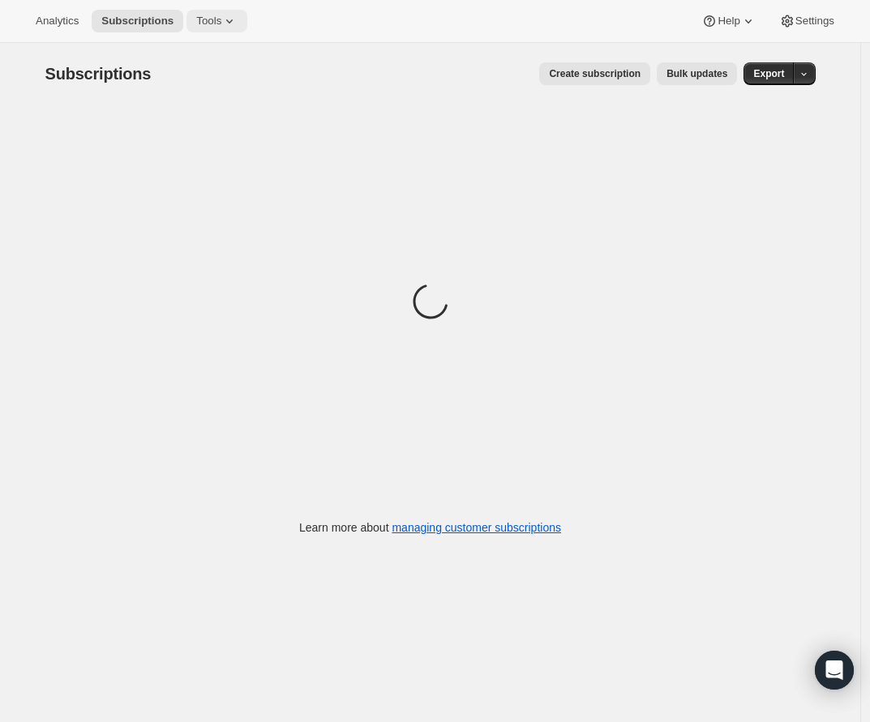
click at [208, 25] on span "Tools" at bounding box center [208, 21] width 25 height 13
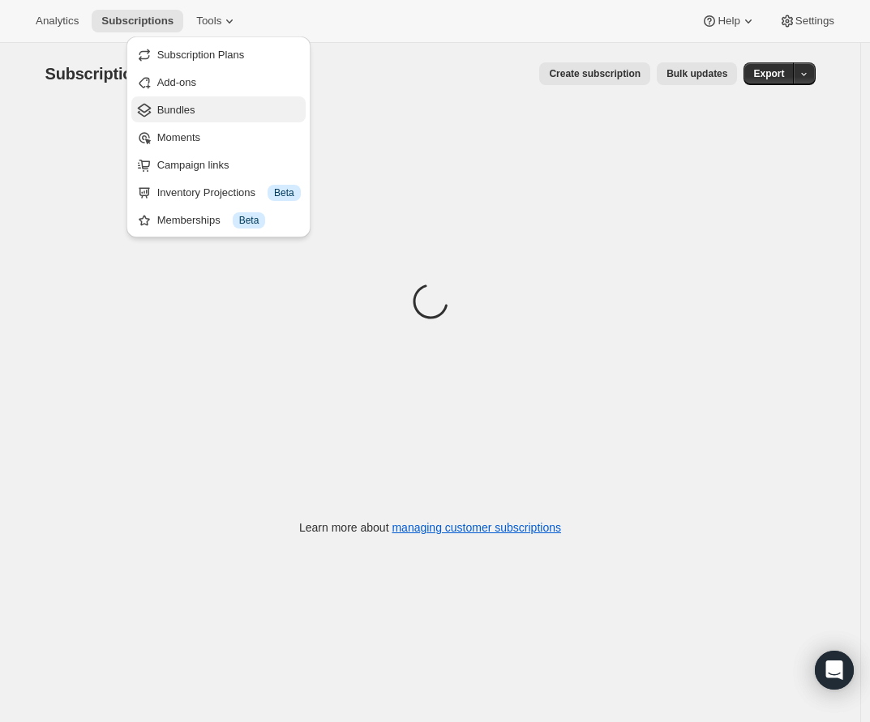
click at [206, 111] on span "Bundles" at bounding box center [228, 110] width 143 height 16
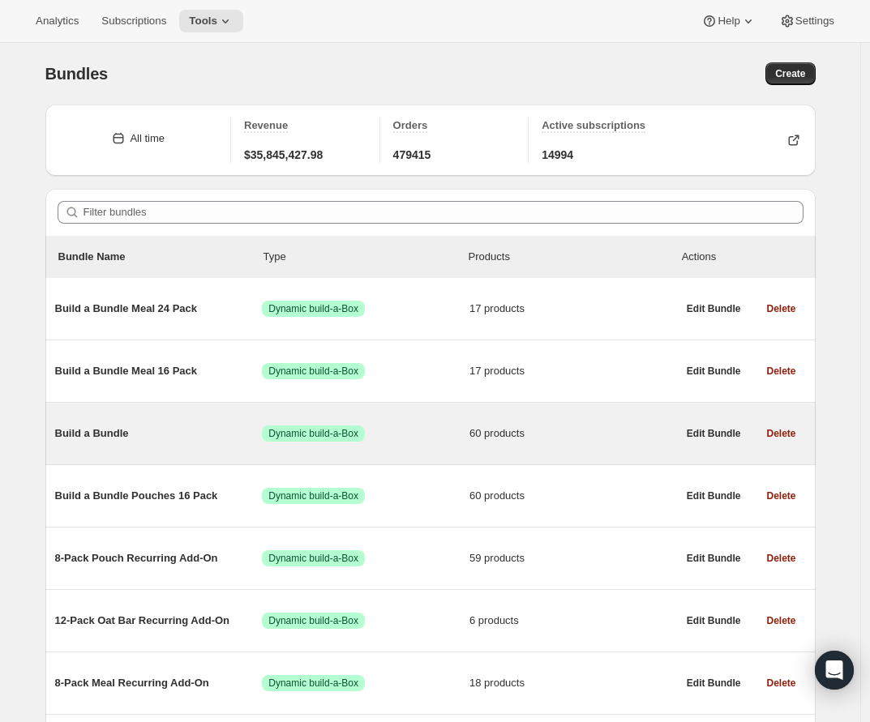
click at [96, 439] on span "Build a Bundle" at bounding box center [159, 434] width 208 height 16
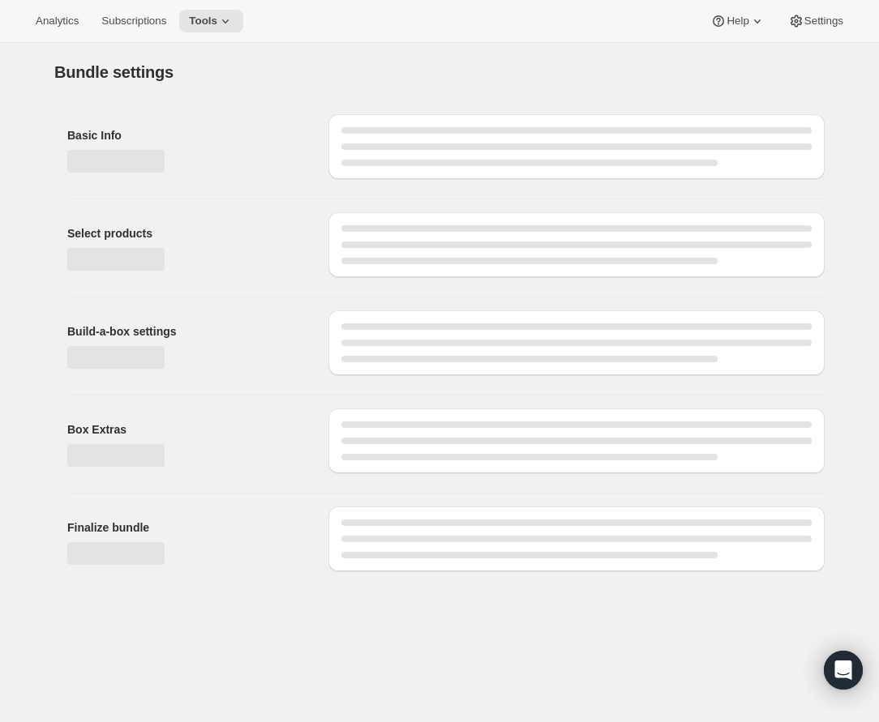
type input "Build a Bundle"
checkbox input "true"
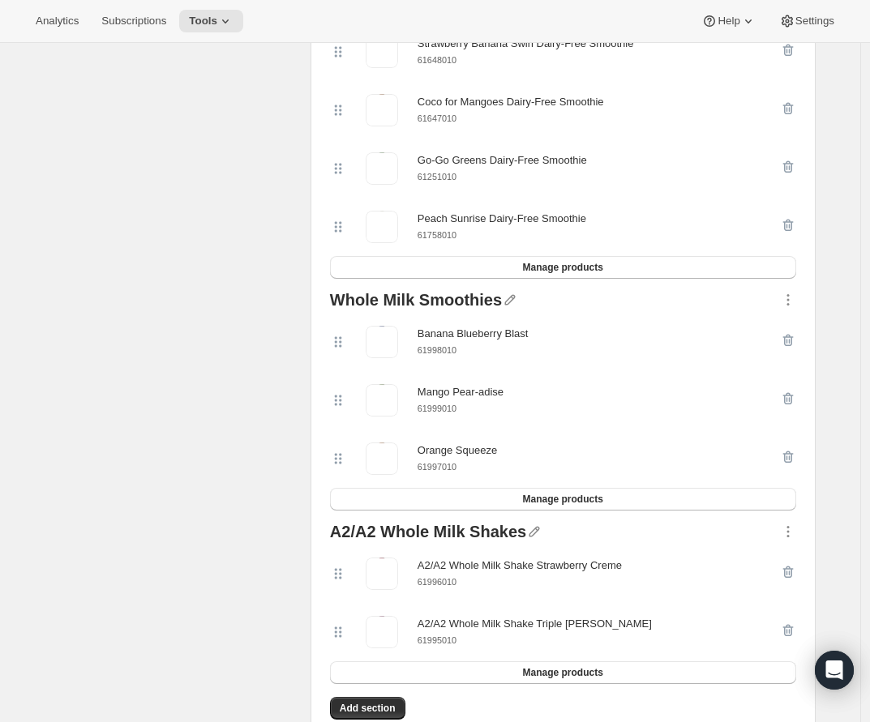
scroll to position [4143, 0]
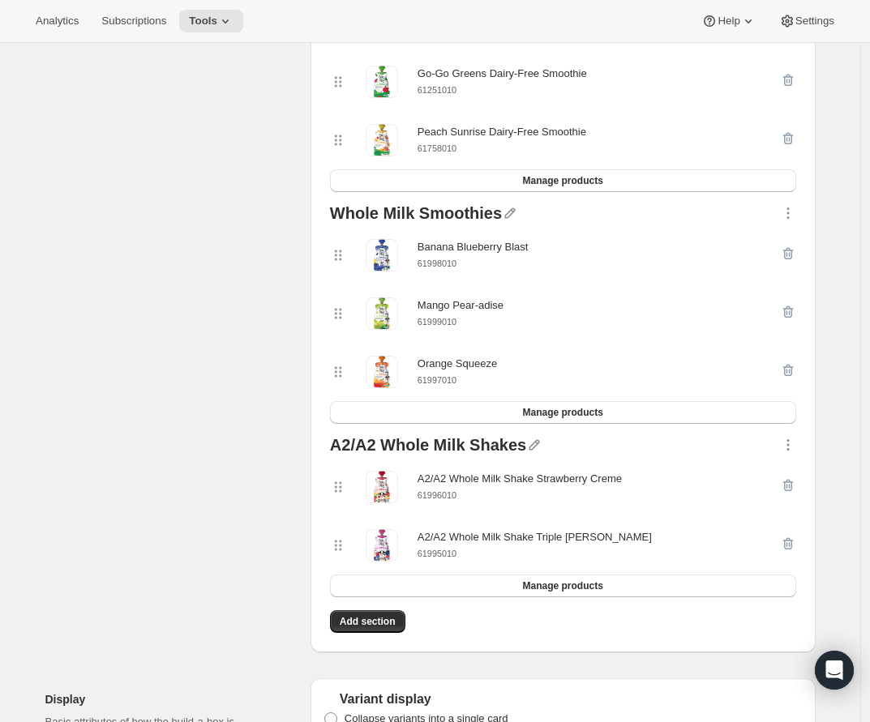
click at [503, 458] on div "A2/A2 Whole Milk Shakes" at bounding box center [428, 447] width 196 height 21
copy div "A2/A2 Whole Milk Shakes"
